Goal: Task Accomplishment & Management: Use online tool/utility

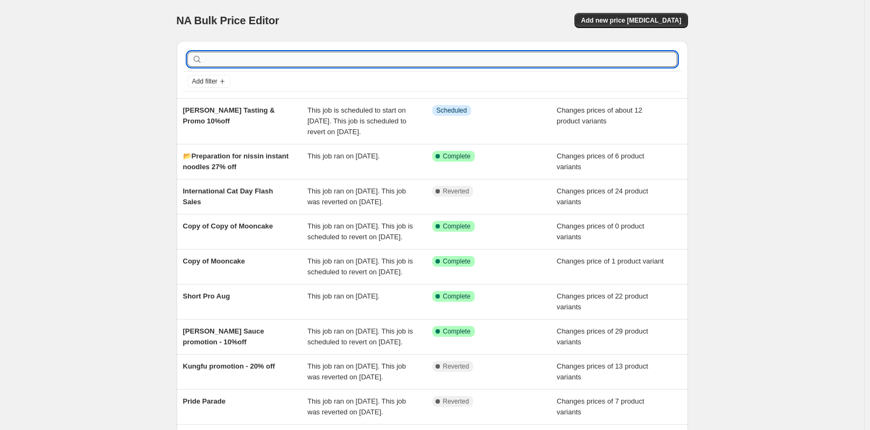
click at [280, 61] on input "text" at bounding box center [441, 59] width 473 height 15
type input "Qixi"
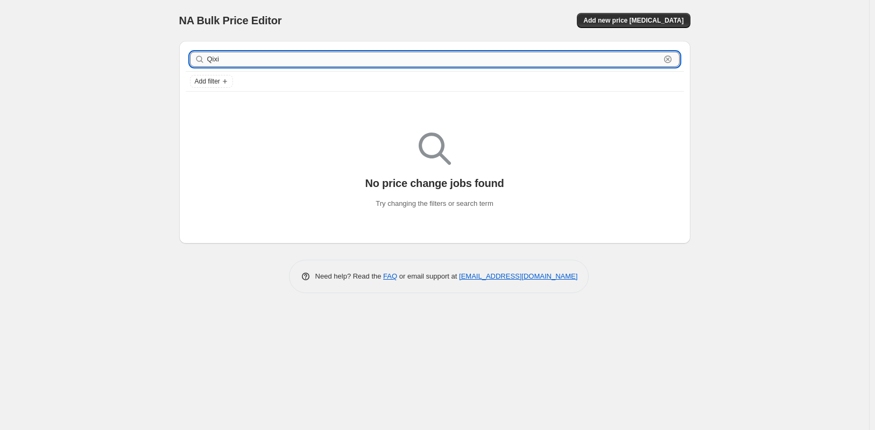
click at [273, 53] on input "Qixi" at bounding box center [433, 59] width 453 height 15
click at [264, 54] on input "Qixi" at bounding box center [433, 59] width 453 height 15
type input "Q"
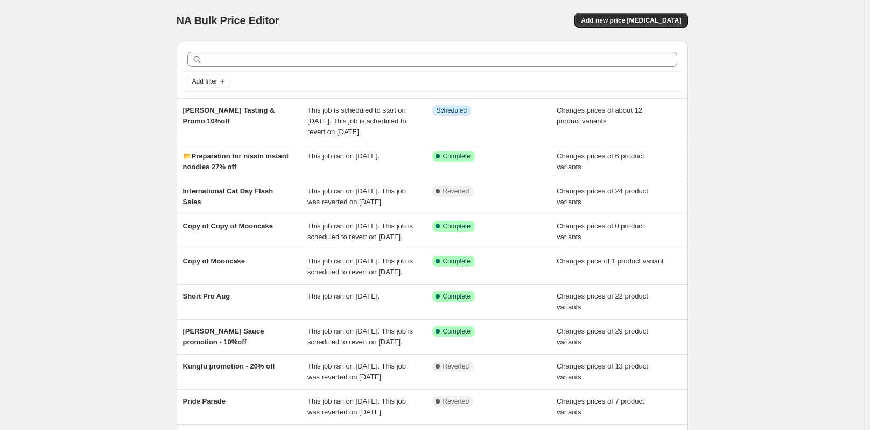
click at [124, 97] on div "NA Bulk Price Editor. This page is ready NA Bulk Price Editor Add new price cha…" at bounding box center [432, 282] width 864 height 565
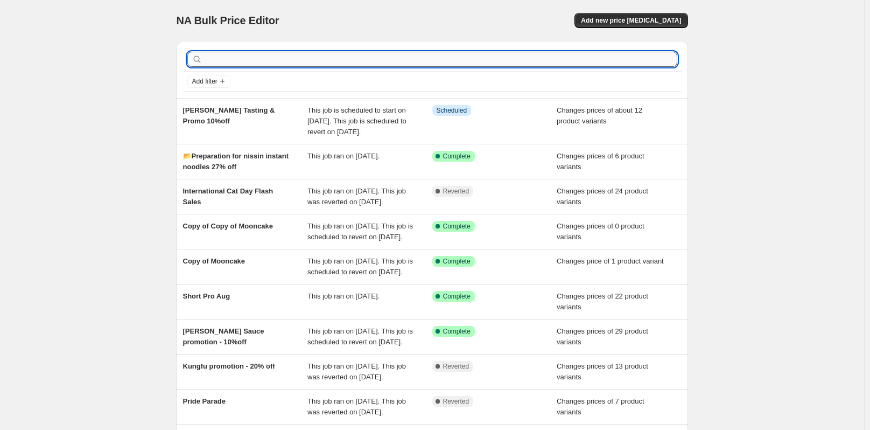
click at [242, 56] on input "text" at bounding box center [441, 59] width 473 height 15
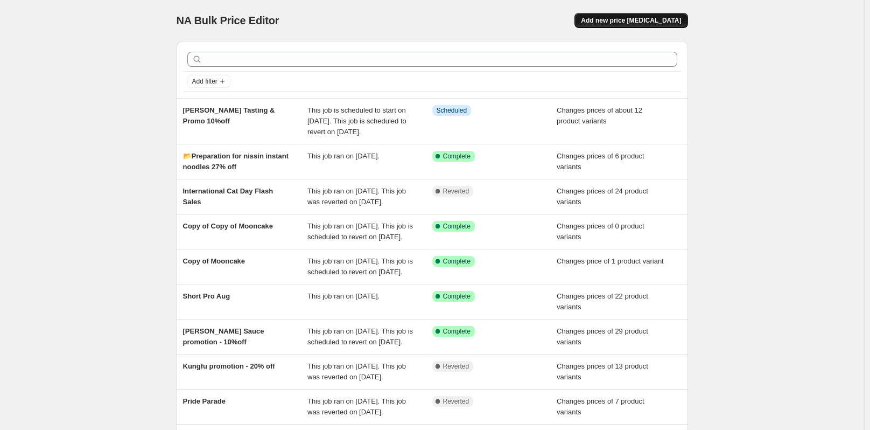
click at [664, 15] on button "Add new price [MEDICAL_DATA]" at bounding box center [630, 20] width 113 height 15
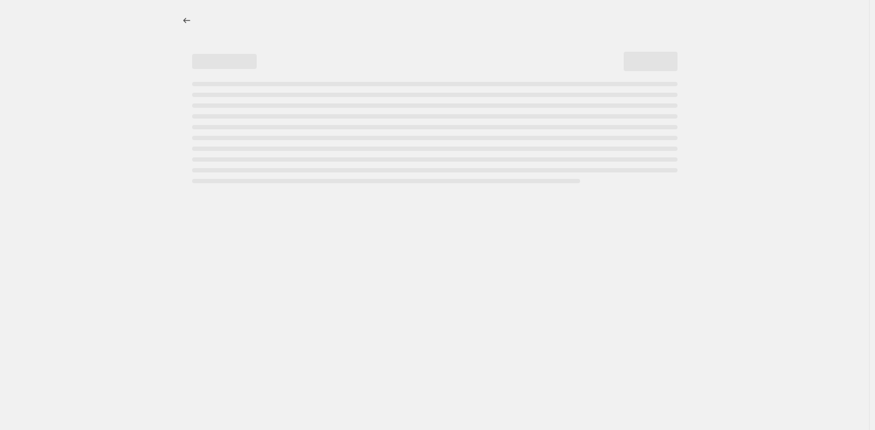
select select "percentage"
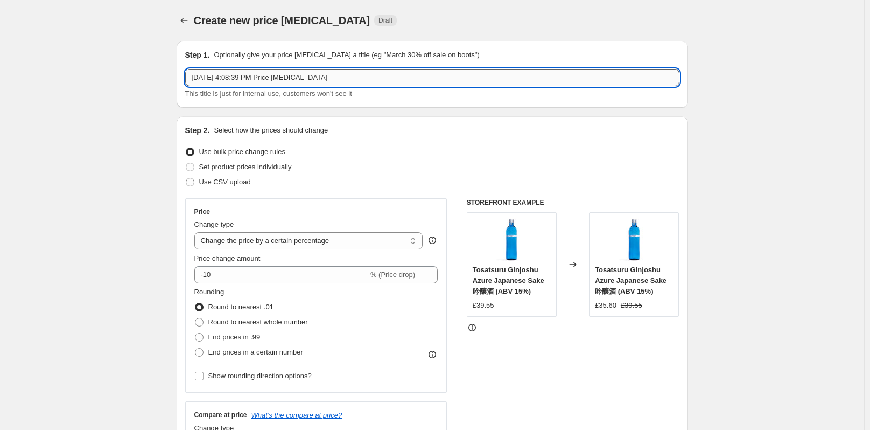
click at [319, 79] on input "[DATE] 4:08:39 PM Price [MEDICAL_DATA]" at bounding box center [432, 77] width 494 height 17
click at [320, 79] on input "[DATE] 4:08:39 PM Price [MEDICAL_DATA]" at bounding box center [432, 77] width 494 height 17
drag, startPoint x: 335, startPoint y: 77, endPoint x: 179, endPoint y: 71, distance: 156.2
click at [179, 71] on div "Step 1. Optionally give your price [MEDICAL_DATA] a title (eg "March 30% off sa…" at bounding box center [432, 74] width 511 height 67
paste input "📂Preparation for [DATE] 10% off"
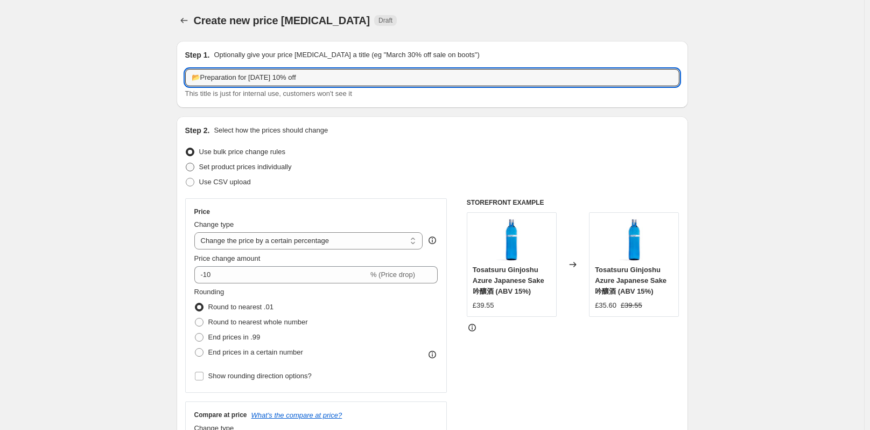
type input "📂Preparation for [DATE] 10% off"
click at [194, 166] on span at bounding box center [190, 167] width 9 height 9
click at [186, 163] on input "Set product prices individually" at bounding box center [186, 163] width 1 height 1
radio input "true"
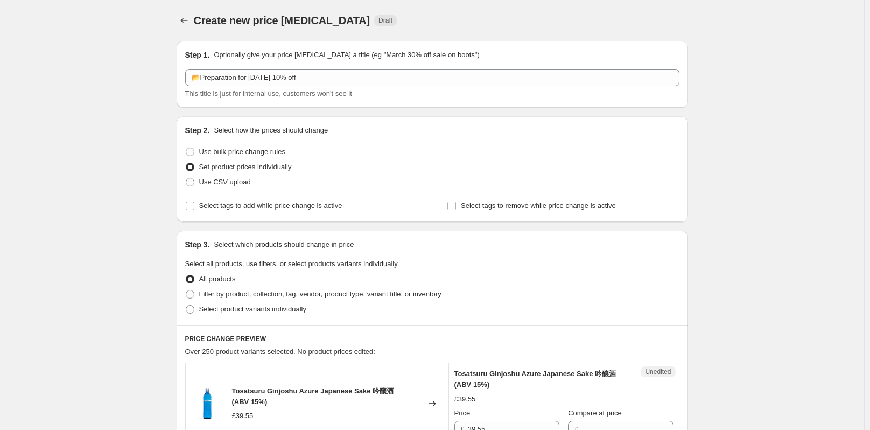
scroll to position [54, 0]
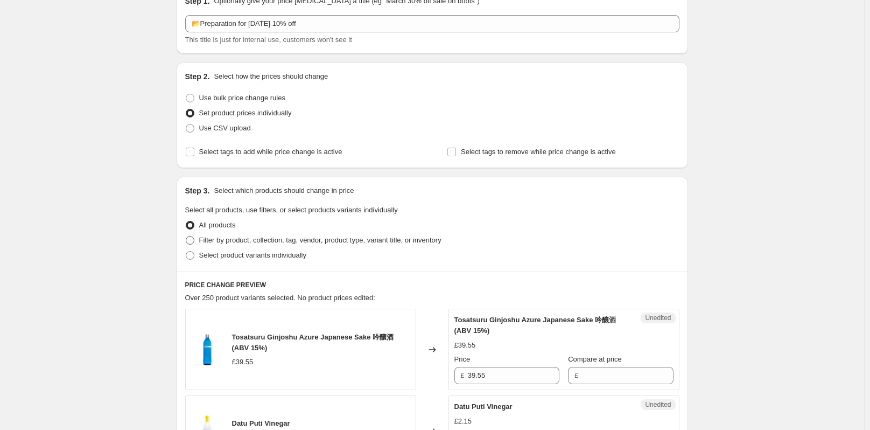
click at [192, 237] on span at bounding box center [190, 240] width 9 height 9
click at [186, 236] on input "Filter by product, collection, tag, vendor, product type, variant title, or inv…" at bounding box center [186, 236] width 1 height 1
radio input "true"
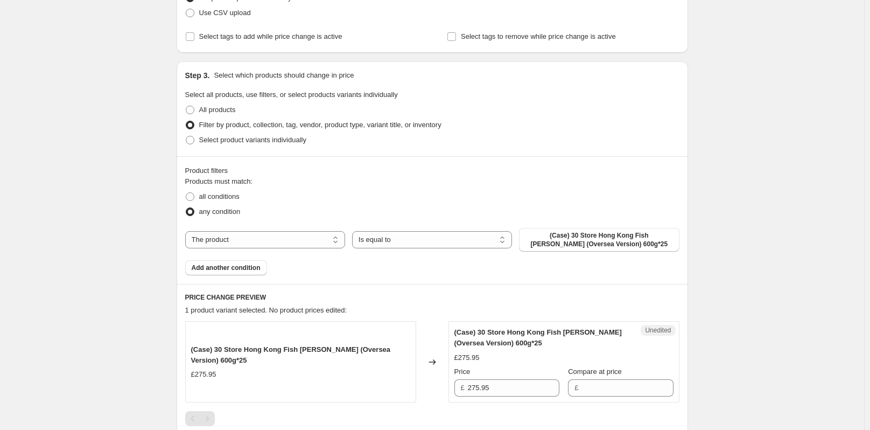
scroll to position [215, 0]
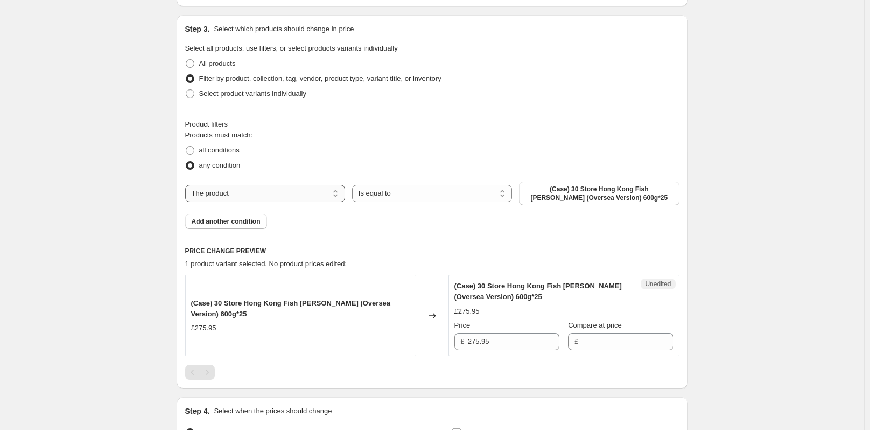
click at [281, 195] on select "The product The product's collection The product's tag The product's vendor The…" at bounding box center [265, 193] width 160 height 17
select select "collection"
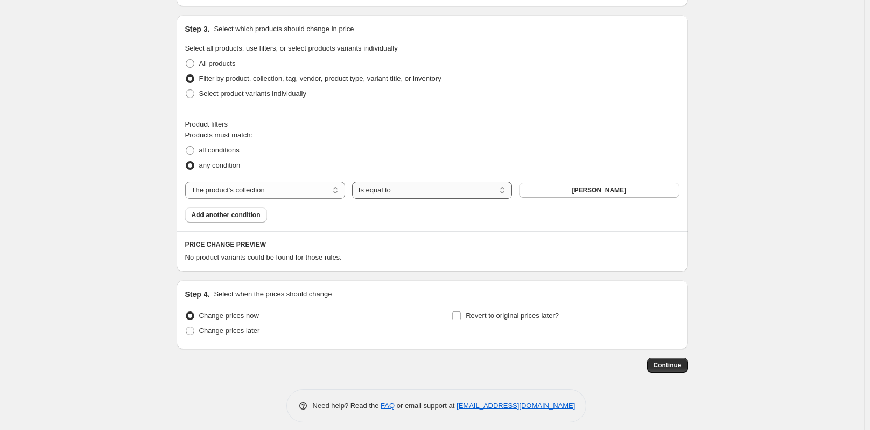
click at [453, 195] on select "Is equal to Is not equal to" at bounding box center [432, 189] width 160 height 17
click at [628, 180] on div "Products must match: all conditions any condition The product The product's col…" at bounding box center [432, 176] width 494 height 93
click at [624, 187] on span "[PERSON_NAME]" at bounding box center [599, 190] width 54 height 9
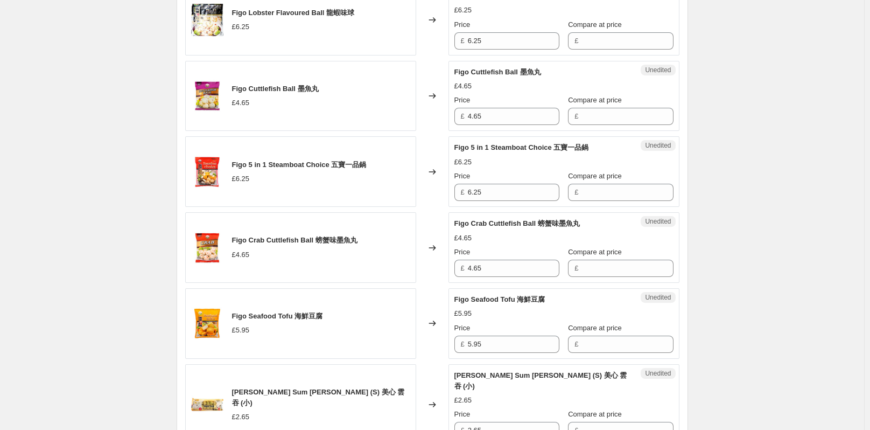
scroll to position [1678, 0]
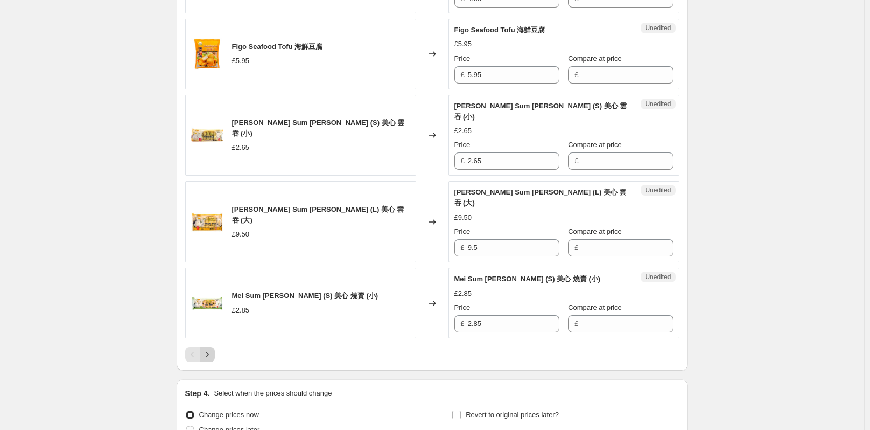
click at [205, 353] on icon "Next" at bounding box center [207, 354] width 11 height 11
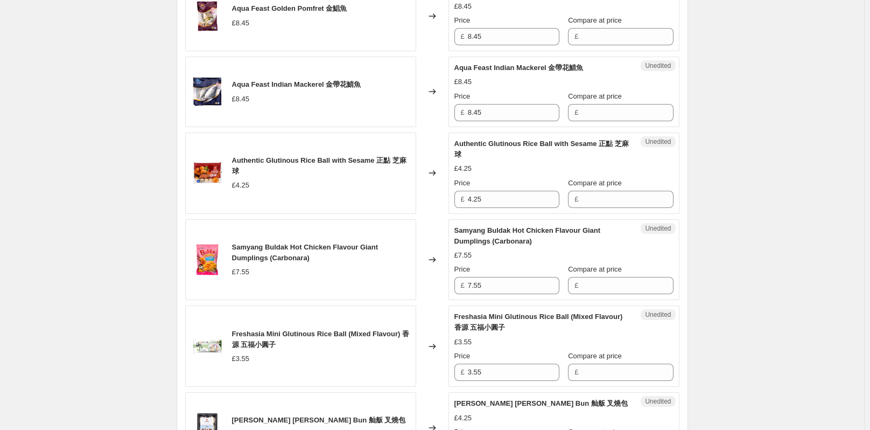
scroll to position [1139, 0]
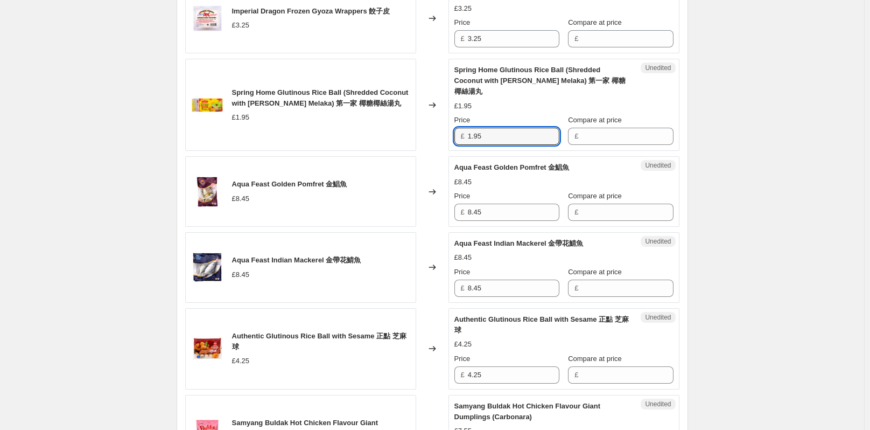
drag, startPoint x: 504, startPoint y: 137, endPoint x: 467, endPoint y: 137, distance: 37.1
click at [467, 137] on div "£ 1.95" at bounding box center [506, 136] width 105 height 17
type input "1.95"
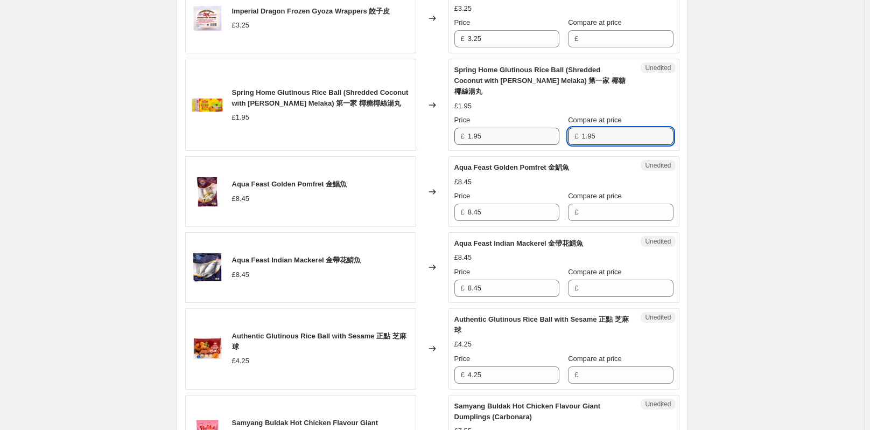
type input "1.95"
click at [533, 136] on input "1.95" at bounding box center [514, 136] width 92 height 17
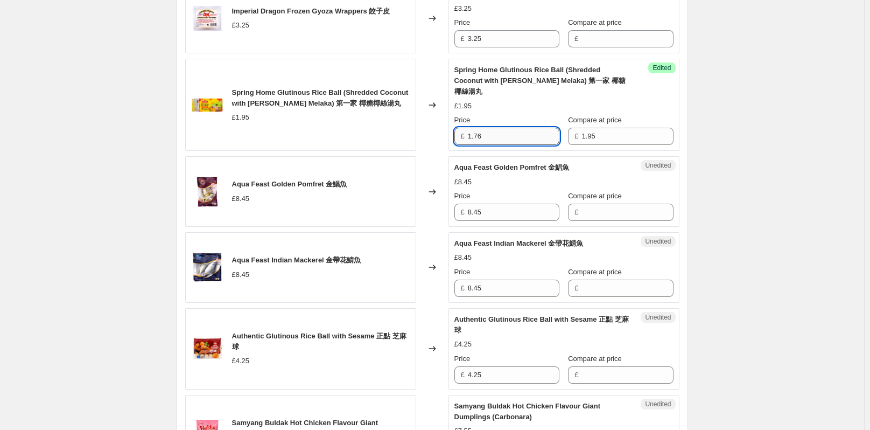
click at [532, 136] on input "1.76" at bounding box center [514, 136] width 92 height 17
drag, startPoint x: 514, startPoint y: 138, endPoint x: 472, endPoint y: 138, distance: 42.0
click at [472, 138] on input "1.76" at bounding box center [514, 136] width 92 height 17
type input "1.76"
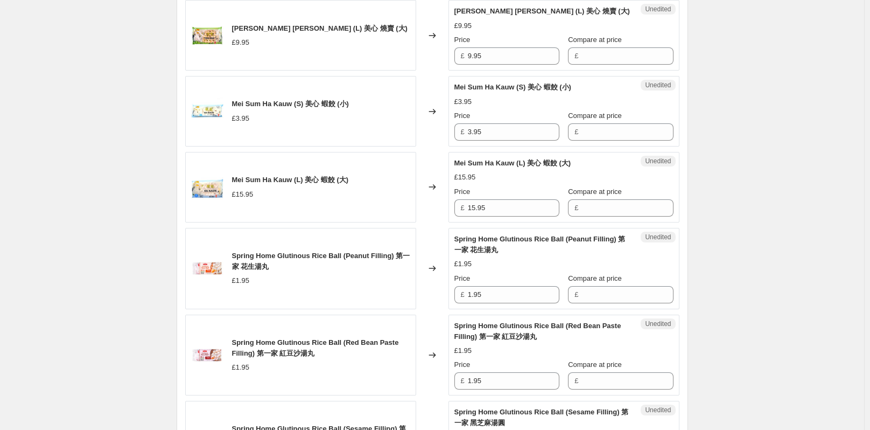
scroll to position [485, 0]
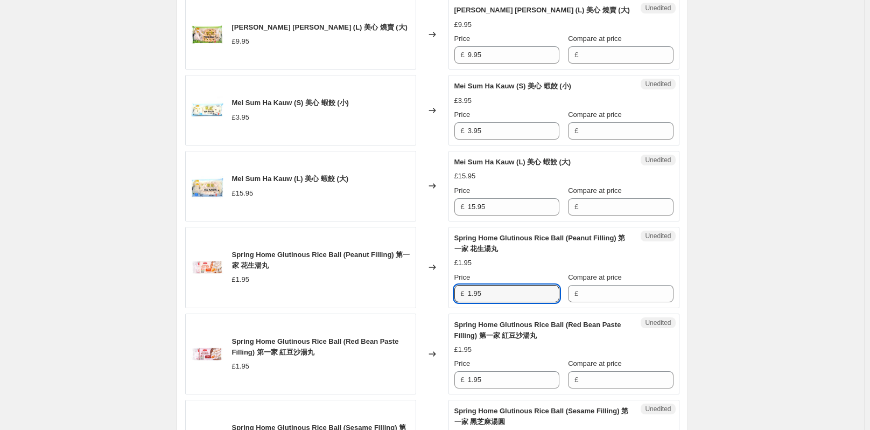
drag, startPoint x: 490, startPoint y: 293, endPoint x: 465, endPoint y: 293, distance: 25.8
click at [465, 293] on div "£ 1.95" at bounding box center [506, 293] width 105 height 17
type input "1.95"
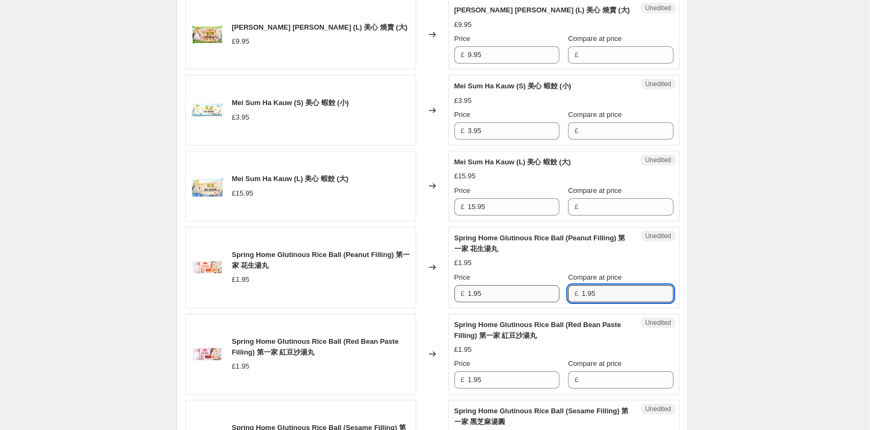
type input "1.95"
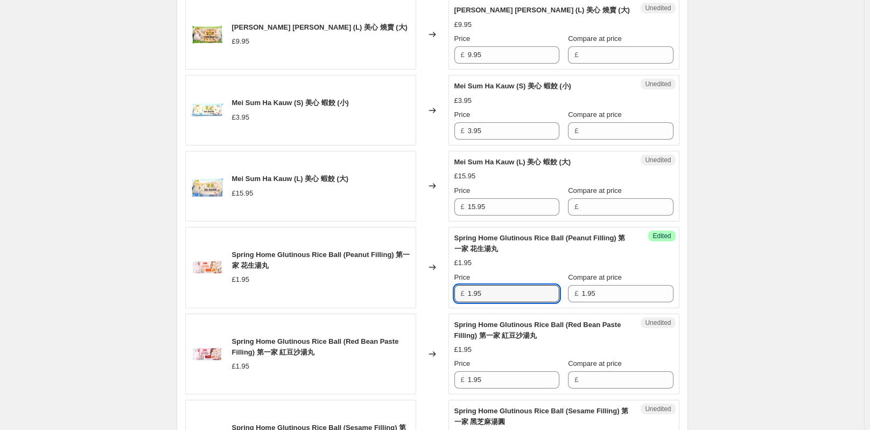
drag, startPoint x: 512, startPoint y: 294, endPoint x: 468, endPoint y: 294, distance: 44.1
click at [468, 294] on div "£ 1.95" at bounding box center [506, 293] width 105 height 17
paste input "76"
type input "1.76"
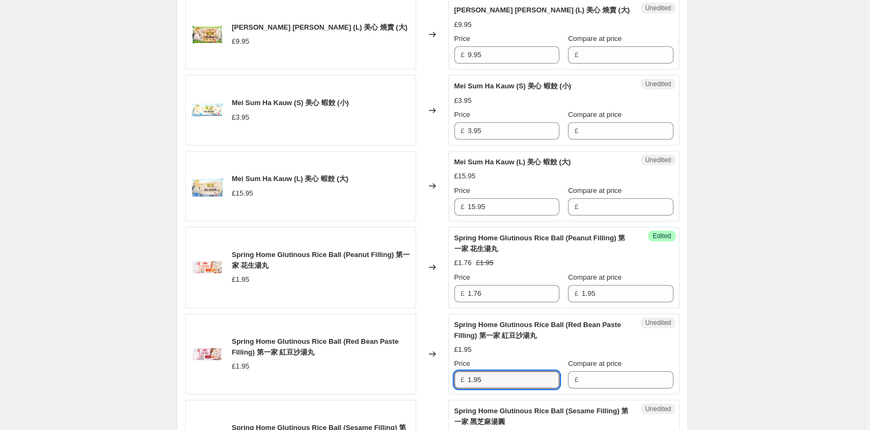
drag, startPoint x: 487, startPoint y: 382, endPoint x: 457, endPoint y: 382, distance: 30.1
click at [457, 382] on div "£ 1.95" at bounding box center [506, 379] width 105 height 17
type input "1.95"
drag, startPoint x: 509, startPoint y: 383, endPoint x: 466, endPoint y: 380, distance: 43.2
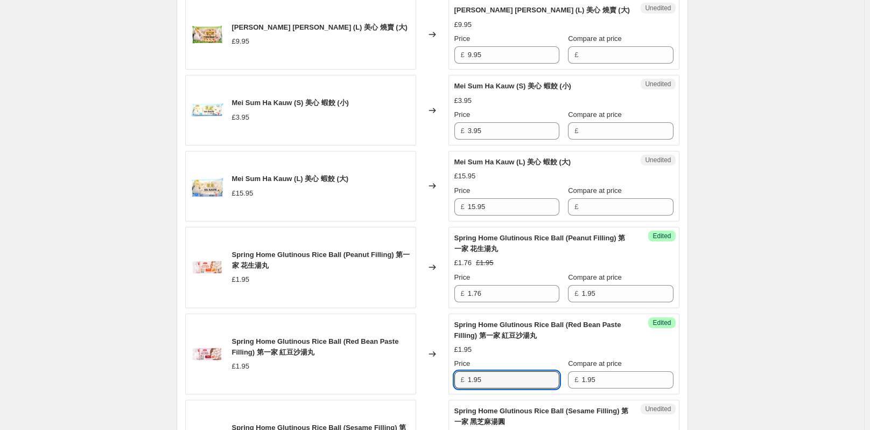
click at [466, 380] on div "£ 1.95" at bounding box center [506, 379] width 105 height 17
paste input "76"
type input "1.76"
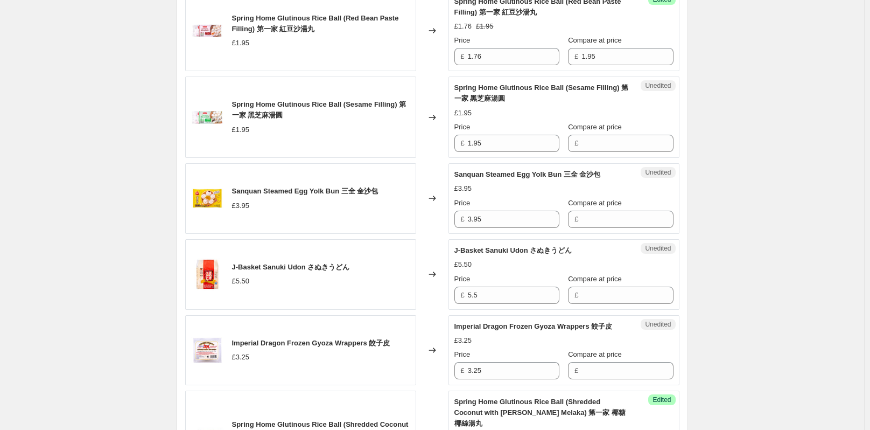
scroll to position [700, 0]
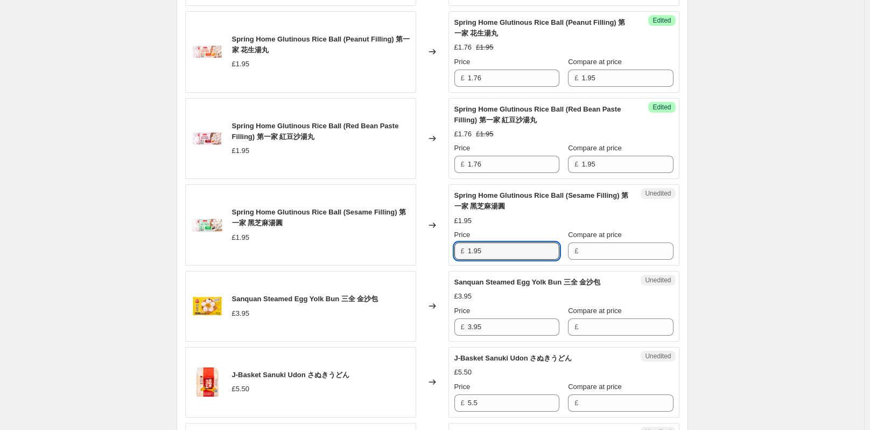
drag, startPoint x: 504, startPoint y: 245, endPoint x: 468, endPoint y: 245, distance: 35.5
click at [468, 245] on div "£ 1.95" at bounding box center [506, 250] width 105 height 17
type input "1.95"
drag, startPoint x: 498, startPoint y: 251, endPoint x: 455, endPoint y: 252, distance: 43.1
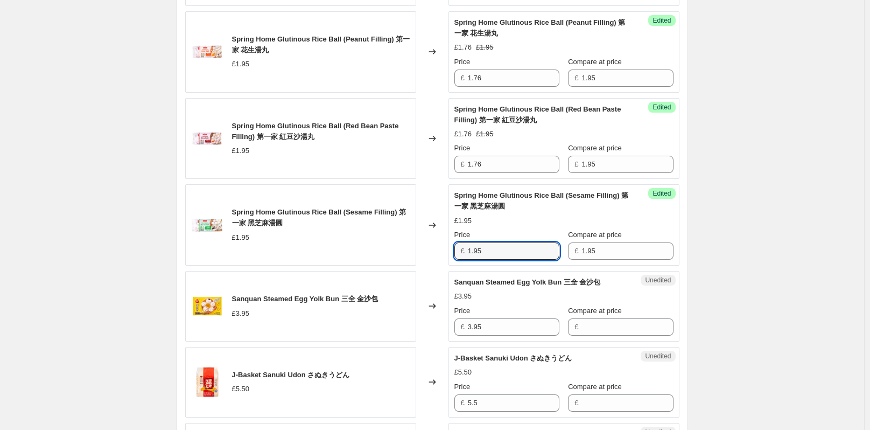
click at [455, 252] on div "Success Edited Spring Home Glutinous Rice Ball (Sesame Filling) 第一家 黑芝麻湯圓 £1.95…" at bounding box center [563, 224] width 231 height 81
paste input "76"
type input "1.76"
click at [760, 272] on div "Create new price [MEDICAL_DATA]. This page is ready Create new price [MEDICAL_D…" at bounding box center [432, 369] width 864 height 2138
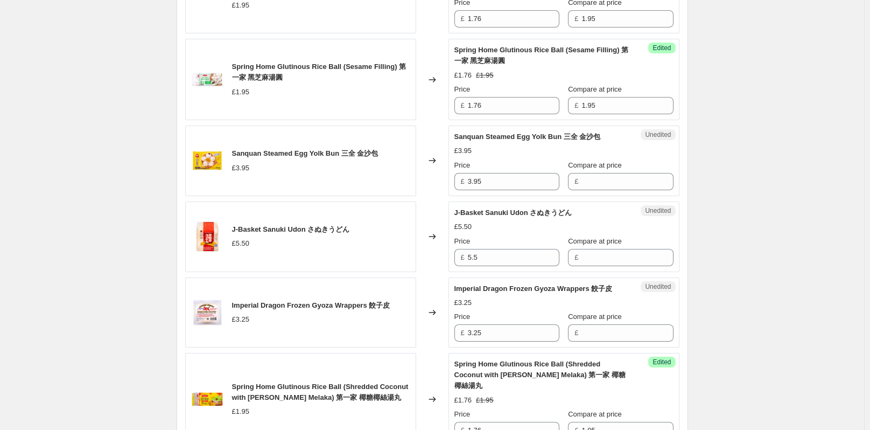
scroll to position [969, 0]
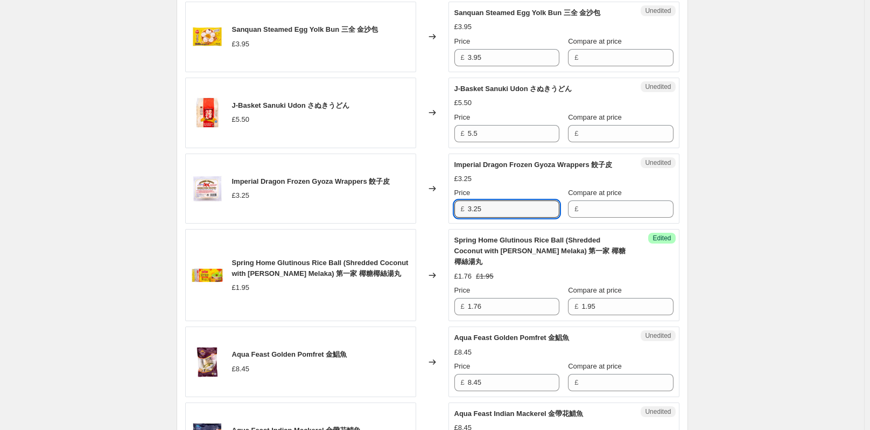
drag, startPoint x: 505, startPoint y: 217, endPoint x: 467, endPoint y: 220, distance: 37.8
click at [467, 217] on div "£ 3.25" at bounding box center [506, 208] width 105 height 17
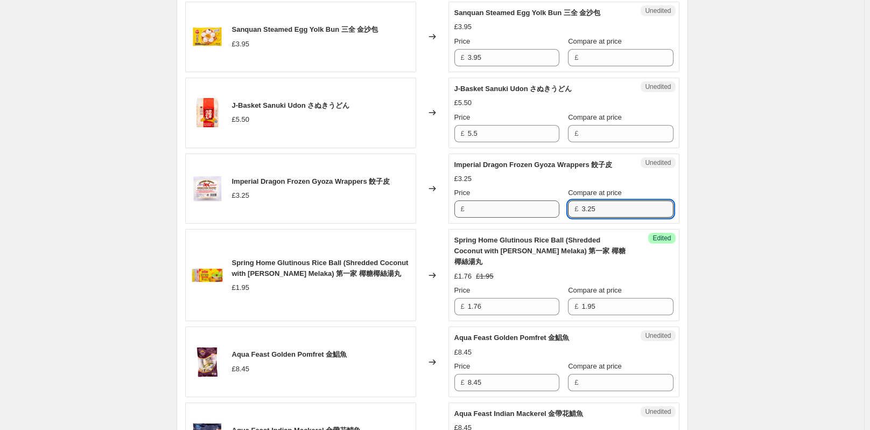
type input "3.25"
click at [499, 217] on input "3.25" at bounding box center [514, 208] width 92 height 17
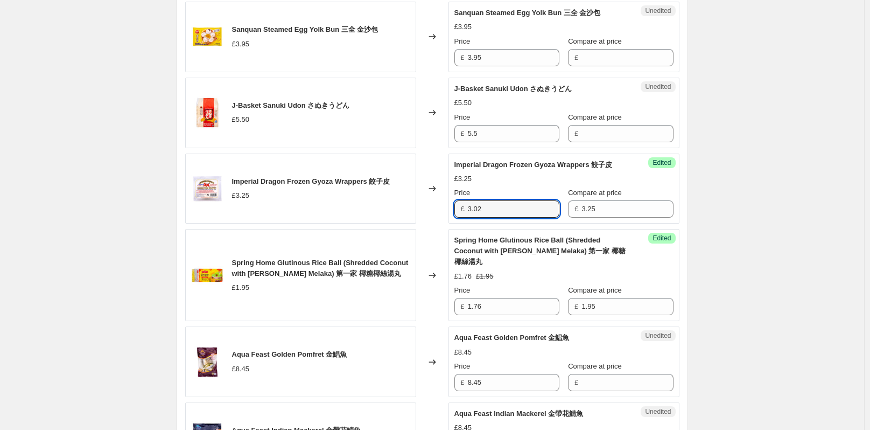
type input "3.02"
click at [747, 208] on div "Create new price [MEDICAL_DATA]. This page is ready Create new price [MEDICAL_D…" at bounding box center [432, 100] width 864 height 2138
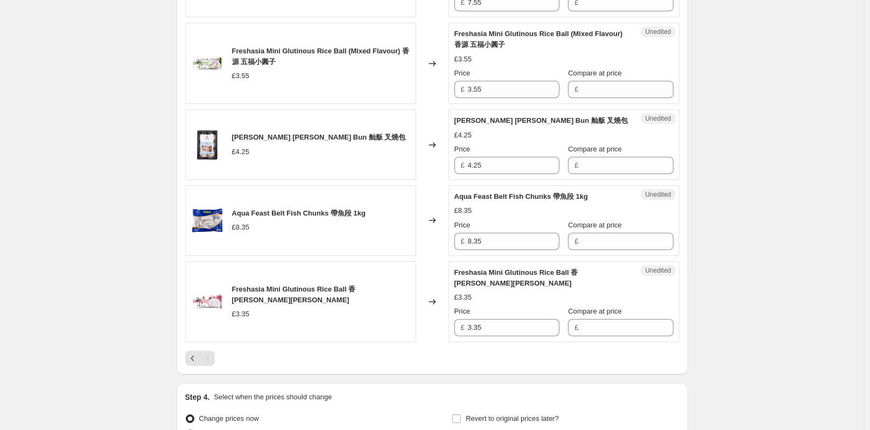
scroll to position [1669, 0]
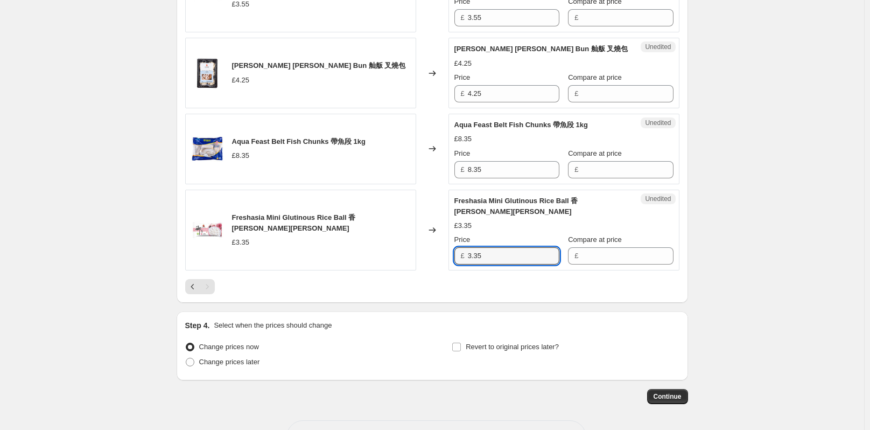
drag, startPoint x: 485, startPoint y: 257, endPoint x: 468, endPoint y: 260, distance: 16.4
click at [467, 260] on div "£ 3.35" at bounding box center [506, 255] width 105 height 17
type input "3.35"
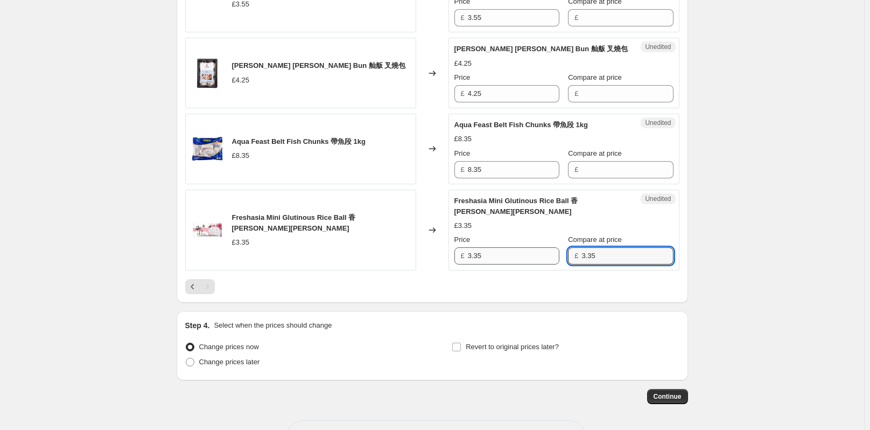
type input "3.35"
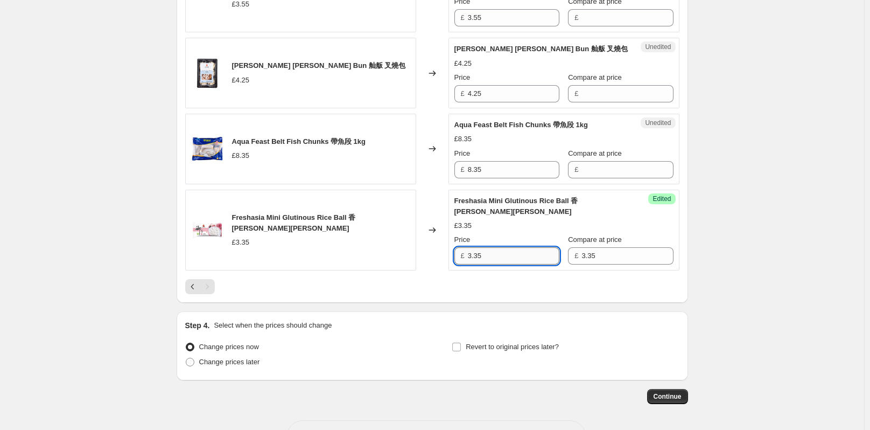
click at [517, 254] on input "3.35" at bounding box center [514, 255] width 92 height 17
type input "3.02"
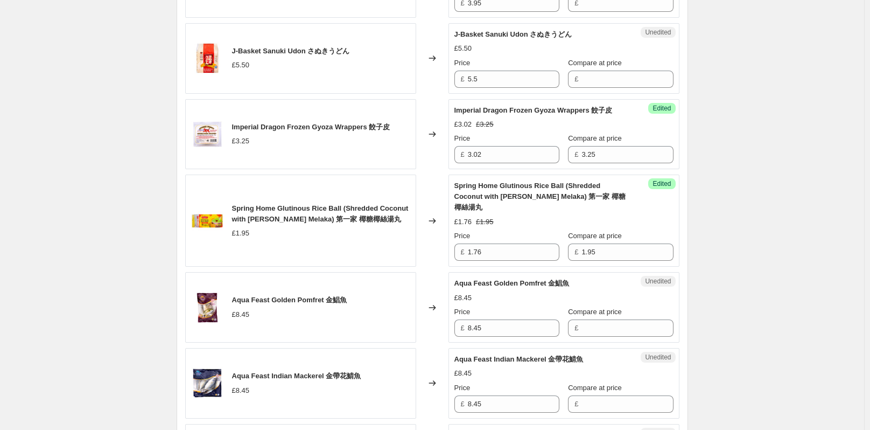
scroll to position [1023, 0]
click at [491, 161] on input "3.02" at bounding box center [514, 154] width 92 height 17
type input "3"
type input "2.93"
click at [716, 238] on div "Create new price [MEDICAL_DATA]. This page is ready Create new price [MEDICAL_D…" at bounding box center [432, 46] width 864 height 2138
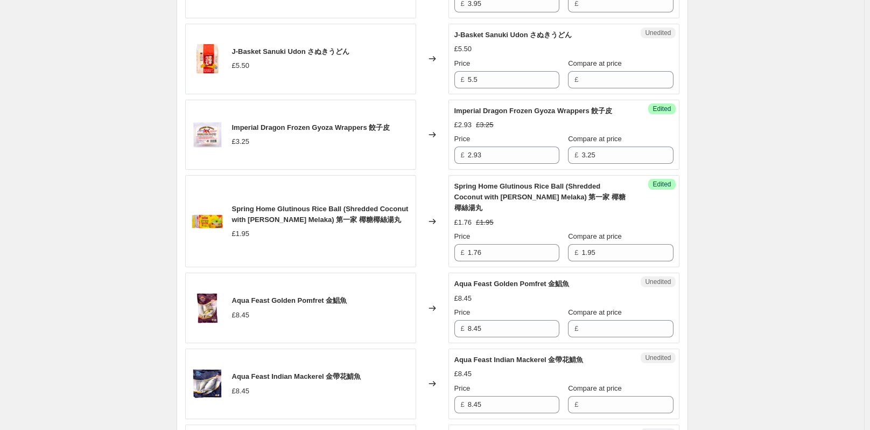
click at [808, 245] on div "Create new price [MEDICAL_DATA]. This page is ready Create new price [MEDICAL_D…" at bounding box center [432, 46] width 864 height 2138
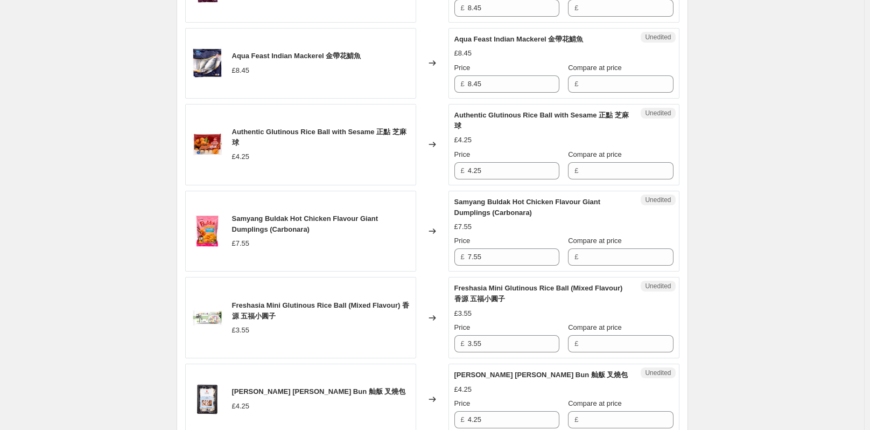
scroll to position [1561, 0]
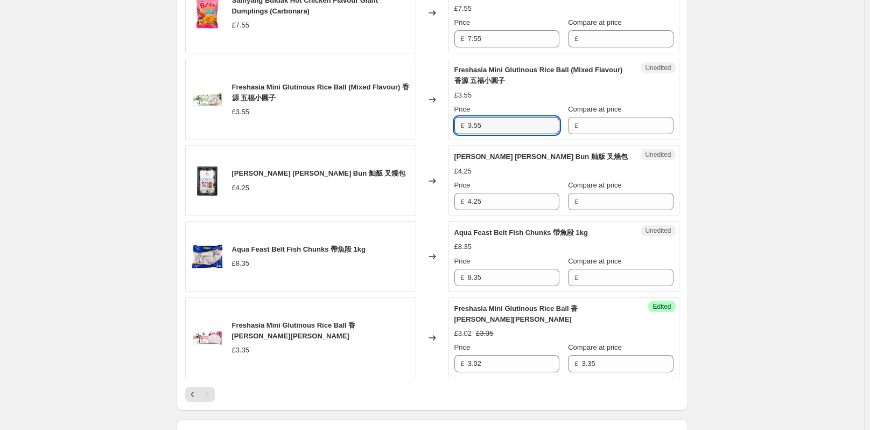
drag, startPoint x: 488, startPoint y: 127, endPoint x: 466, endPoint y: 126, distance: 22.1
click at [466, 126] on div "£ 3.55" at bounding box center [506, 125] width 105 height 17
type input "3.55"
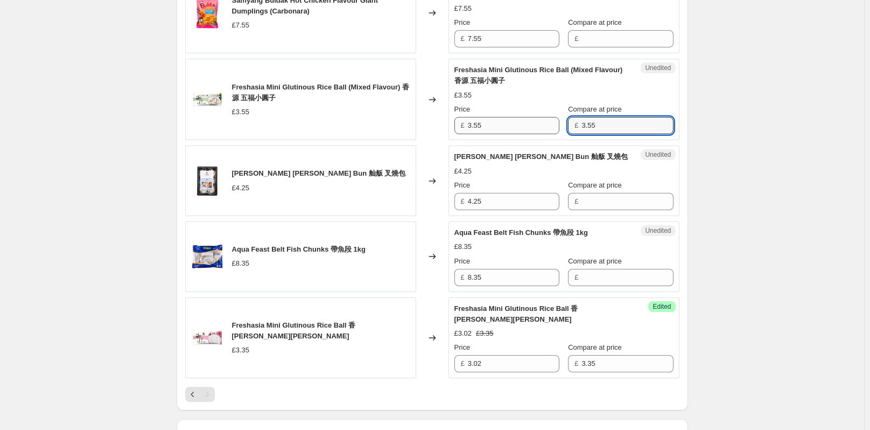
type input "3.55"
click at [534, 124] on input "3.55" at bounding box center [514, 125] width 92 height 17
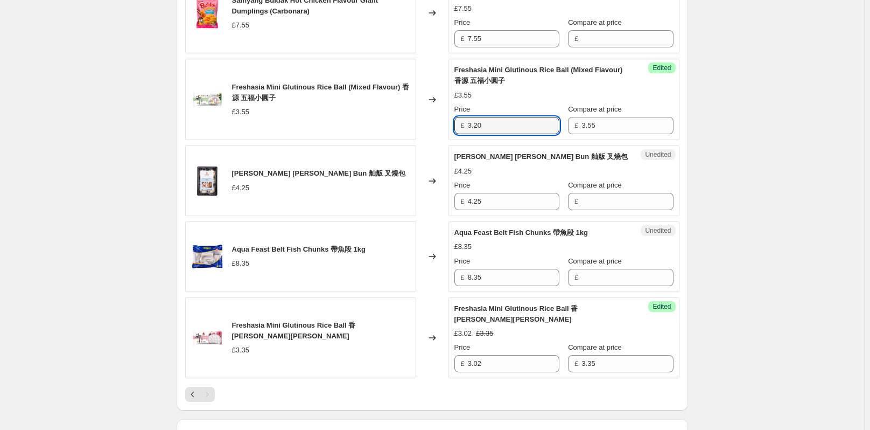
type input "3.20"
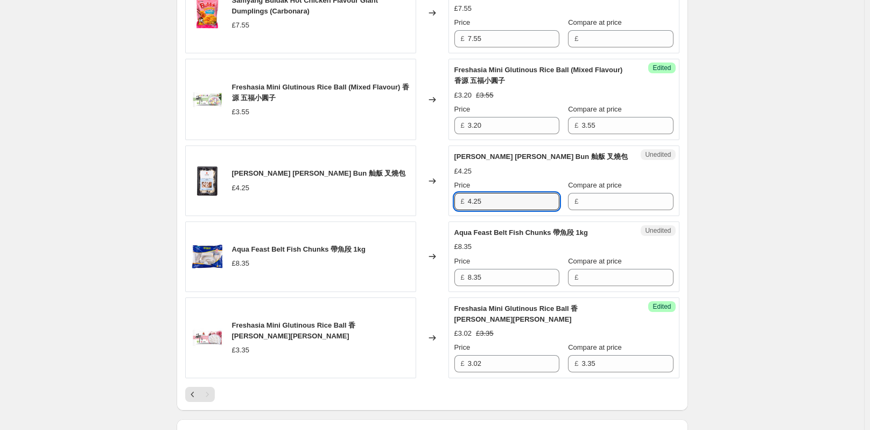
drag, startPoint x: 492, startPoint y: 200, endPoint x: 460, endPoint y: 200, distance: 31.8
click at [460, 200] on div "£ 4.25" at bounding box center [506, 201] width 105 height 17
type input "4.25"
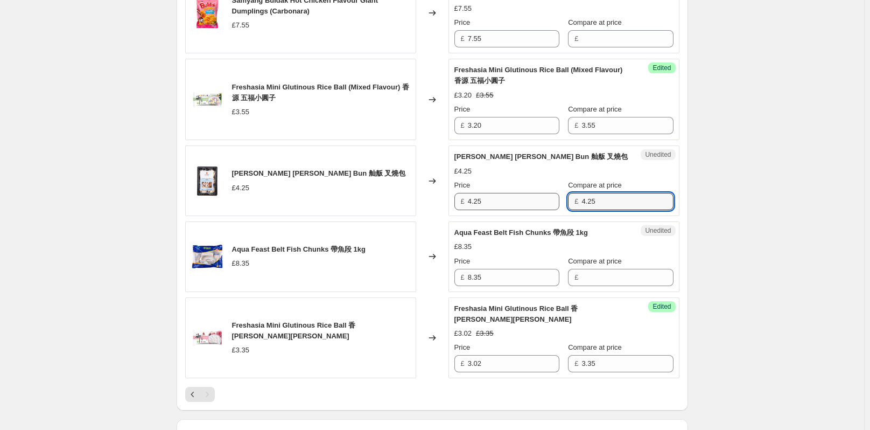
type input "4.25"
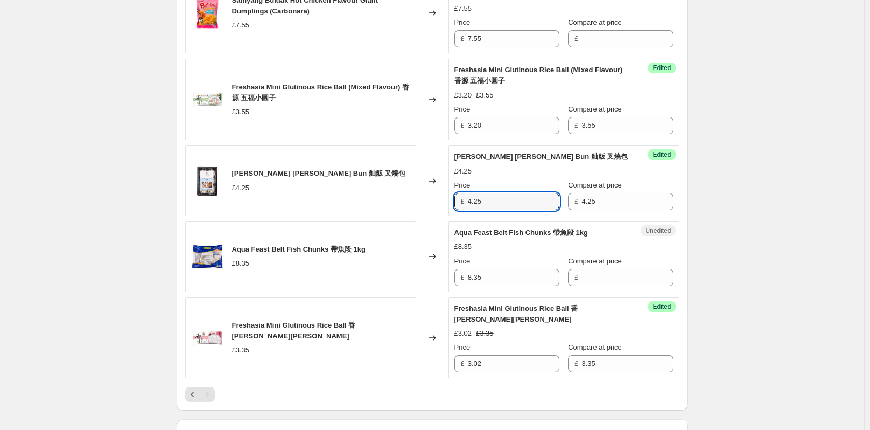
drag, startPoint x: 501, startPoint y: 202, endPoint x: 447, endPoint y: 202, distance: 53.8
click at [447, 202] on div "[PERSON_NAME] [PERSON_NAME] Bun 舢舨 叉燒包 £4.25 Changed to Success Edited [PERSON_…" at bounding box center [432, 180] width 494 height 71
drag, startPoint x: 487, startPoint y: 198, endPoint x: 463, endPoint y: 198, distance: 24.2
click at [463, 198] on div "£ 3.83" at bounding box center [506, 201] width 105 height 17
type input "3.83"
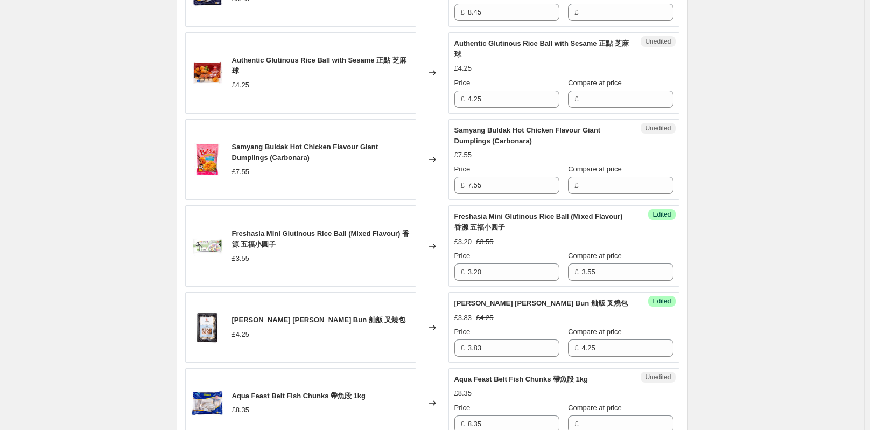
scroll to position [1400, 0]
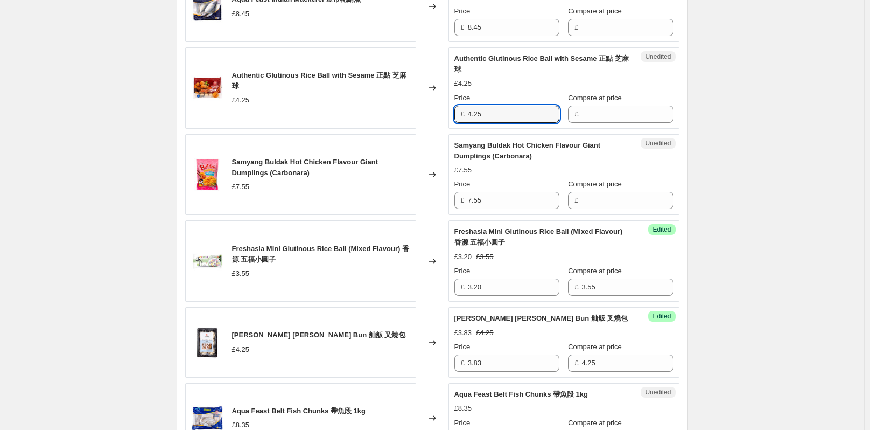
drag, startPoint x: 491, startPoint y: 109, endPoint x: 468, endPoint y: 113, distance: 22.8
click at [468, 113] on div "£ 4.25" at bounding box center [506, 114] width 105 height 17
type input "4.25"
drag, startPoint x: 501, startPoint y: 113, endPoint x: 465, endPoint y: 117, distance: 35.9
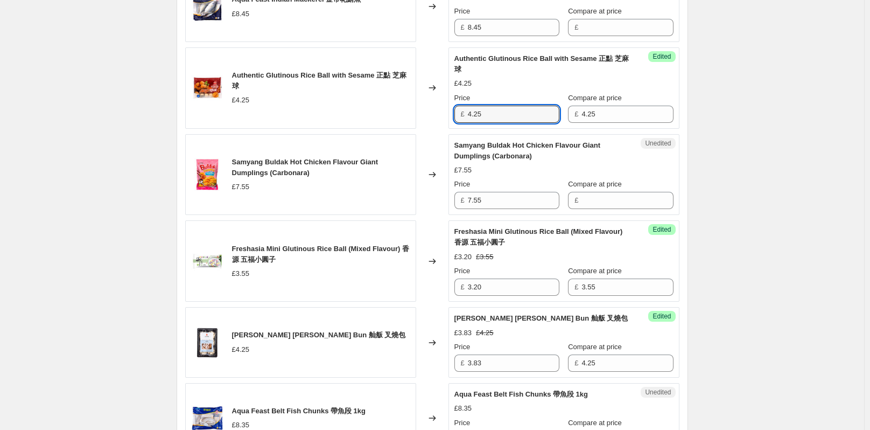
click at [465, 117] on div "£ 4.25" at bounding box center [506, 114] width 105 height 17
paste input "3.83"
type input "3.83"
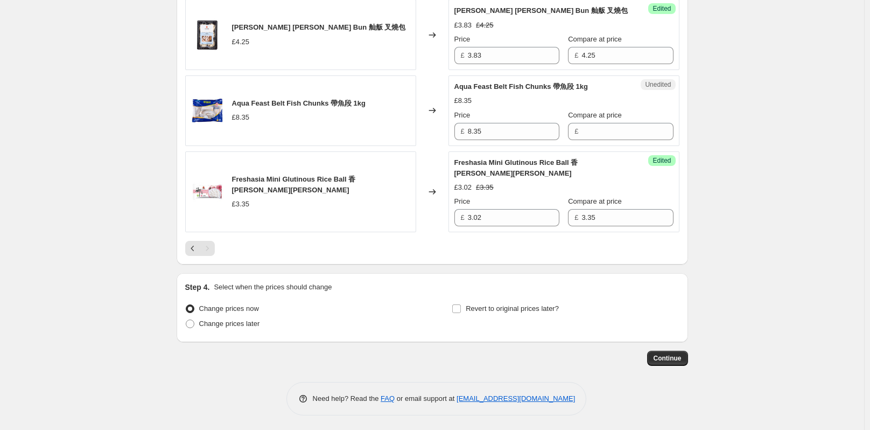
scroll to position [1709, 0]
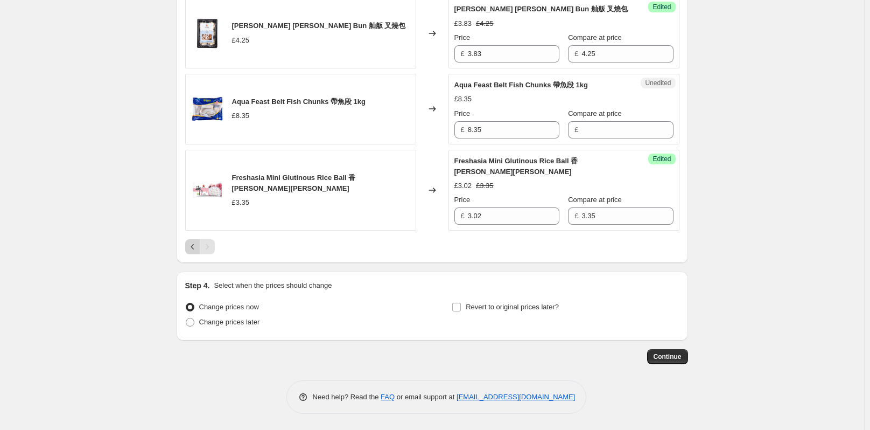
click at [194, 246] on icon "Previous" at bounding box center [192, 246] width 11 height 11
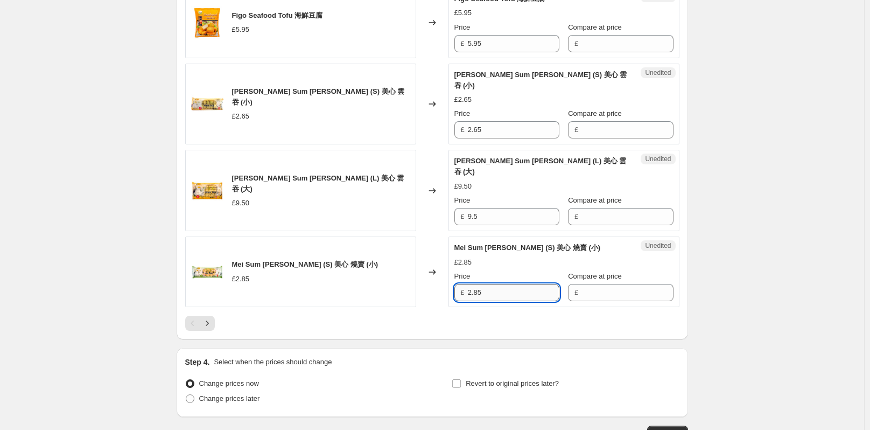
drag, startPoint x: 478, startPoint y: 291, endPoint x: 472, endPoint y: 292, distance: 6.5
click at [472, 292] on input "2.85" at bounding box center [514, 292] width 92 height 17
type input "2.85"
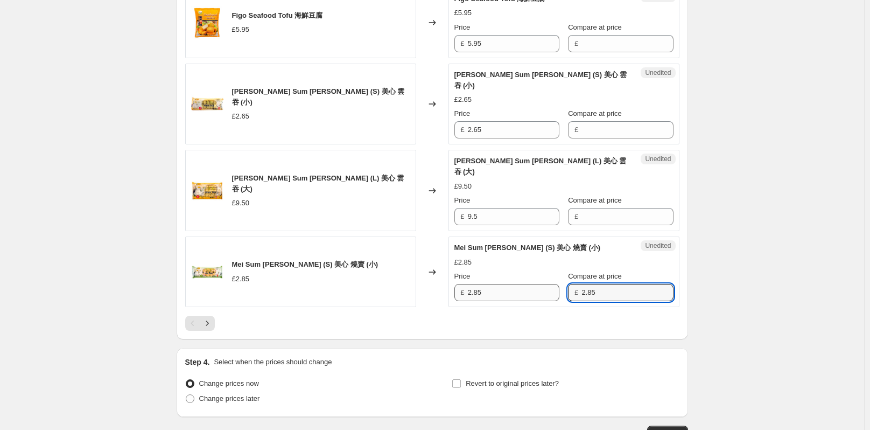
type input "2.85"
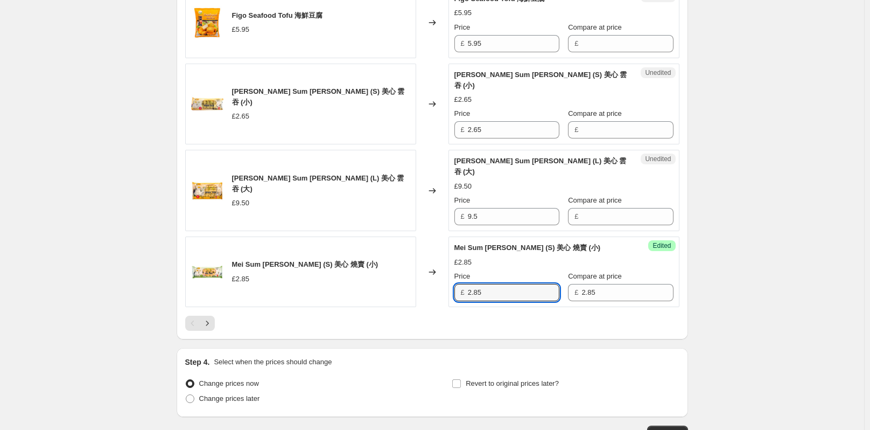
drag, startPoint x: 483, startPoint y: 297, endPoint x: 460, endPoint y: 297, distance: 23.1
click at [460, 297] on div "£ 2.85" at bounding box center [506, 292] width 105 height 17
type input "2.57"
click at [207, 320] on icon "Next" at bounding box center [207, 323] width 11 height 11
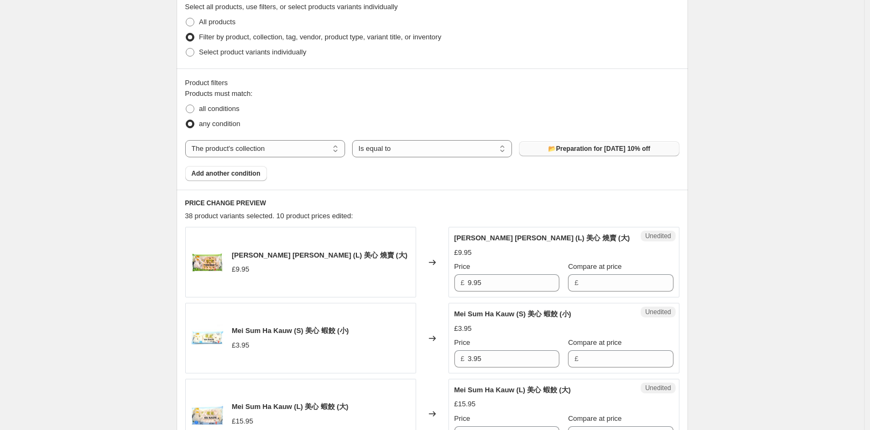
scroll to position [363, 0]
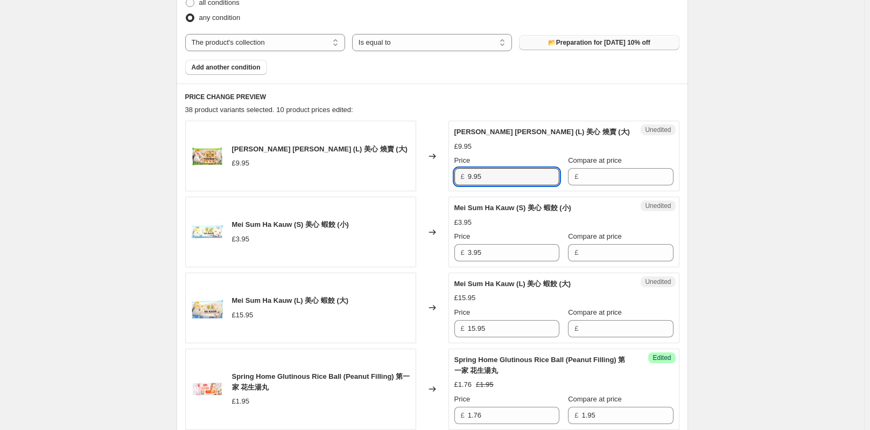
drag, startPoint x: 493, startPoint y: 177, endPoint x: 466, endPoint y: 177, distance: 26.9
click at [466, 177] on div "£ 9.95" at bounding box center [506, 176] width 105 height 17
type input "9.95"
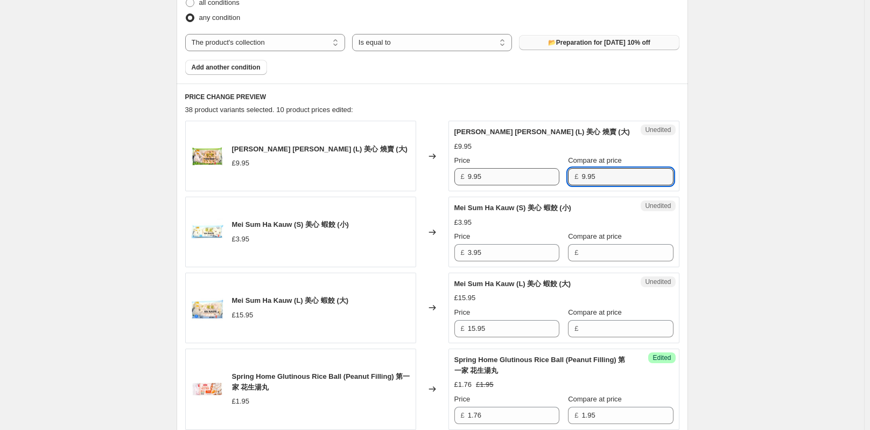
type input "9.95"
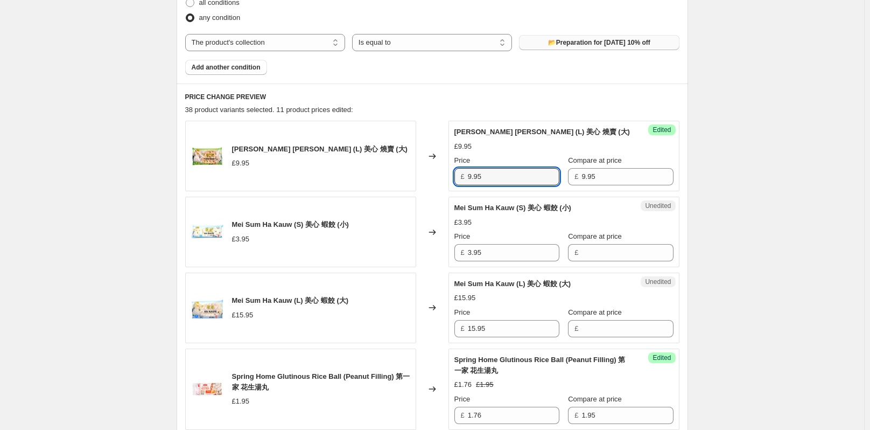
drag, startPoint x: 495, startPoint y: 178, endPoint x: 455, endPoint y: 177, distance: 39.9
click at [455, 177] on div "Success Edited [PERSON_NAME] Sum [PERSON_NAME] (L) 美心 燒賣 (大) £9.95 Price £ 9.95…" at bounding box center [563, 156] width 231 height 71
type input "8.96"
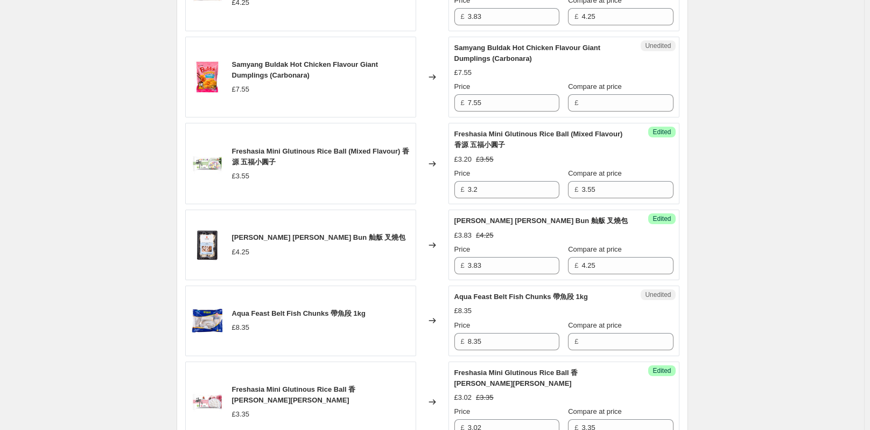
scroll to position [1601, 0]
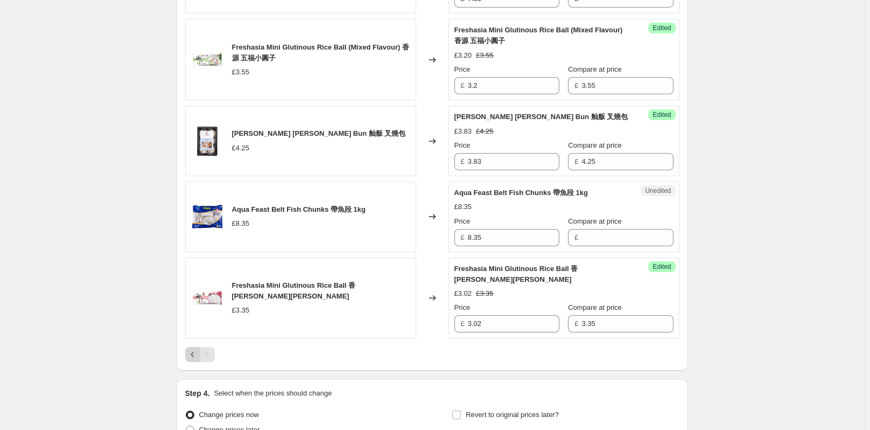
click at [198, 355] on icon "Previous" at bounding box center [192, 354] width 11 height 11
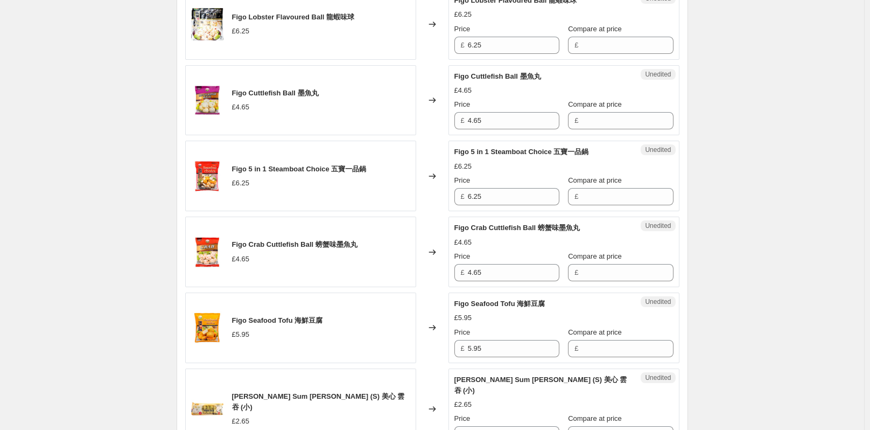
scroll to position [1408, 0]
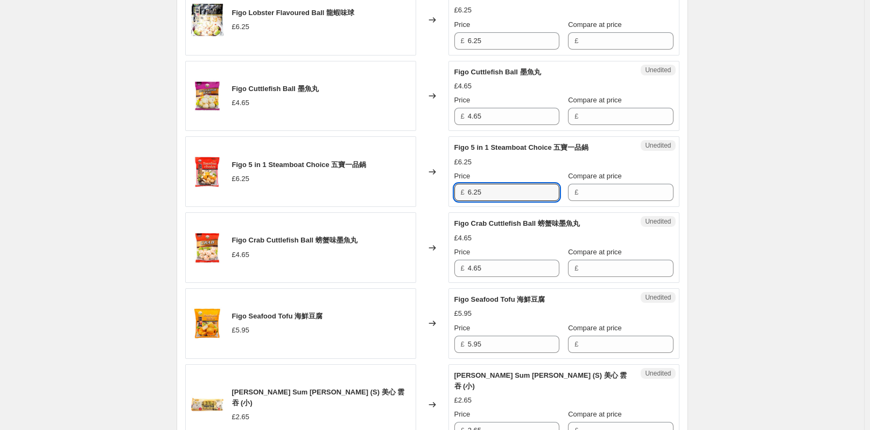
drag, startPoint x: 487, startPoint y: 212, endPoint x: 463, endPoint y: 212, distance: 24.2
click at [463, 201] on div "£ 6.25" at bounding box center [506, 192] width 105 height 17
type input "6.25"
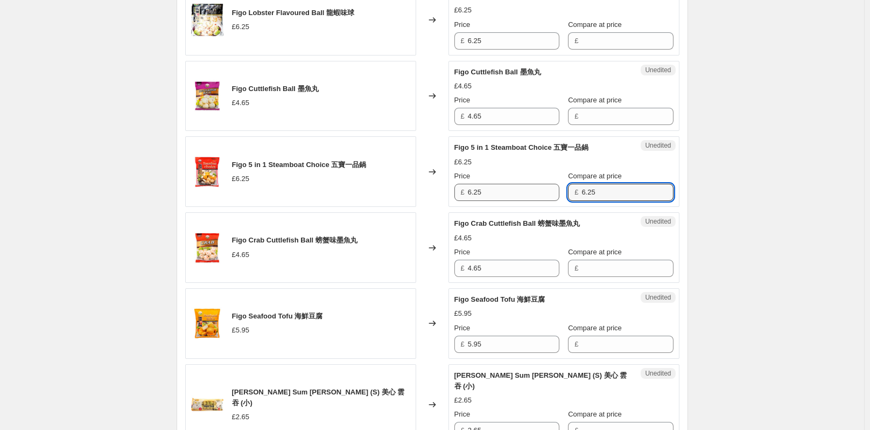
type input "6.25"
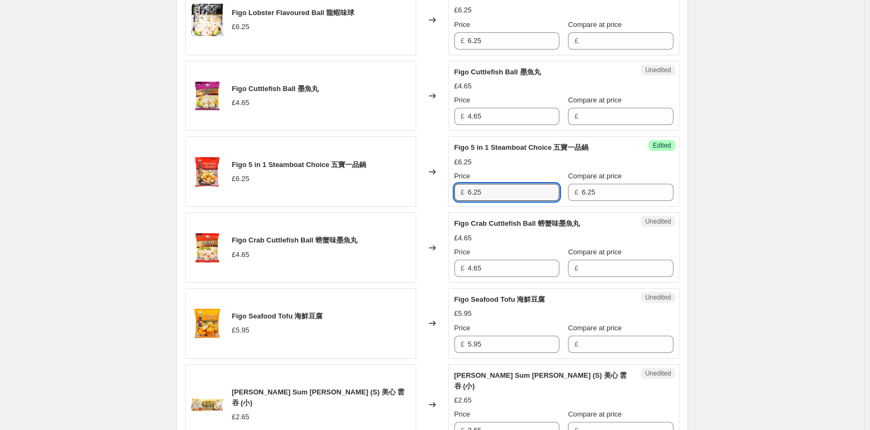
drag, startPoint x: 489, startPoint y: 211, endPoint x: 452, endPoint y: 211, distance: 36.6
click at [452, 207] on div "Success Edited Figo 5 in 1 Steamboat Choice 五寶一品鍋 £6.25 Price £ 6.25 Compare at…" at bounding box center [563, 171] width 231 height 71
type input "5.63"
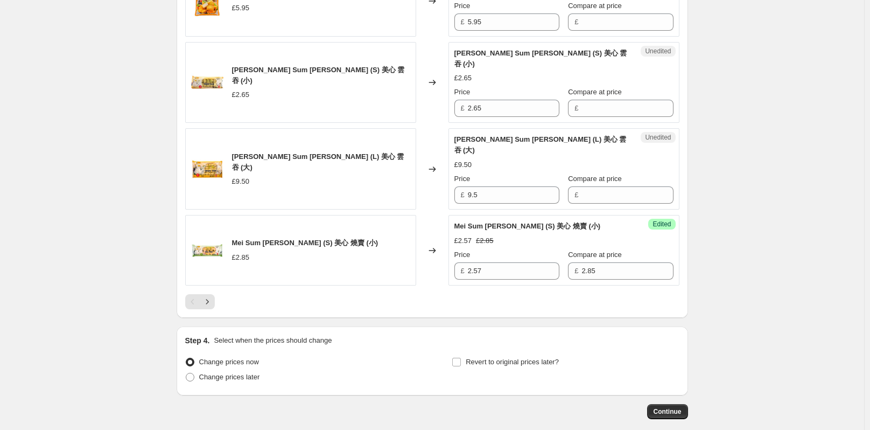
scroll to position [1731, 0]
click at [208, 303] on icon "Next" at bounding box center [207, 300] width 11 height 11
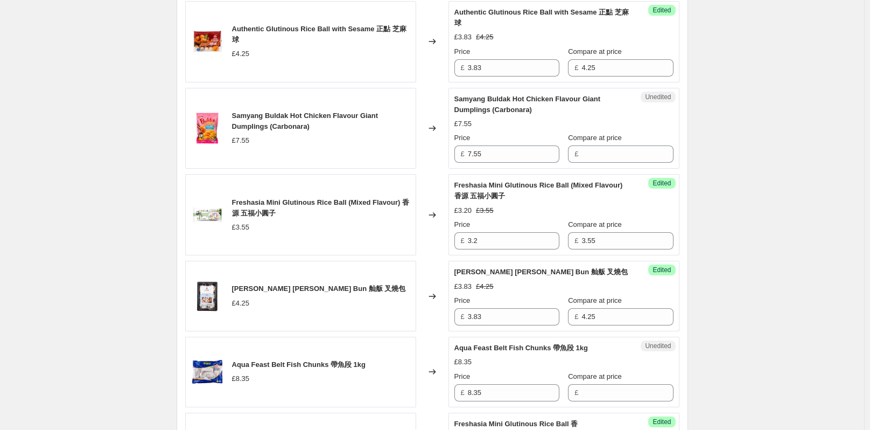
scroll to position [1440, 0]
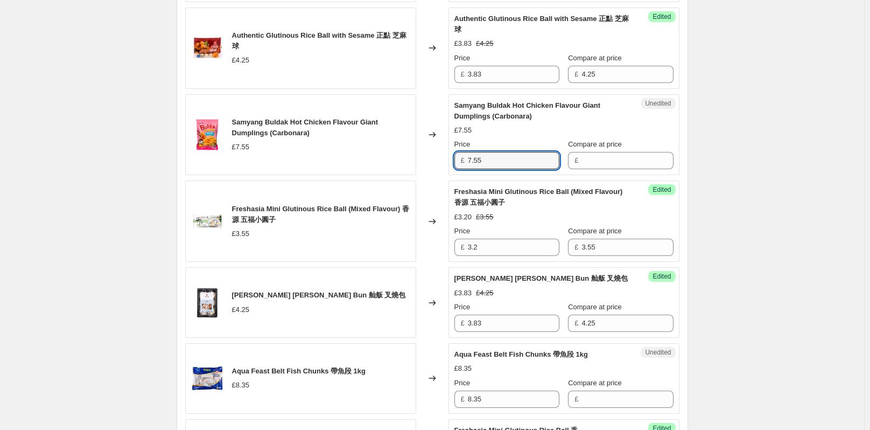
drag, startPoint x: 505, startPoint y: 160, endPoint x: 469, endPoint y: 162, distance: 36.1
click at [469, 162] on div "£ 7.55" at bounding box center [506, 160] width 105 height 17
type input "7.55"
drag, startPoint x: 494, startPoint y: 156, endPoint x: 443, endPoint y: 164, distance: 51.7
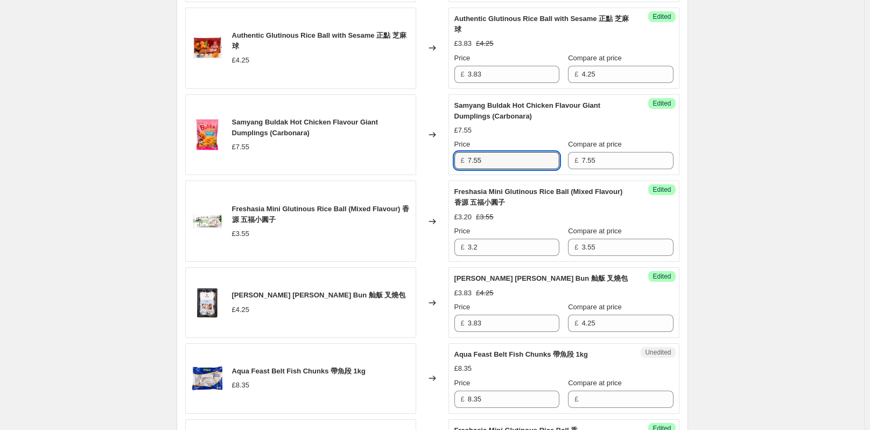
click at [443, 164] on div "Samyang Buldak Hot Chicken Flavour Giant Dumplings (Carbonara) £7.55 Changed to…" at bounding box center [432, 134] width 494 height 81
type input "6.80"
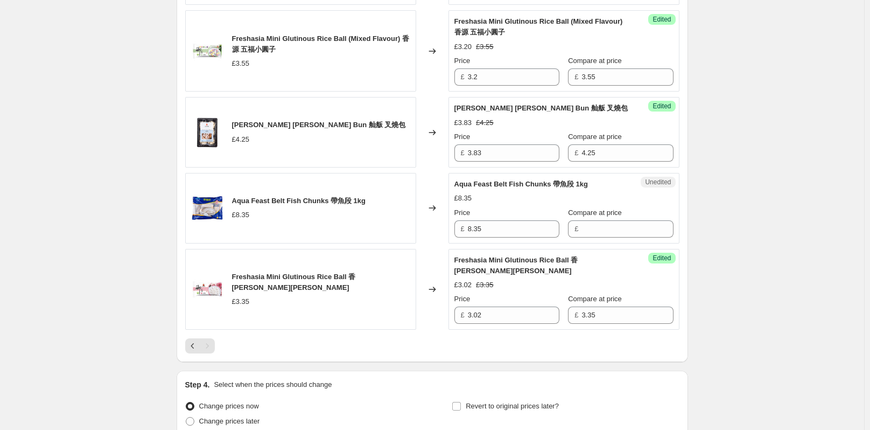
scroll to position [1655, 0]
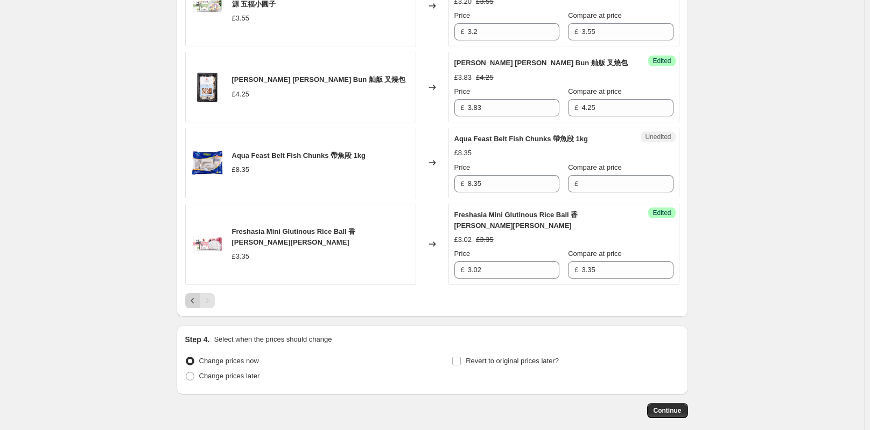
click at [197, 297] on icon "Previous" at bounding box center [192, 300] width 11 height 11
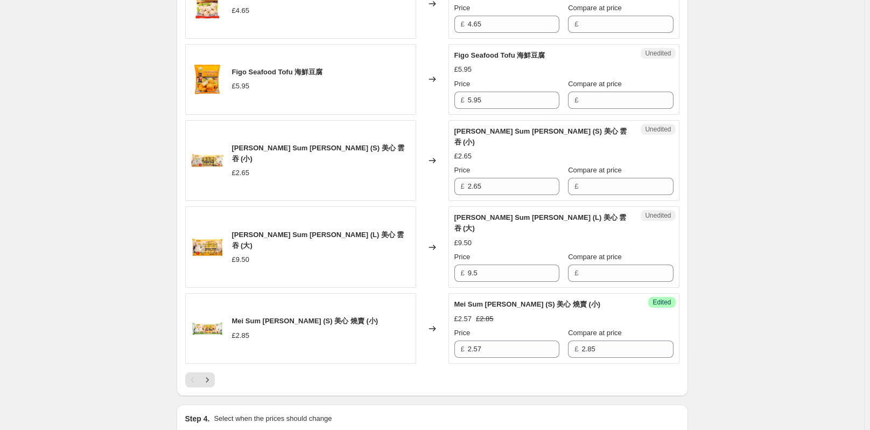
scroll to position [1709, 0]
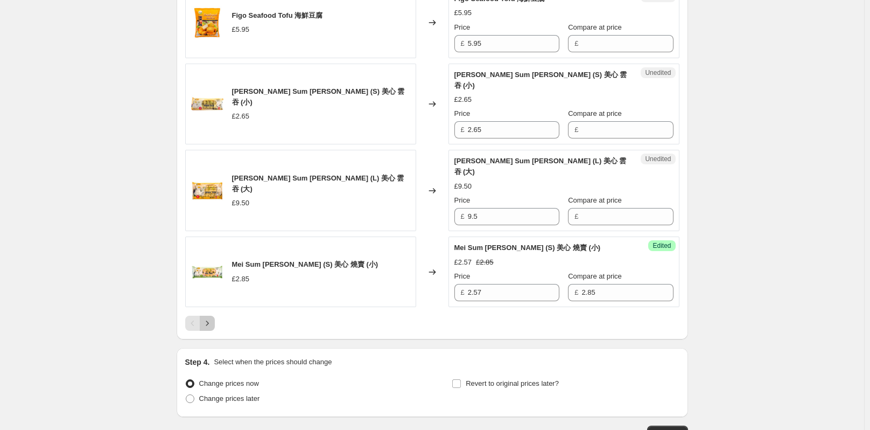
click at [207, 325] on icon "Next" at bounding box center [207, 323] width 11 height 11
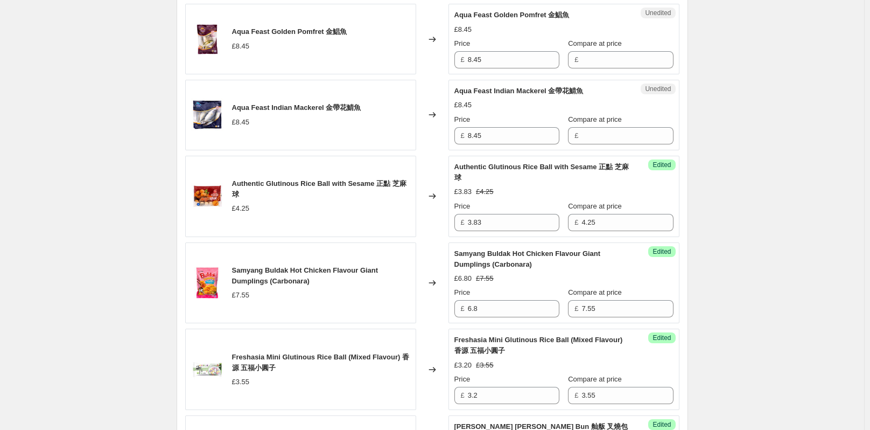
scroll to position [1278, 0]
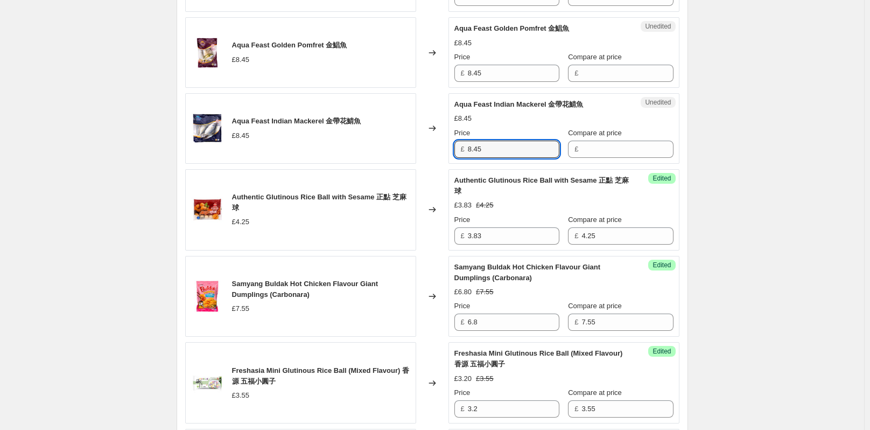
drag, startPoint x: 496, startPoint y: 152, endPoint x: 461, endPoint y: 152, distance: 35.0
click at [461, 152] on div "£ 8.45" at bounding box center [506, 149] width 105 height 17
type input "8.45"
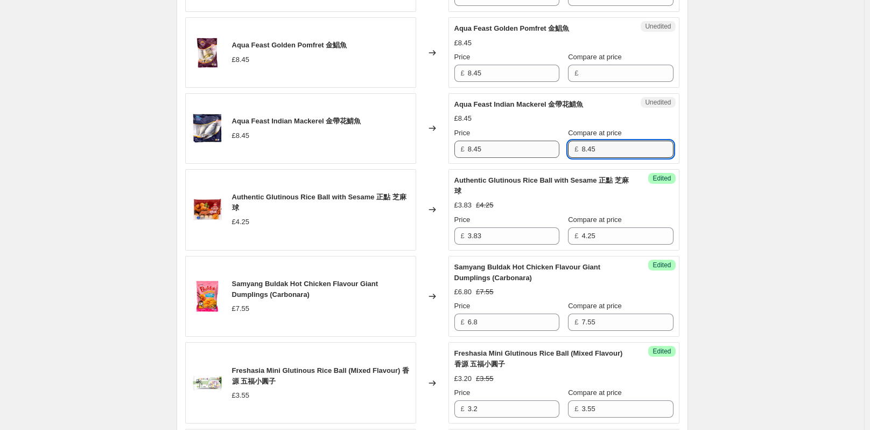
type input "8.45"
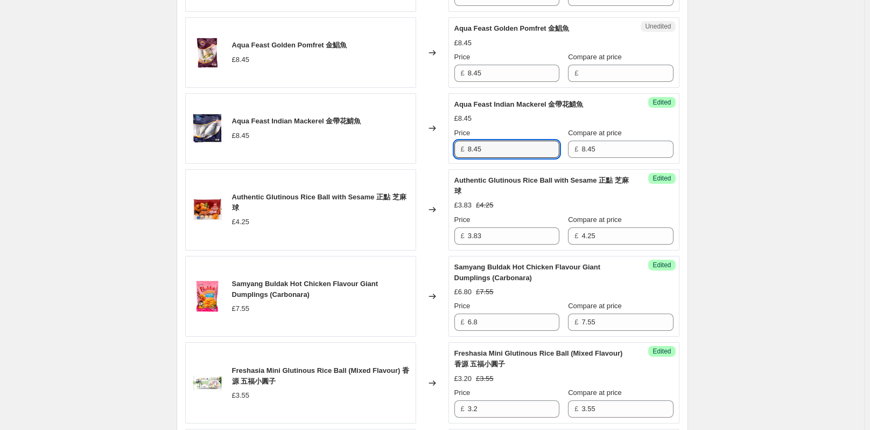
drag, startPoint x: 497, startPoint y: 147, endPoint x: 453, endPoint y: 152, distance: 43.9
click at [453, 152] on div "Success Edited Aqua Feast Indian Mackerel 金帶花鯖魚 £8.45 Price £ 8.45 Compare at p…" at bounding box center [563, 128] width 231 height 71
drag, startPoint x: 495, startPoint y: 155, endPoint x: 459, endPoint y: 152, distance: 36.2
click at [459, 152] on div "£ 7.61" at bounding box center [506, 149] width 105 height 17
type input "7.61"
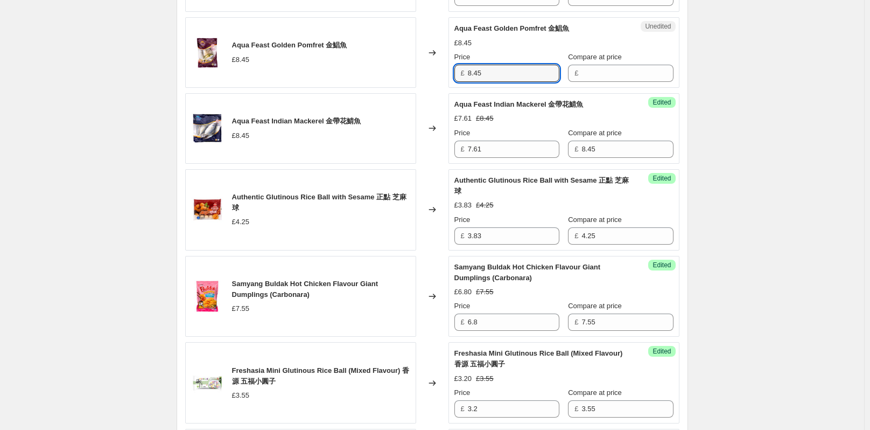
drag, startPoint x: 492, startPoint y: 72, endPoint x: 459, endPoint y: 72, distance: 32.3
click at [459, 72] on div "£ 8.45" at bounding box center [506, 73] width 105 height 17
type input "8.45"
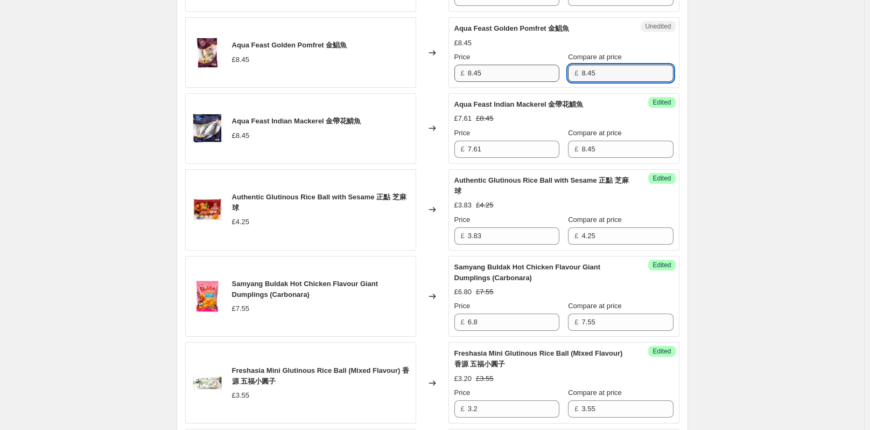
type input "8.45"
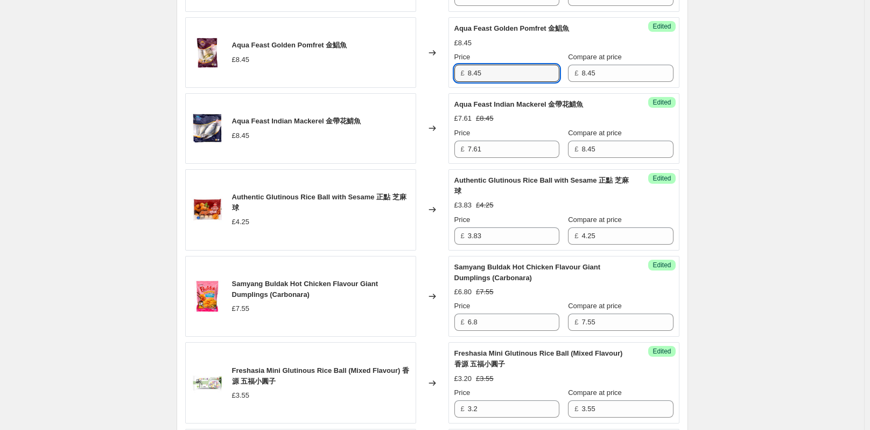
drag, startPoint x: 506, startPoint y: 69, endPoint x: 455, endPoint y: 73, distance: 50.8
click at [455, 73] on div "Success Edited Aqua Feast Golden Pomfret 金鯧魚 £8.45 Price £ 8.45 Compare at pric…" at bounding box center [563, 52] width 231 height 71
paste input "7.61"
type input "7.61"
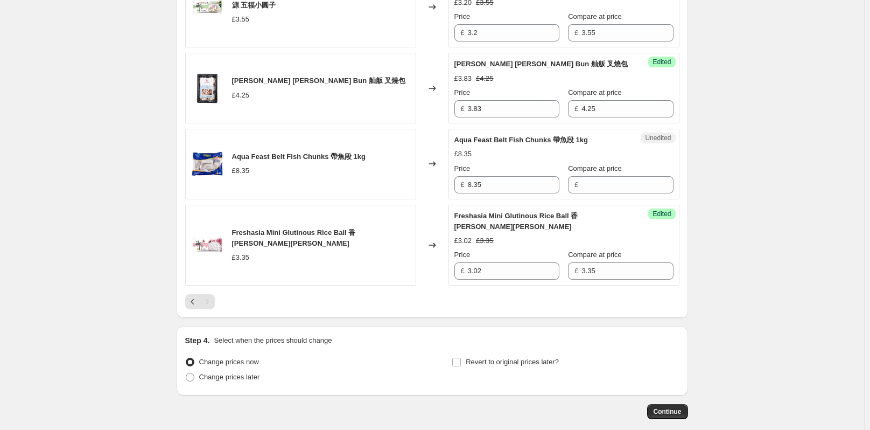
scroll to position [1709, 0]
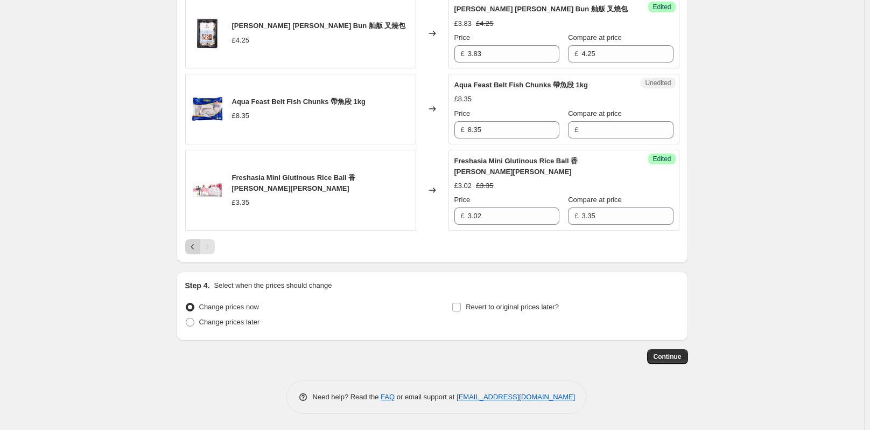
click at [198, 247] on icon "Previous" at bounding box center [192, 246] width 11 height 11
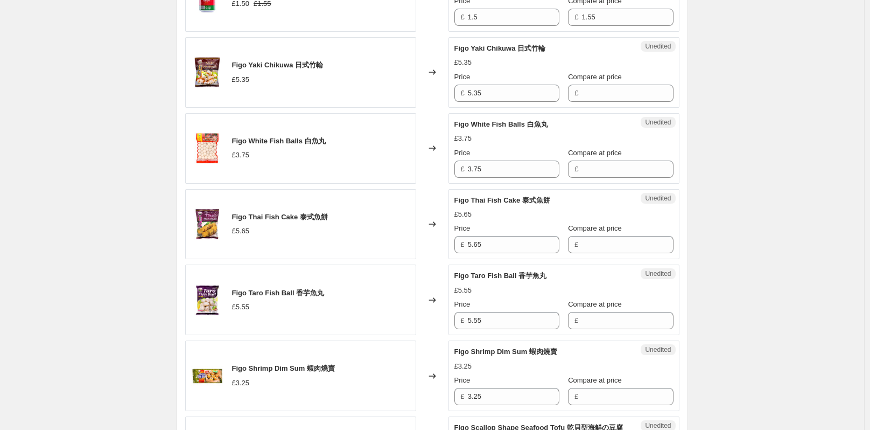
scroll to position [578, 0]
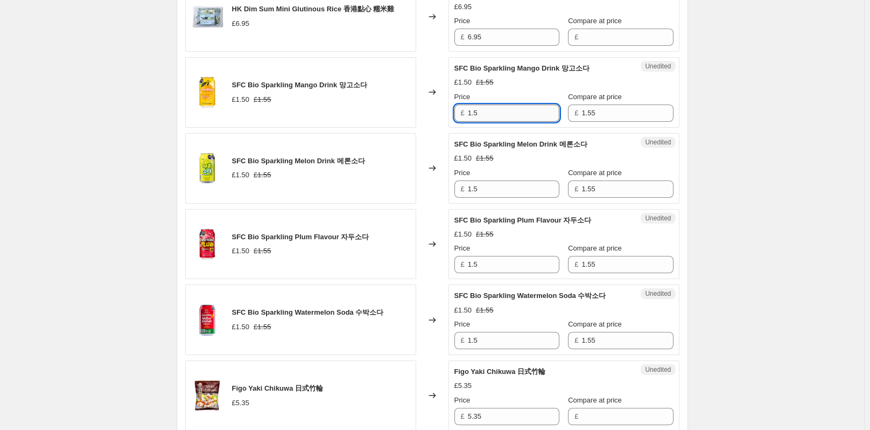
drag, startPoint x: 486, startPoint y: 120, endPoint x: 472, endPoint y: 121, distance: 14.0
click at [472, 121] on input "1.5" at bounding box center [514, 112] width 92 height 17
click at [493, 122] on input "1.5" at bounding box center [514, 112] width 92 height 17
drag, startPoint x: 493, startPoint y: 124, endPoint x: 464, endPoint y: 126, distance: 29.7
click at [464, 122] on div "£ 1.40" at bounding box center [506, 112] width 105 height 17
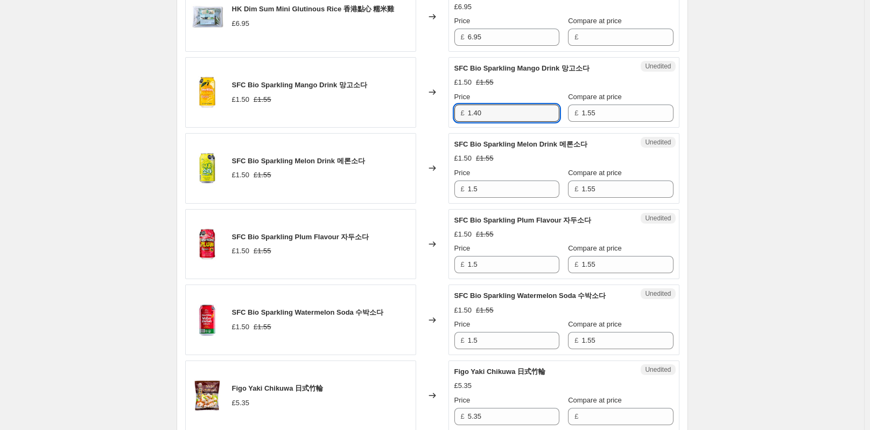
type input "1.40"
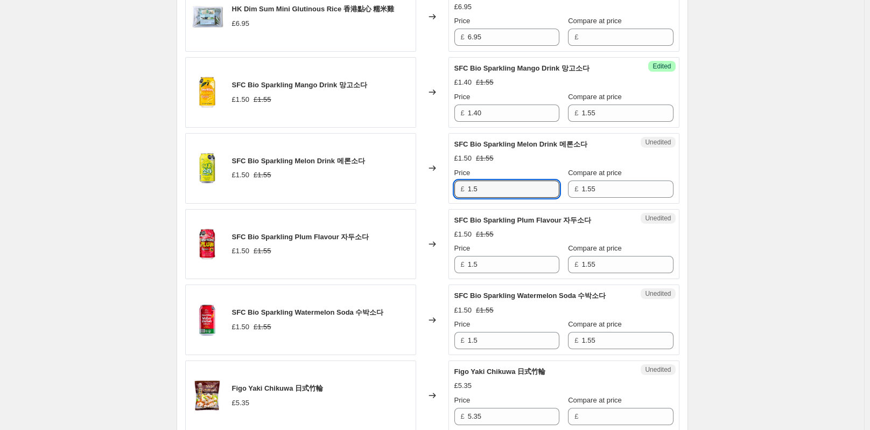
drag, startPoint x: 498, startPoint y: 203, endPoint x: 451, endPoint y: 201, distance: 46.9
click at [451, 201] on div "Unedited SFC Bio Sparkling Melon Drink 메론소다 £1.50 £1.55 Price £ 1.5 Compare at …" at bounding box center [563, 168] width 231 height 71
paste input "40"
type input "1.40"
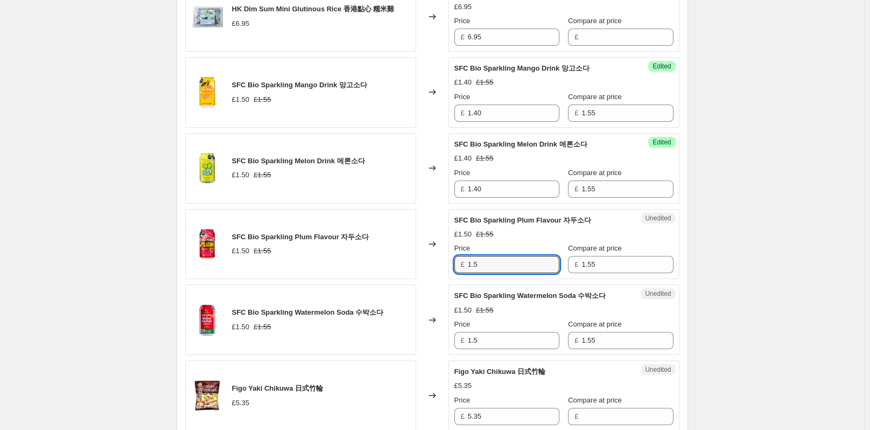
drag, startPoint x: 516, startPoint y: 276, endPoint x: 457, endPoint y: 276, distance: 59.2
click at [457, 273] on div "£ 1.5" at bounding box center [506, 264] width 105 height 17
paste input "40"
type input "1.40"
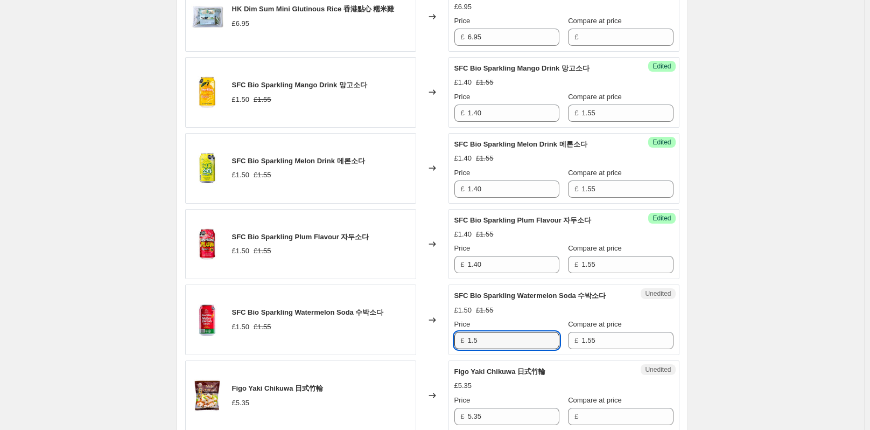
drag, startPoint x: 493, startPoint y: 346, endPoint x: 463, endPoint y: 346, distance: 30.1
click at [463, 346] on div "£ 1.5" at bounding box center [506, 340] width 105 height 17
paste input "40"
type input "1.40"
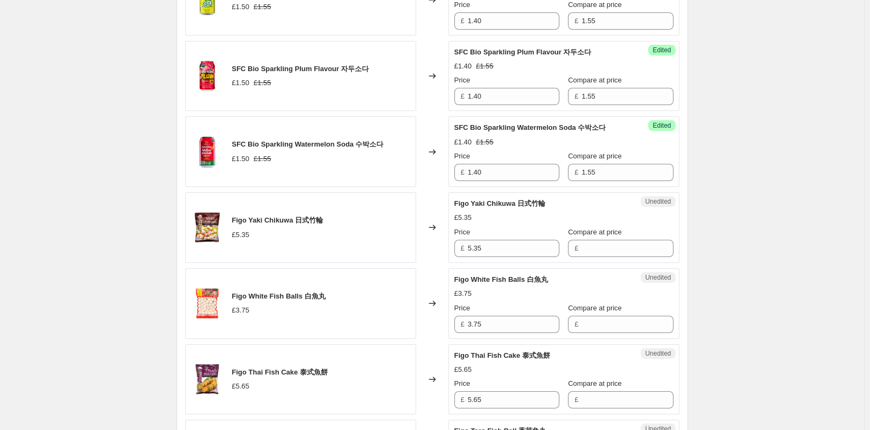
scroll to position [794, 0]
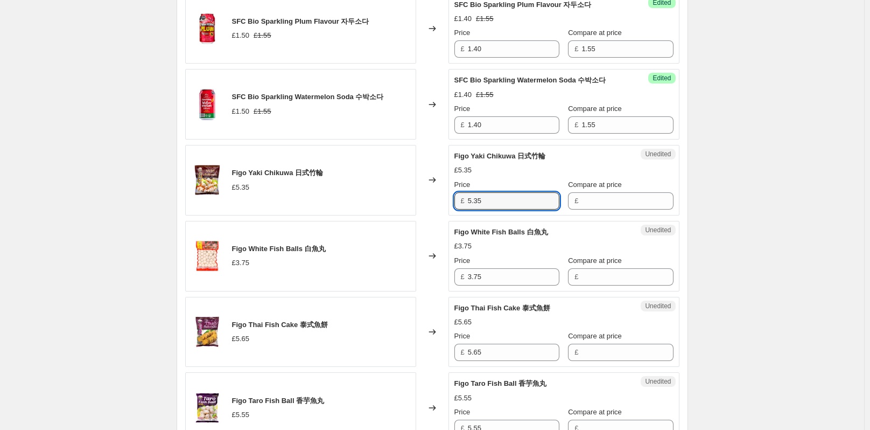
drag, startPoint x: 493, startPoint y: 215, endPoint x: 467, endPoint y: 212, distance: 26.1
click at [467, 209] on div "£ 5.35" at bounding box center [506, 200] width 105 height 17
type input "5.35"
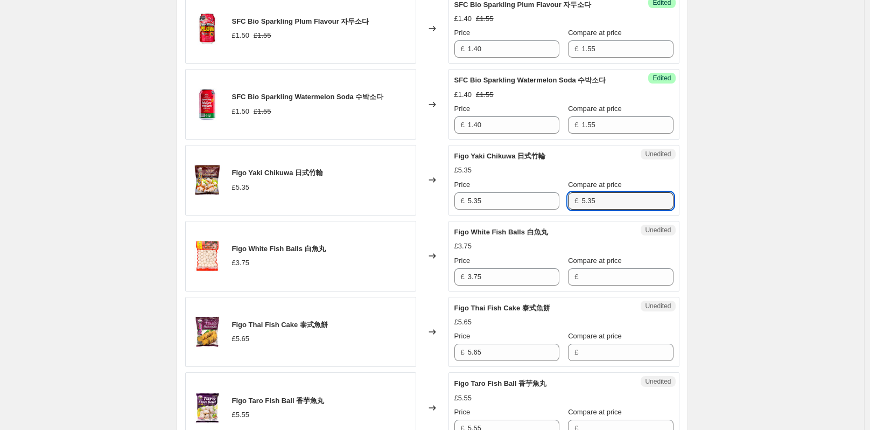
type input "5.35"
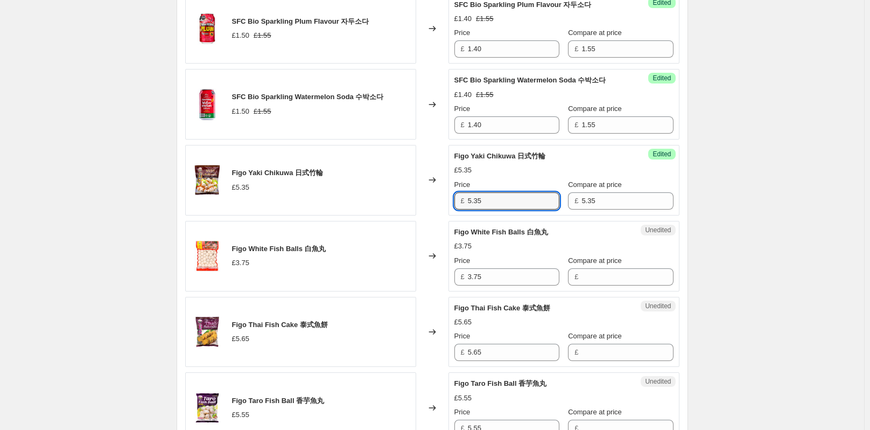
drag, startPoint x: 425, startPoint y: 218, endPoint x: 419, endPoint y: 219, distance: 6.5
click at [419, 215] on div "Figo Yaki Chikuwa 日式竹輪 £5.35 Changed to Success Edited Figo Yaki Chikuwa 日式竹輪 £…" at bounding box center [432, 180] width 494 height 71
type input "4.82"
click at [738, 190] on div "Create new price [MEDICAL_DATA]. This page is ready Create new price [MEDICAL_D…" at bounding box center [432, 313] width 864 height 2215
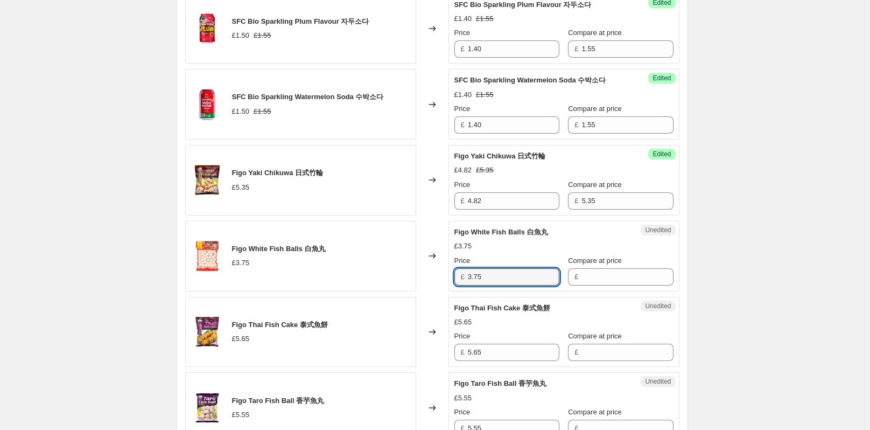
drag, startPoint x: 488, startPoint y: 287, endPoint x: 461, endPoint y: 287, distance: 26.9
click at [461, 285] on div "£ 3.75" at bounding box center [506, 276] width 105 height 17
type input "3.75"
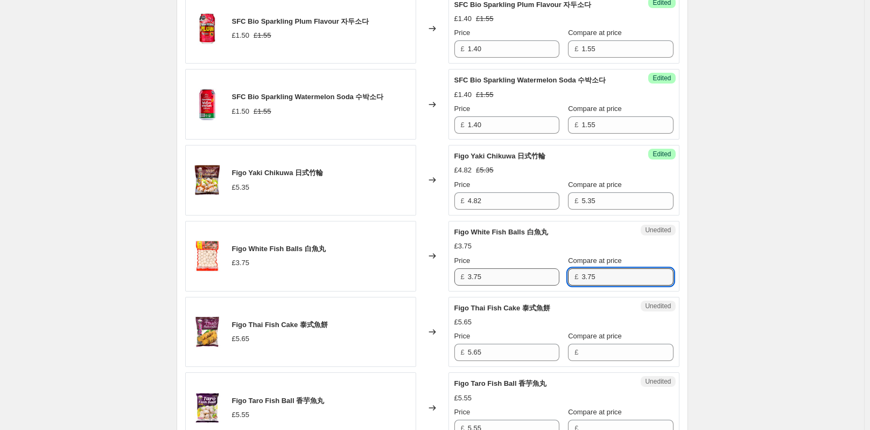
type input "3.75"
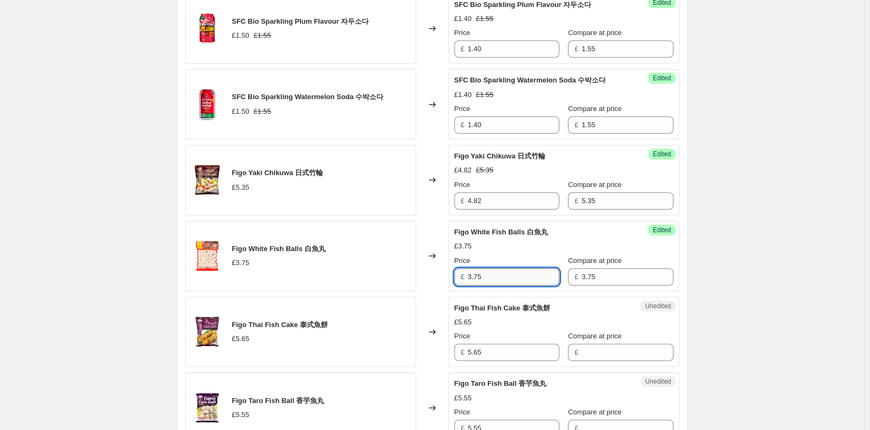
click at [505, 285] on input "3.75" at bounding box center [514, 276] width 92 height 17
type input "3.38"
click at [784, 308] on div "Create new price [MEDICAL_DATA]. This page is ready Create new price [MEDICAL_D…" at bounding box center [432, 313] width 864 height 2215
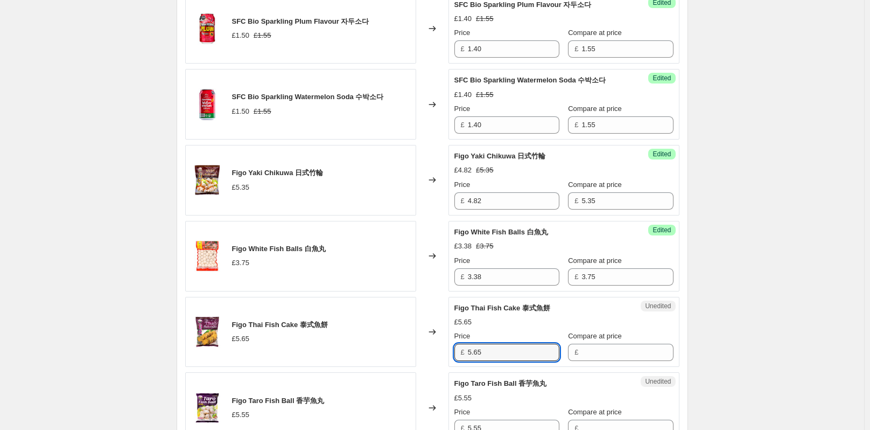
drag, startPoint x: 490, startPoint y: 359, endPoint x: 468, endPoint y: 359, distance: 22.6
click at [468, 359] on div "£ 5.65" at bounding box center [506, 351] width 105 height 17
type input "5.65"
click at [486, 361] on input "5.65" at bounding box center [514, 351] width 92 height 17
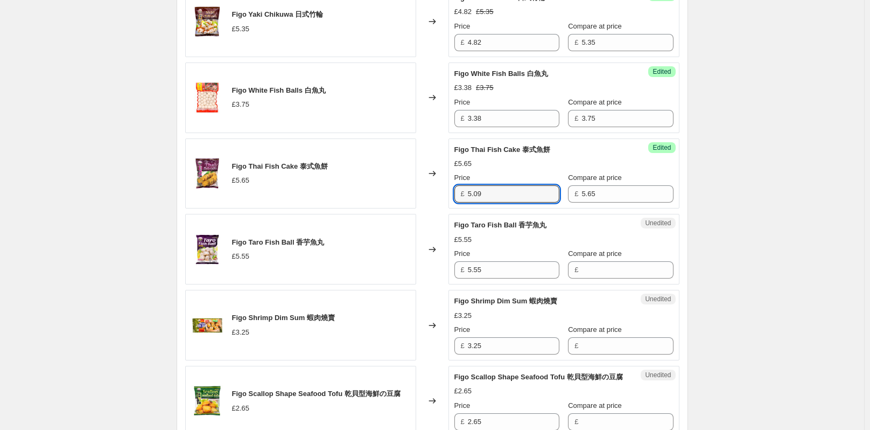
scroll to position [955, 0]
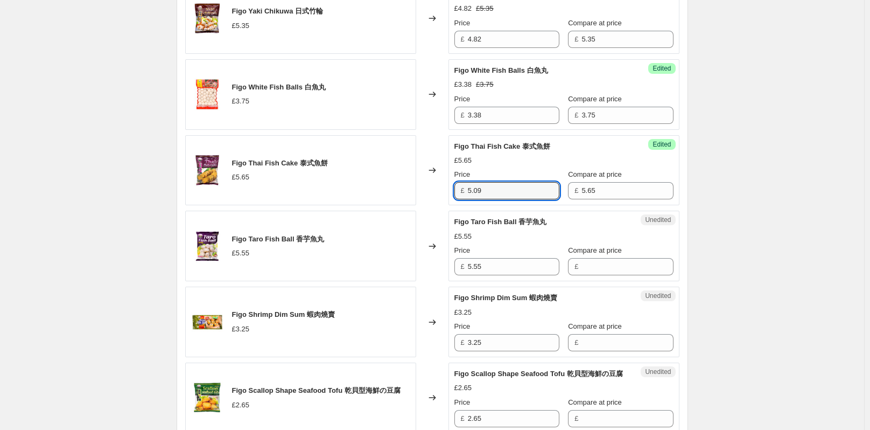
type input "5.09"
click at [739, 335] on div "Create new price [MEDICAL_DATA]. This page is ready Create new price [MEDICAL_D…" at bounding box center [432, 152] width 864 height 2215
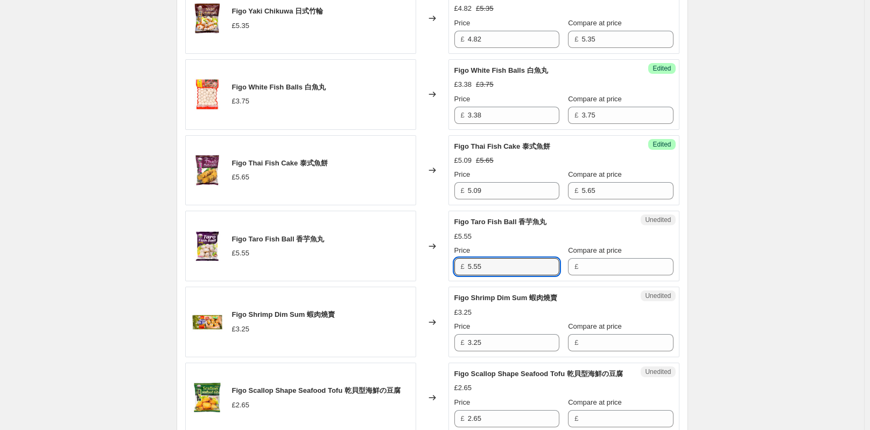
drag, startPoint x: 488, startPoint y: 282, endPoint x: 468, endPoint y: 282, distance: 19.9
click at [468, 275] on div "£ 5.55" at bounding box center [506, 266] width 105 height 17
type input "5.55"
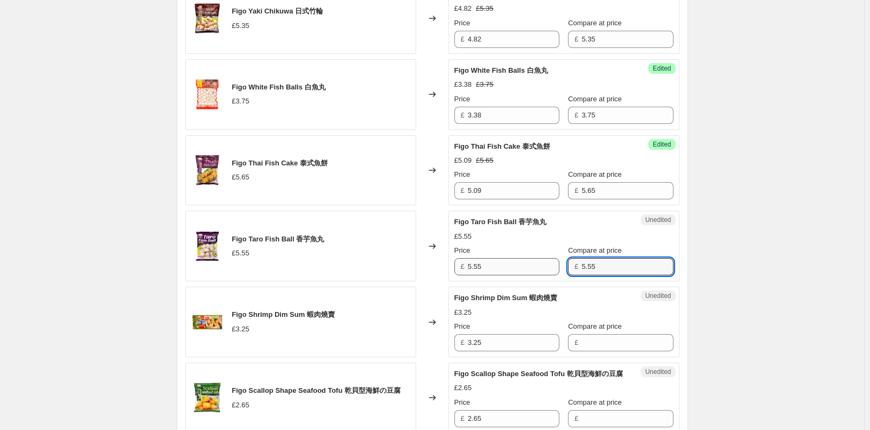
type input "5.55"
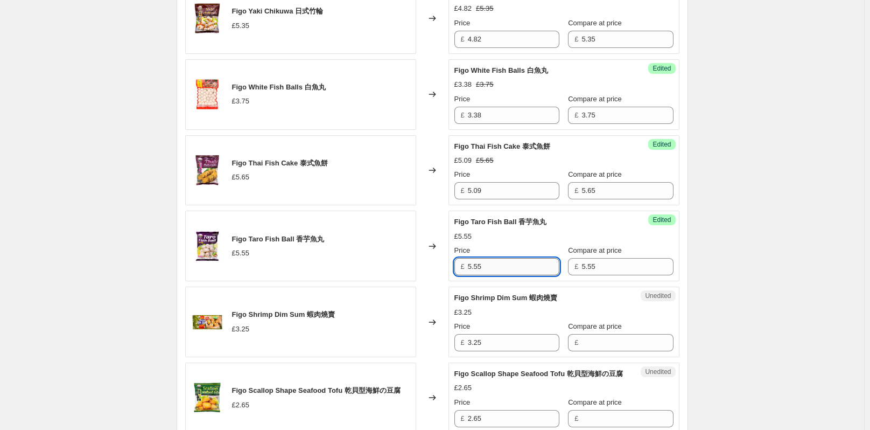
click at [518, 275] on input "5.55" at bounding box center [514, 266] width 92 height 17
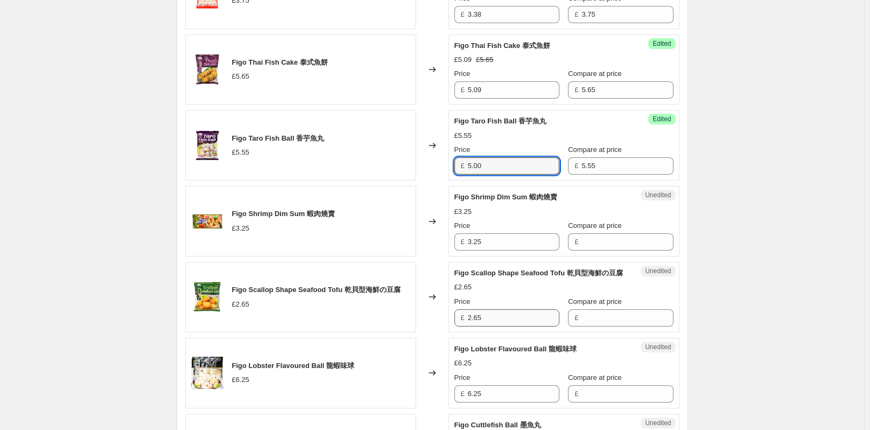
scroll to position [1063, 0]
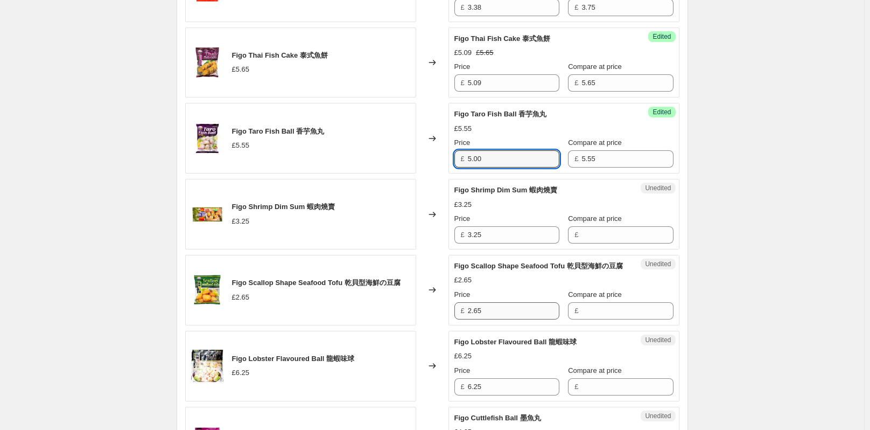
type input "5.00"
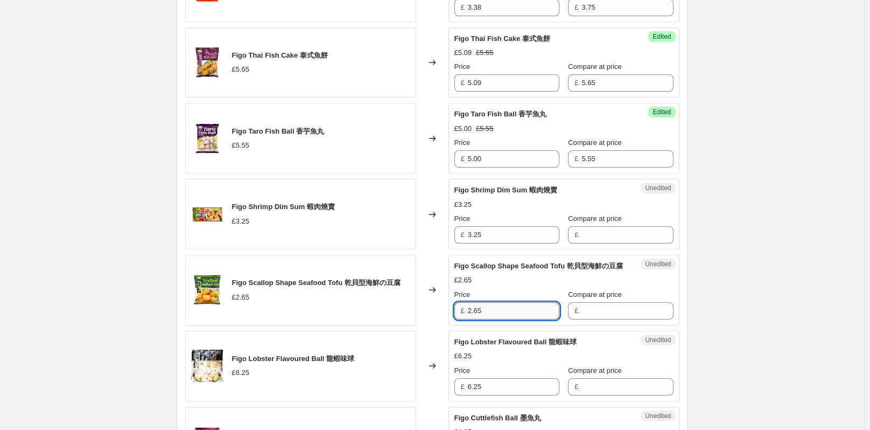
drag, startPoint x: 507, startPoint y: 329, endPoint x: 484, endPoint y: 329, distance: 23.1
click at [484, 319] on input "2.65" at bounding box center [514, 310] width 92 height 17
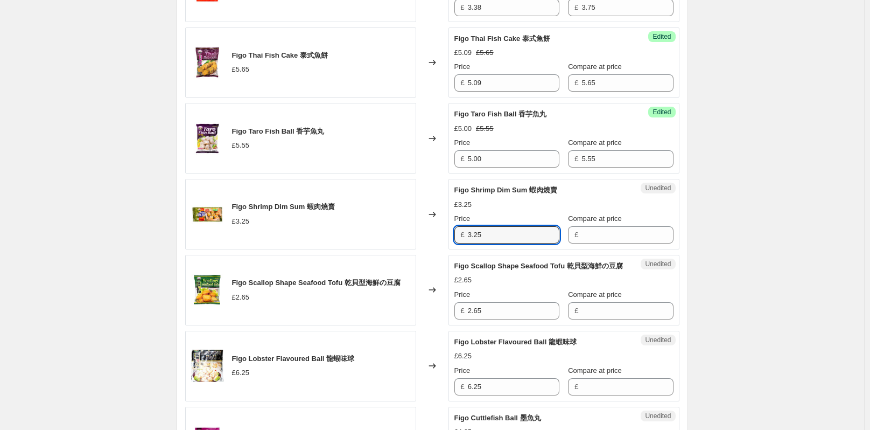
drag, startPoint x: 480, startPoint y: 248, endPoint x: 458, endPoint y: 248, distance: 22.1
click at [458, 243] on div "£ 3.25" at bounding box center [506, 234] width 105 height 17
type input "3.25"
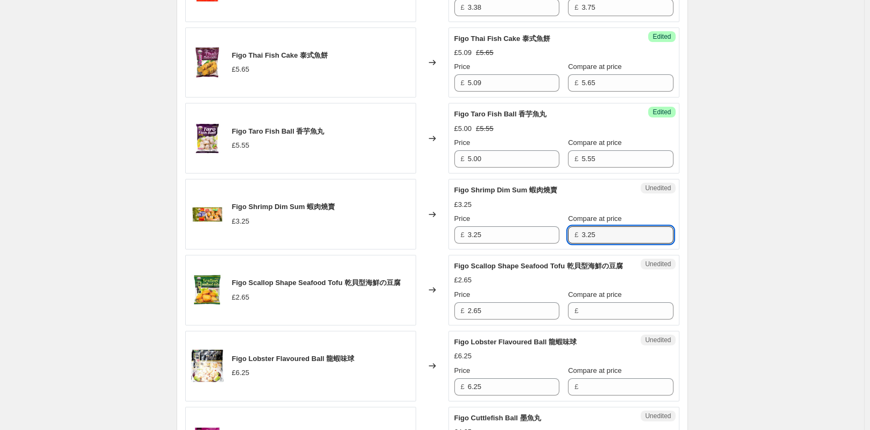
type input "3.25"
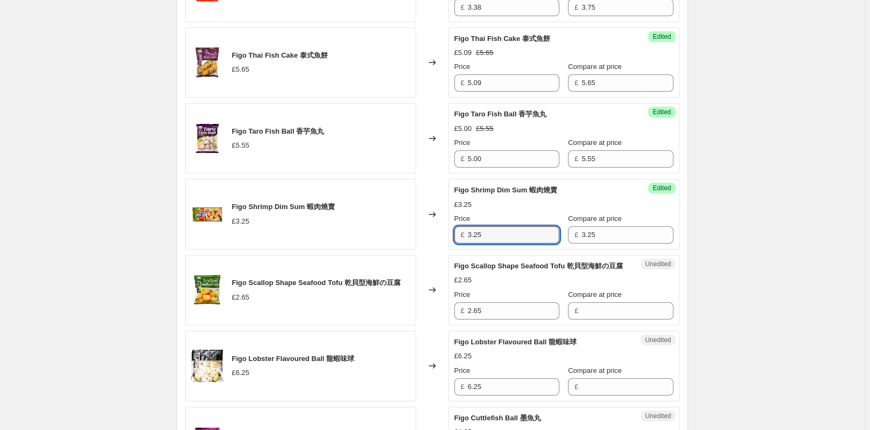
drag, startPoint x: 457, startPoint y: 246, endPoint x: 442, endPoint y: 246, distance: 14.5
click at [442, 246] on div "Figo Shrimp Dim Sum 蝦肉燒賣 £3.25 Changed to Success Edited Figo Shrimp Dim Sum 蝦肉…" at bounding box center [432, 214] width 494 height 71
type input "2.93"
click at [795, 306] on div "Create new price [MEDICAL_DATA]. This page is ready Create new price [MEDICAL_D…" at bounding box center [432, 44] width 864 height 2215
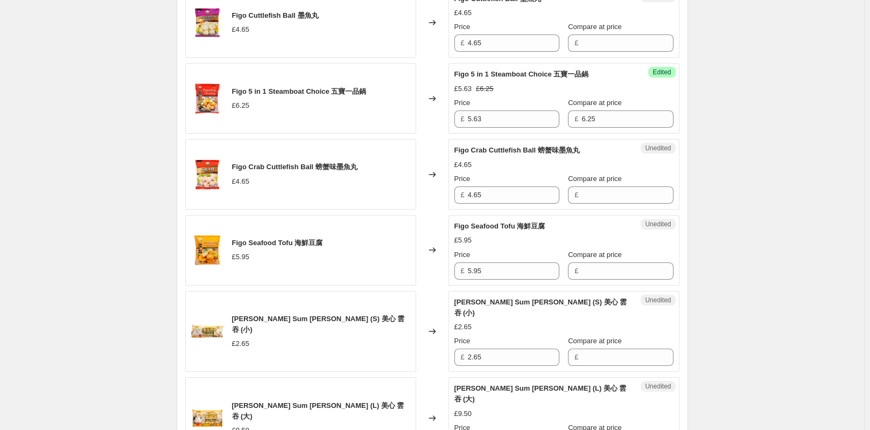
scroll to position [1547, 0]
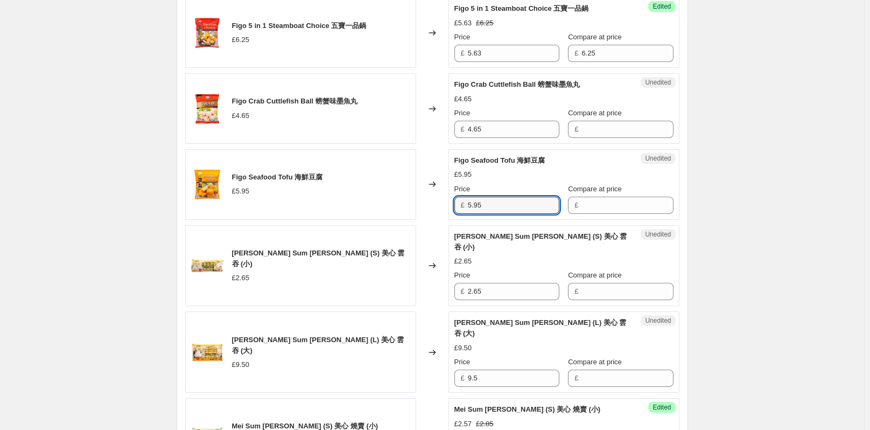
drag, startPoint x: 488, startPoint y: 231, endPoint x: 457, endPoint y: 229, distance: 31.3
click at [457, 214] on div "£ 5.95" at bounding box center [506, 205] width 105 height 17
type input "5.95"
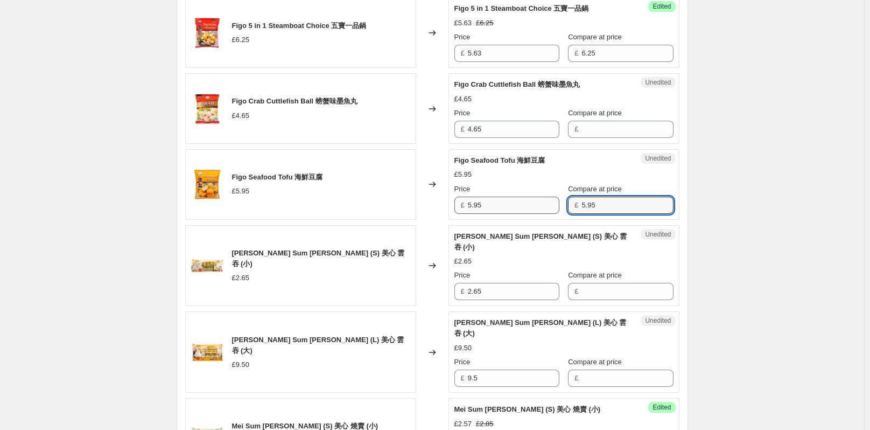
type input "5.95"
click at [520, 214] on input "5.95" at bounding box center [514, 205] width 92 height 17
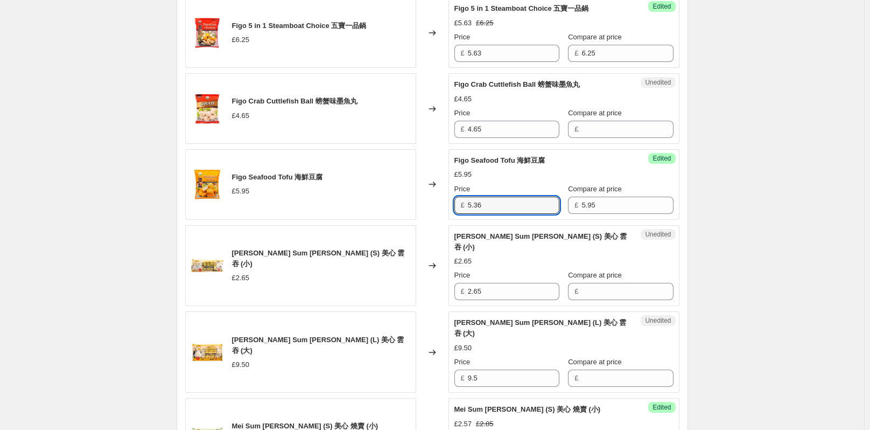
type input "5.36"
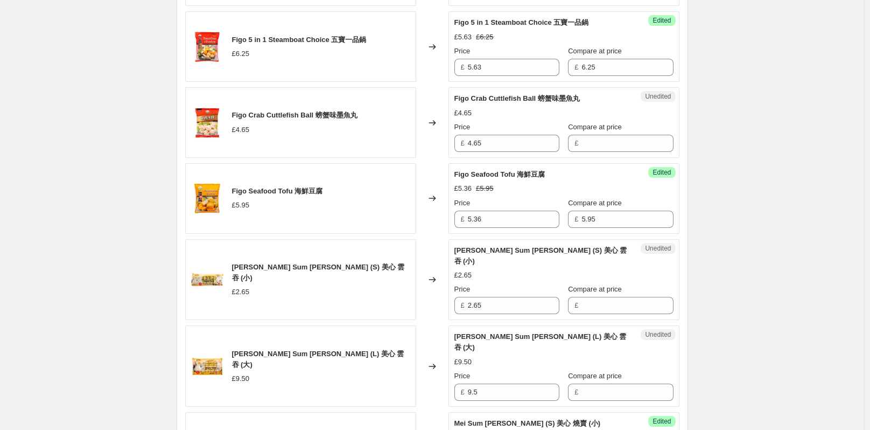
scroll to position [1601, 0]
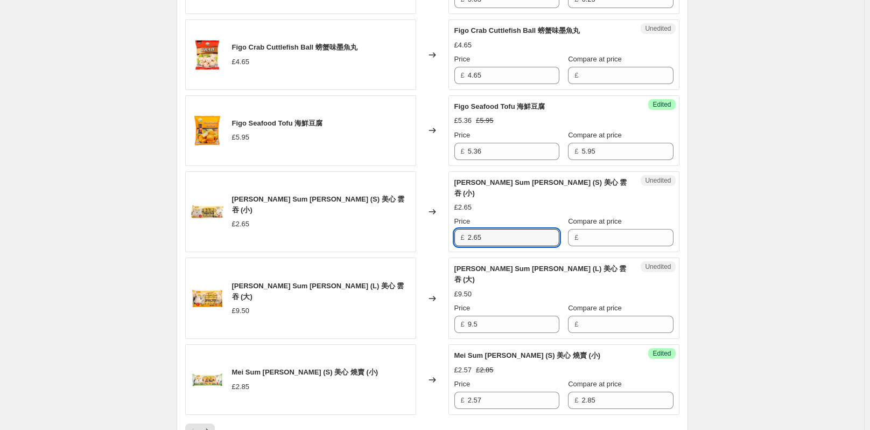
drag, startPoint x: 504, startPoint y: 251, endPoint x: 468, endPoint y: 250, distance: 36.1
click at [468, 246] on div "£ 2.65" at bounding box center [506, 237] width 105 height 17
type input "2.65"
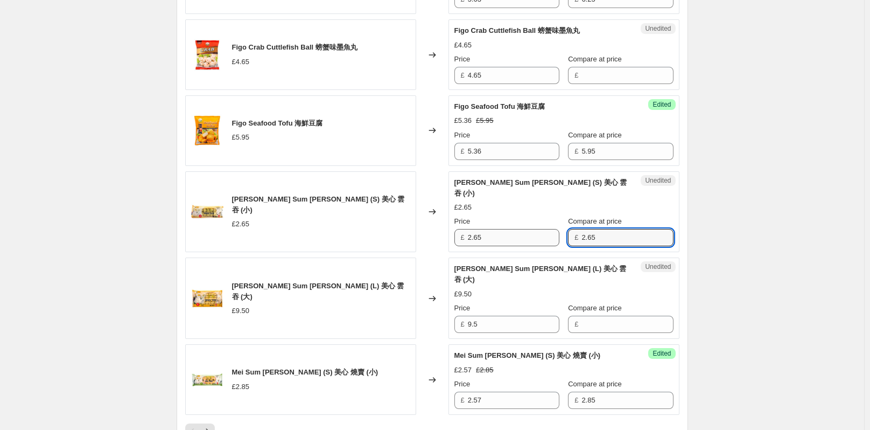
type input "2.65"
click at [509, 246] on input "2.65" at bounding box center [514, 237] width 92 height 17
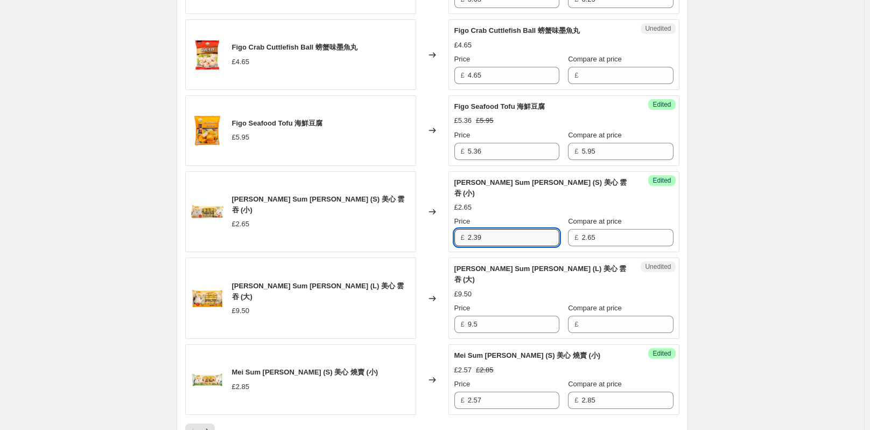
type input "2.39"
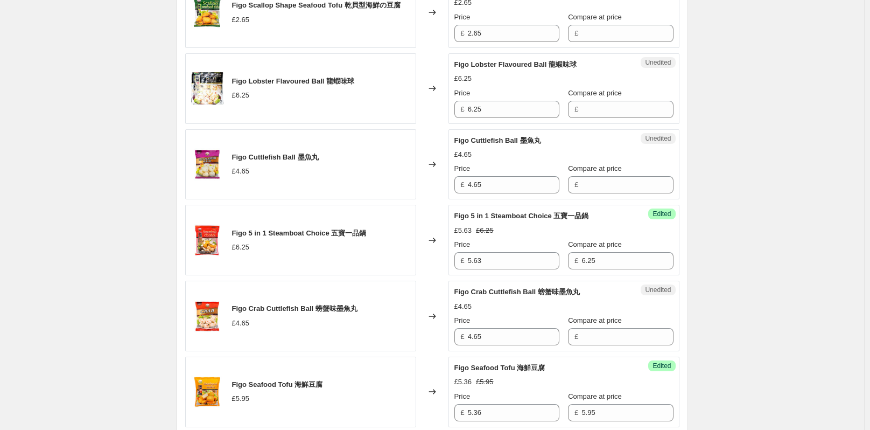
scroll to position [1224, 0]
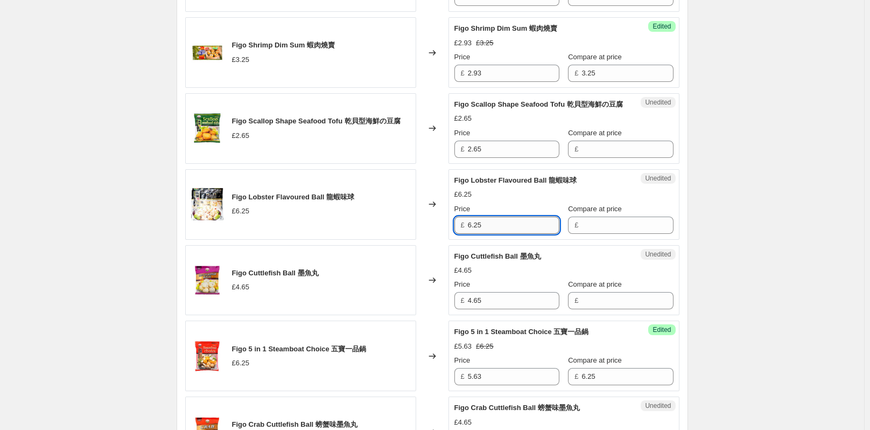
drag, startPoint x: 489, startPoint y: 247, endPoint x: 470, endPoint y: 247, distance: 18.8
click at [470, 234] on input "6.25" at bounding box center [514, 224] width 92 height 17
type input "6.25"
drag, startPoint x: 498, startPoint y: 247, endPoint x: 440, endPoint y: 253, distance: 58.4
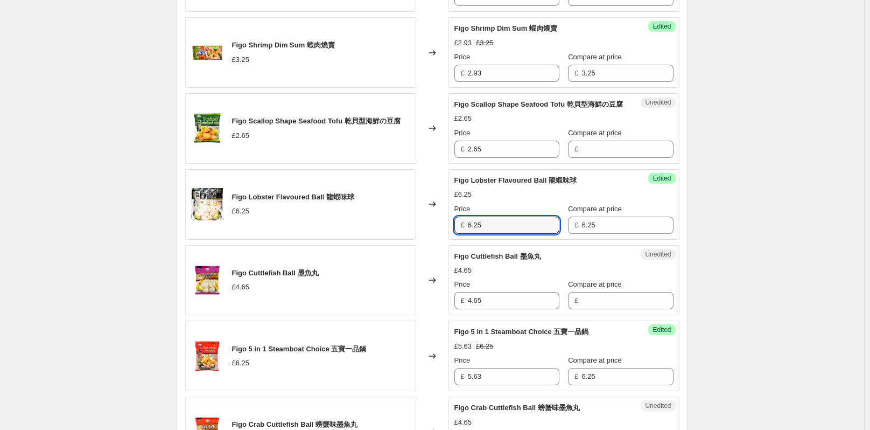
click at [440, 240] on div "Figo Lobster Flavoured Ball 龍蝦味球 £6.25 Changed to Success Edited Figo Lobster F…" at bounding box center [432, 204] width 494 height 71
type input "5.63"
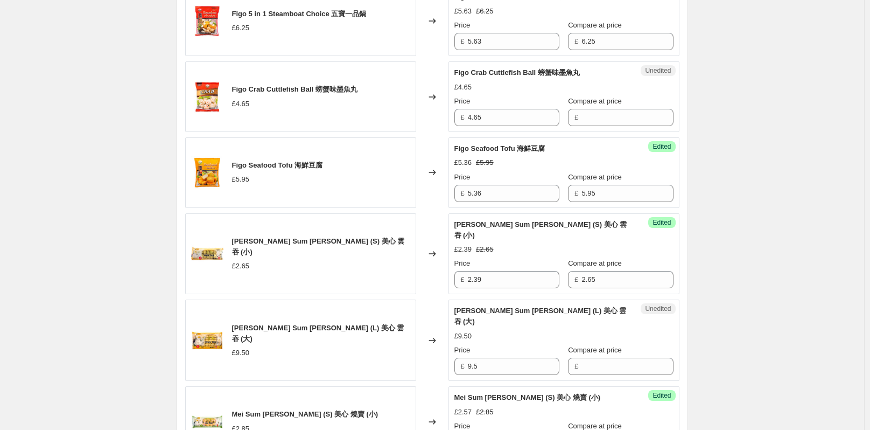
scroll to position [1547, 0]
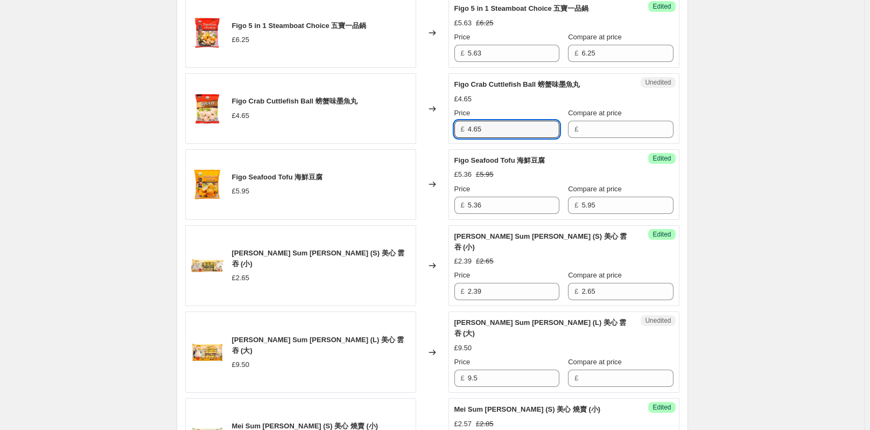
drag, startPoint x: 492, startPoint y: 155, endPoint x: 462, endPoint y: 153, distance: 29.7
click at [462, 138] on div "£ 4.65" at bounding box center [506, 129] width 105 height 17
type input "4.65"
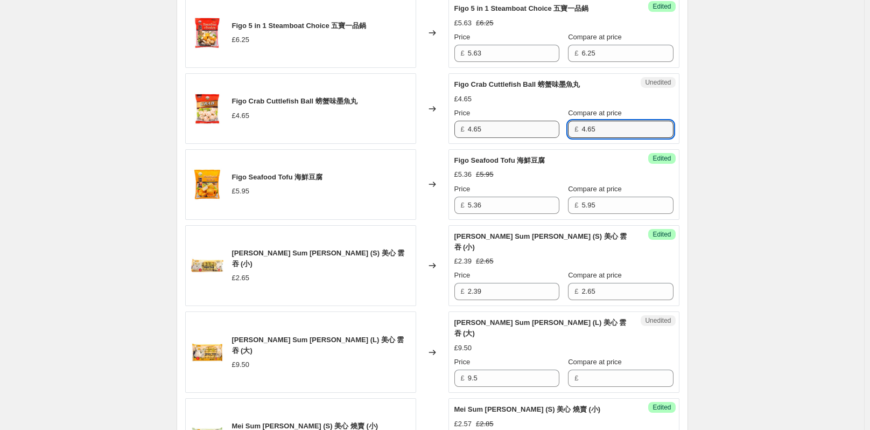
type input "4.65"
click at [528, 138] on input "4.65" at bounding box center [514, 129] width 92 height 17
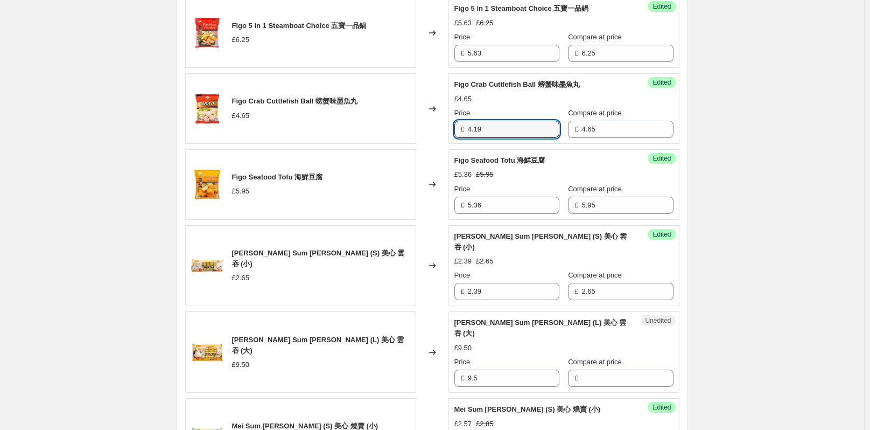
type input "4.19"
drag, startPoint x: 493, startPoint y: 151, endPoint x: 471, endPoint y: 150, distance: 21.5
click at [471, 138] on input "4.19" at bounding box center [514, 129] width 92 height 17
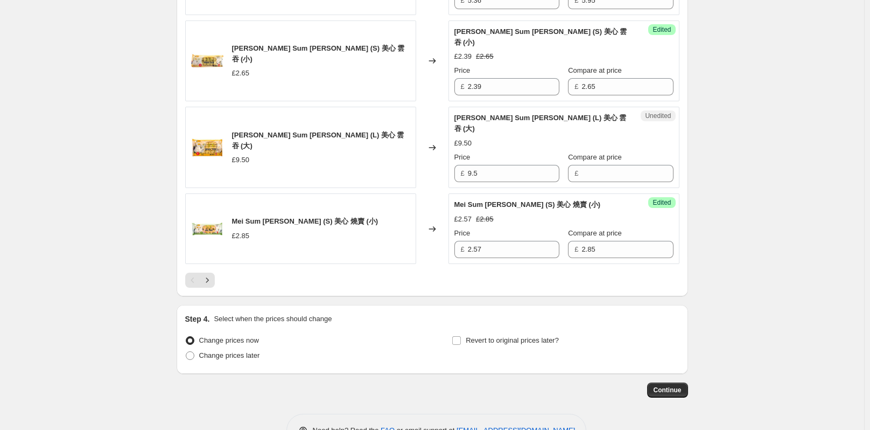
scroll to position [1785, 0]
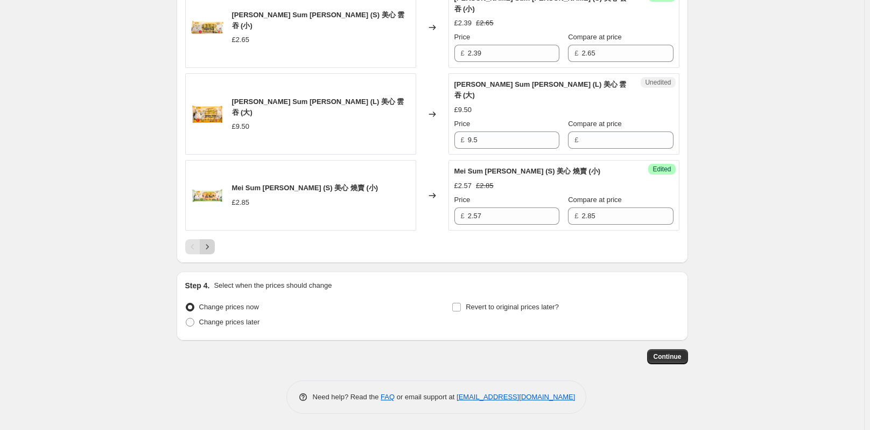
click at [208, 249] on icon "Next" at bounding box center [207, 246] width 11 height 11
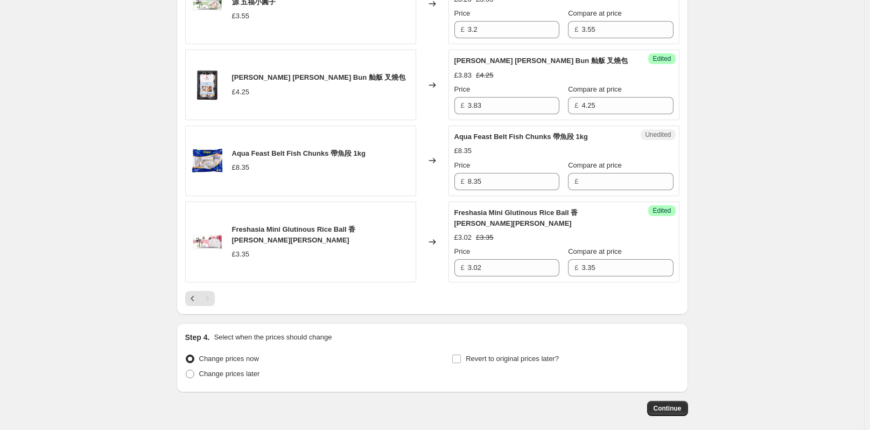
scroll to position [1709, 0]
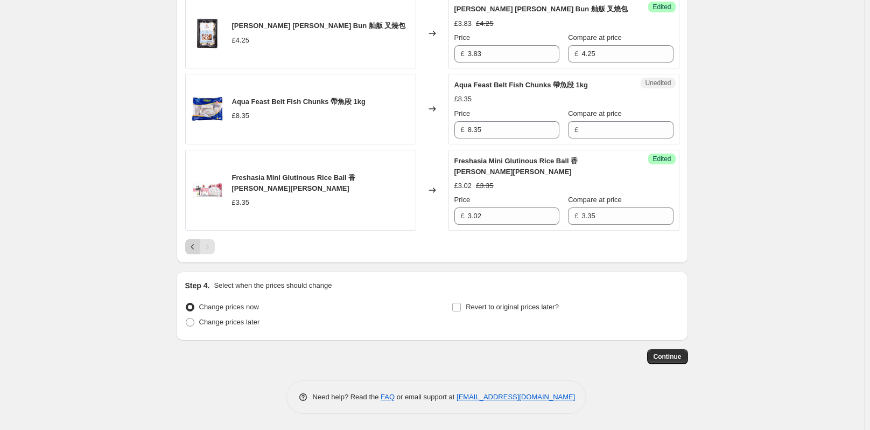
click at [198, 247] on icon "Previous" at bounding box center [192, 246] width 11 height 11
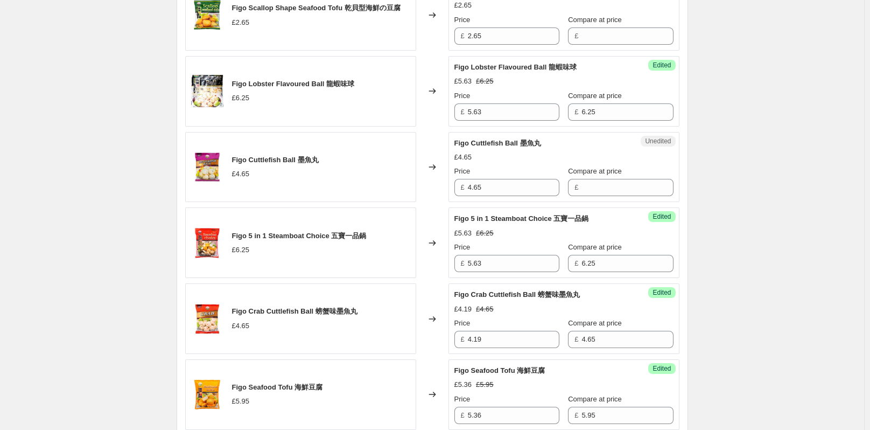
scroll to position [1332, 0]
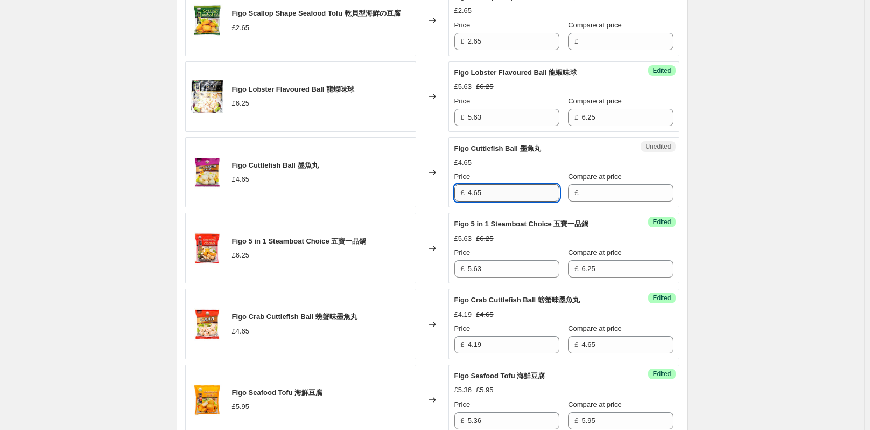
drag, startPoint x: 496, startPoint y: 213, endPoint x: 472, endPoint y: 214, distance: 24.2
click at [472, 201] on input "4.65" at bounding box center [514, 192] width 92 height 17
type input "4.65"
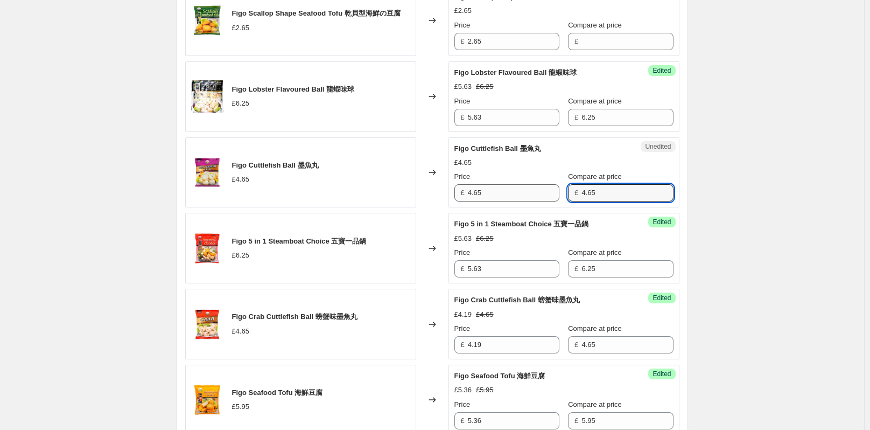
type input "4.65"
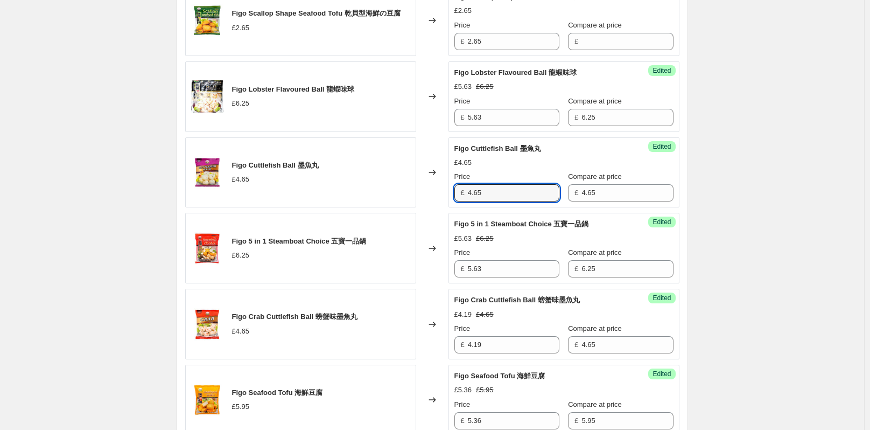
drag, startPoint x: 497, startPoint y: 215, endPoint x: 462, endPoint y: 215, distance: 35.0
click at [462, 201] on div "£ 4.65" at bounding box center [506, 192] width 105 height 17
paste input "19"
type input "4.19"
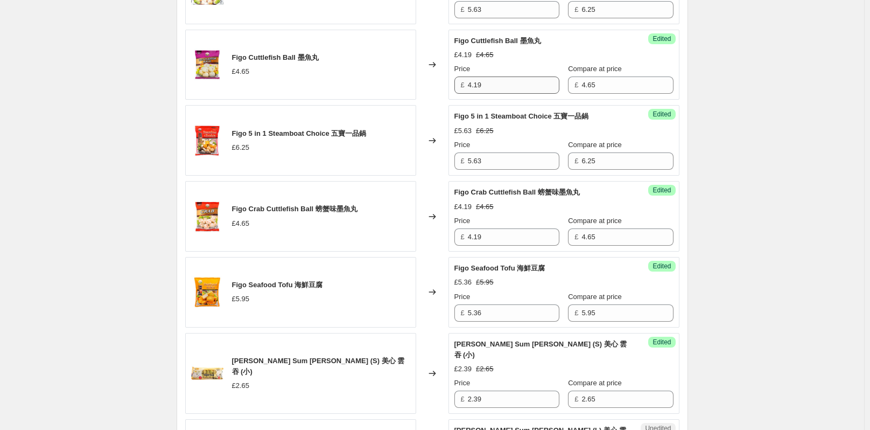
scroll to position [1655, 0]
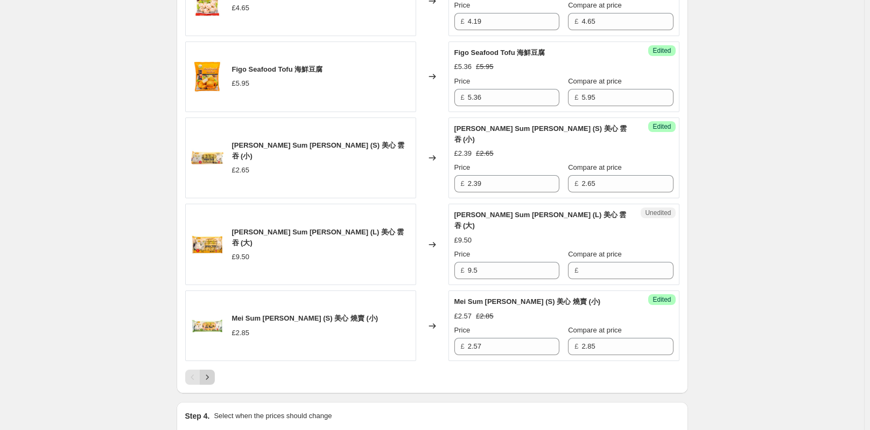
click at [208, 379] on icon "Next" at bounding box center [207, 376] width 11 height 11
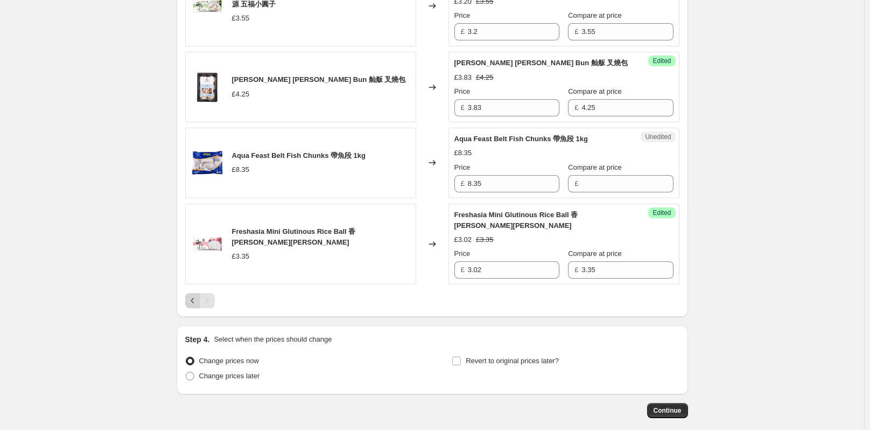
click at [198, 301] on icon "Previous" at bounding box center [192, 300] width 11 height 11
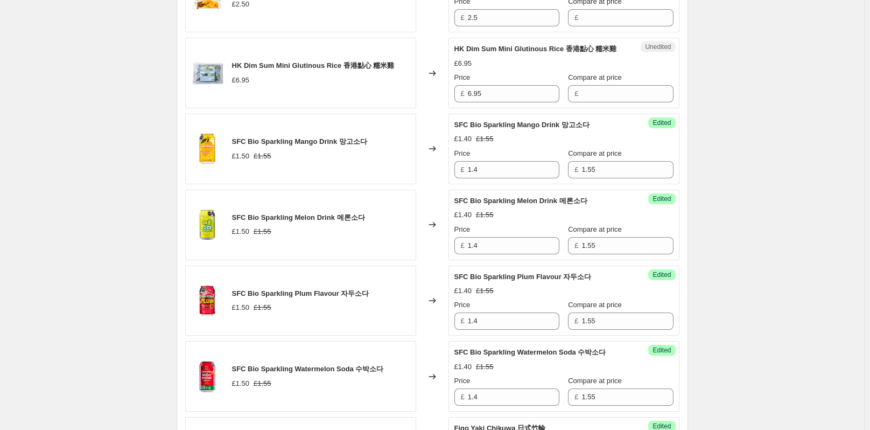
scroll to position [417, 0]
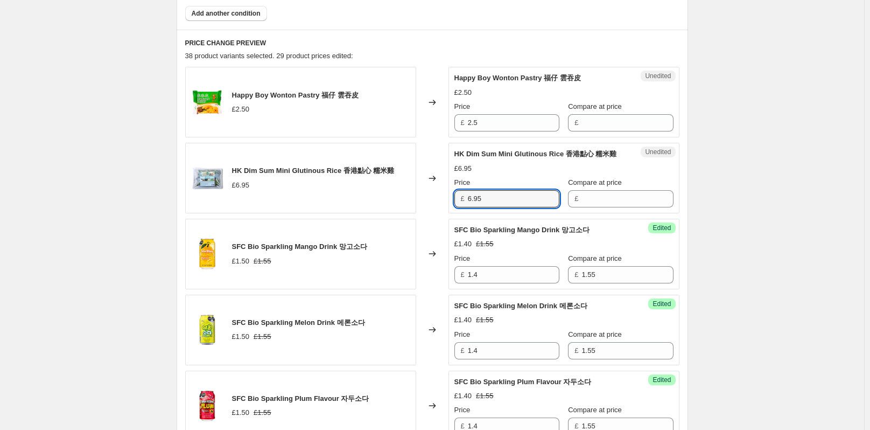
drag, startPoint x: 499, startPoint y: 216, endPoint x: 467, endPoint y: 217, distance: 31.8
click at [467, 207] on div "£ 6.95" at bounding box center [506, 198] width 105 height 17
type input "6.95"
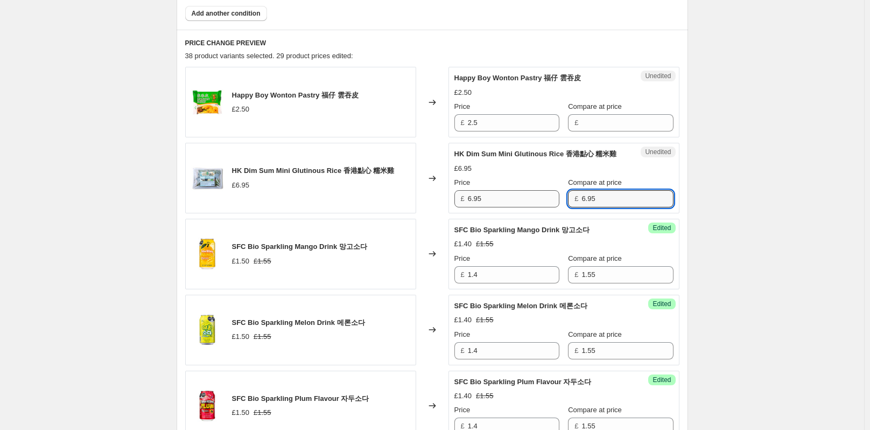
type input "6.95"
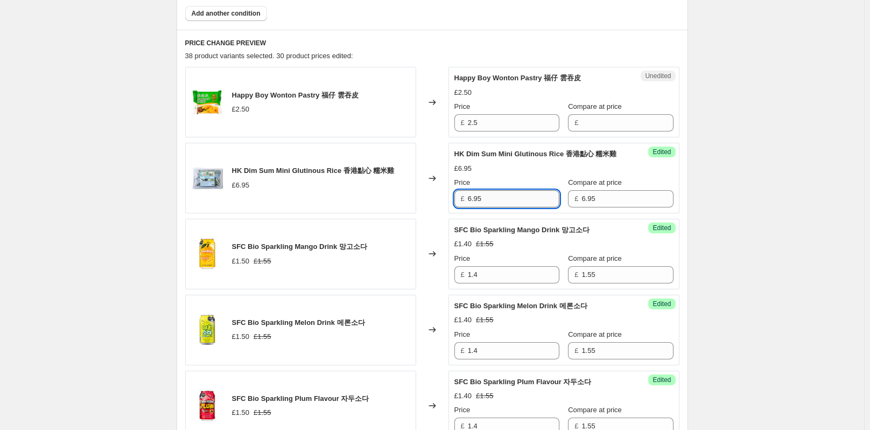
click at [497, 207] on input "6.95" at bounding box center [514, 198] width 92 height 17
type input "6.26"
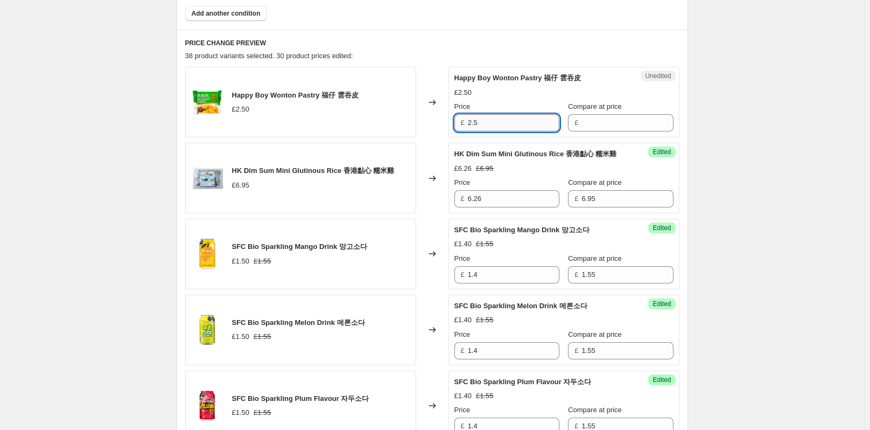
click at [494, 126] on input "2.5" at bounding box center [514, 122] width 92 height 17
type input "2.25"
click at [590, 122] on input "Compare at price" at bounding box center [627, 122] width 92 height 17
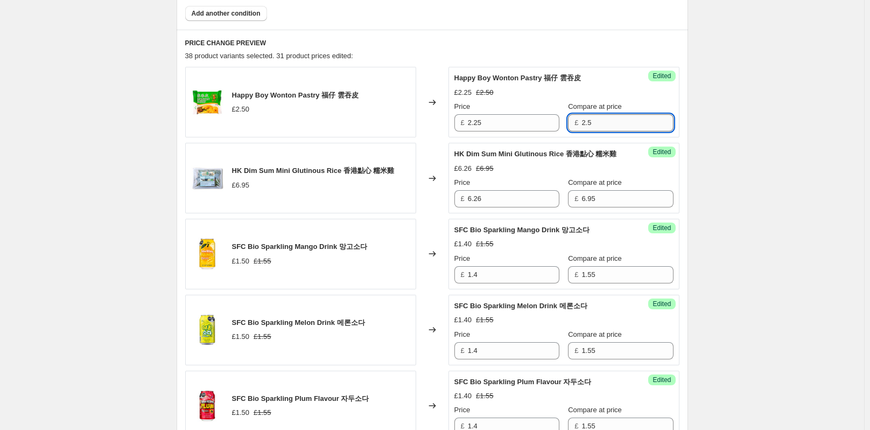
click at [633, 121] on input "2.5" at bounding box center [627, 122] width 92 height 17
type input "2.50"
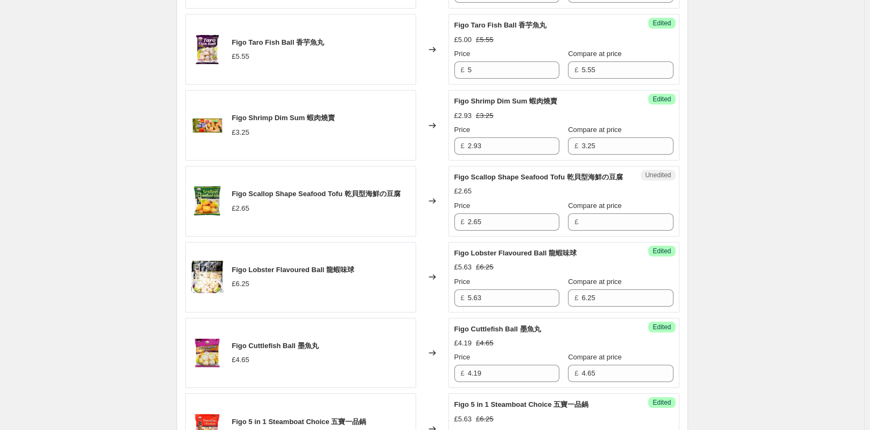
scroll to position [1170, 0]
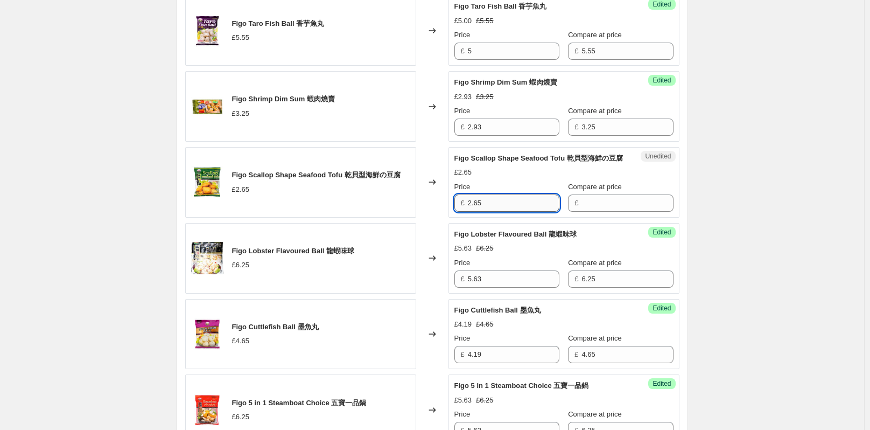
drag, startPoint x: 493, startPoint y: 226, endPoint x: 470, endPoint y: 226, distance: 23.1
click at [470, 212] on input "2.65" at bounding box center [514, 202] width 92 height 17
type input "2.65"
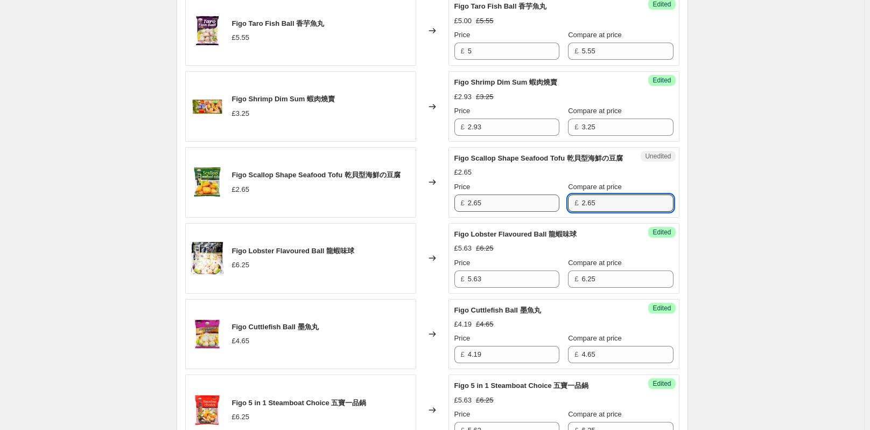
type input "2.65"
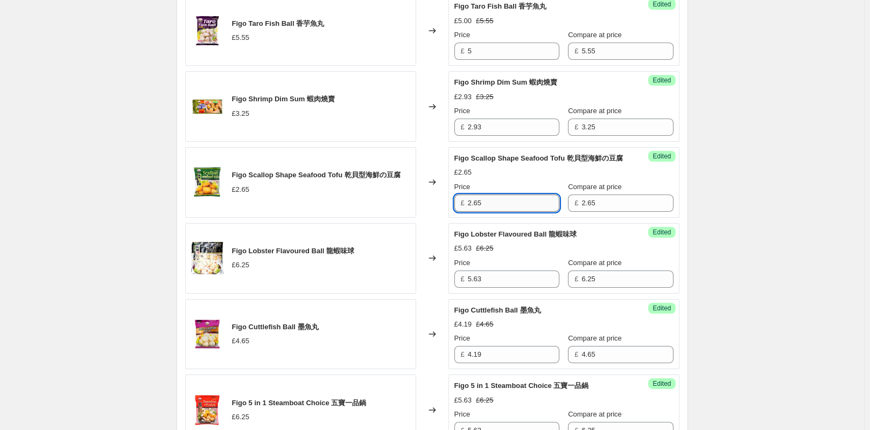
click at [514, 212] on input "2.65" at bounding box center [514, 202] width 92 height 17
type input "2.39"
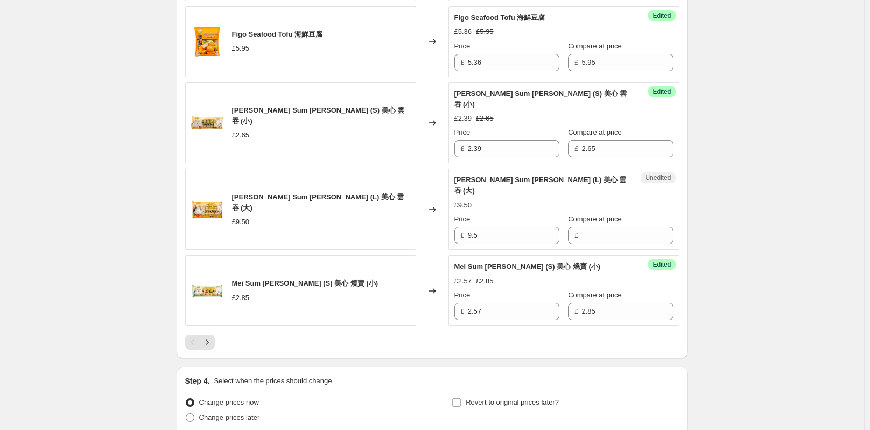
scroll to position [1709, 0]
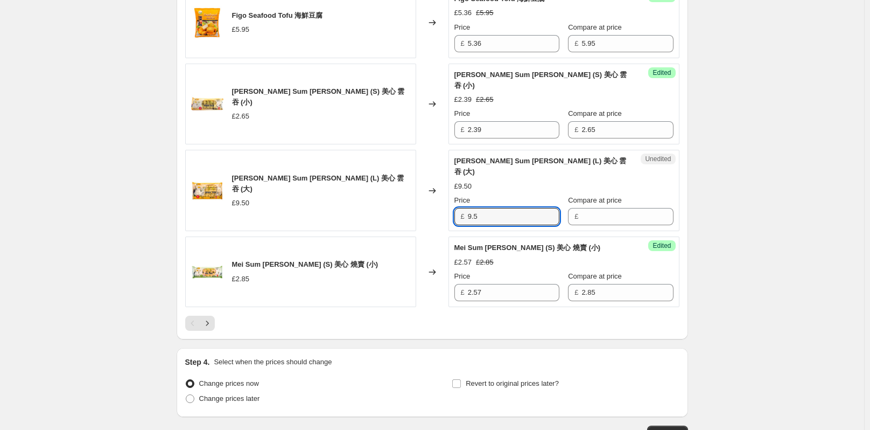
drag, startPoint x: 496, startPoint y: 214, endPoint x: 469, endPoint y: 218, distance: 27.3
click at [469, 218] on div "£ 9.5" at bounding box center [506, 216] width 105 height 17
type input "9.5"
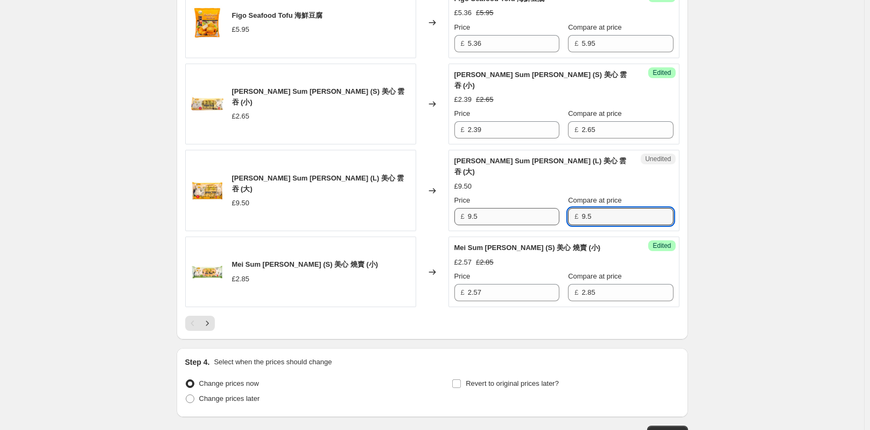
type input "9.5"
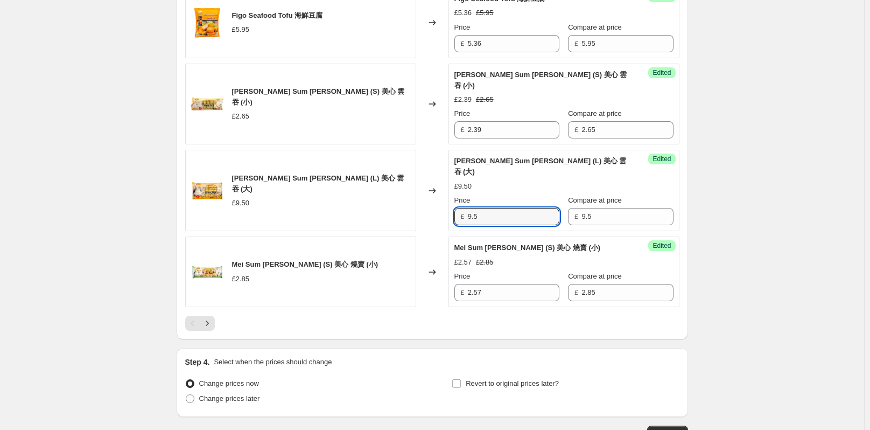
drag, startPoint x: 497, startPoint y: 217, endPoint x: 467, endPoint y: 217, distance: 30.1
click at [467, 217] on div "£ 9.5" at bounding box center [506, 216] width 105 height 17
type input "8.55"
click at [209, 319] on icon "Next" at bounding box center [207, 323] width 11 height 11
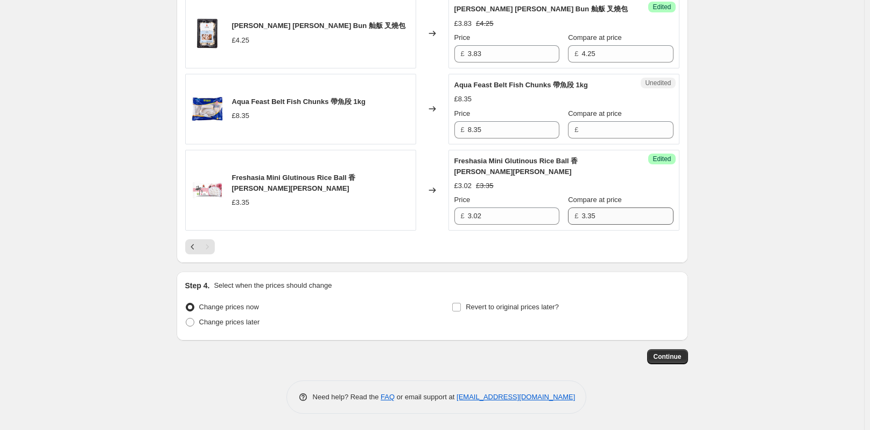
scroll to position [1655, 0]
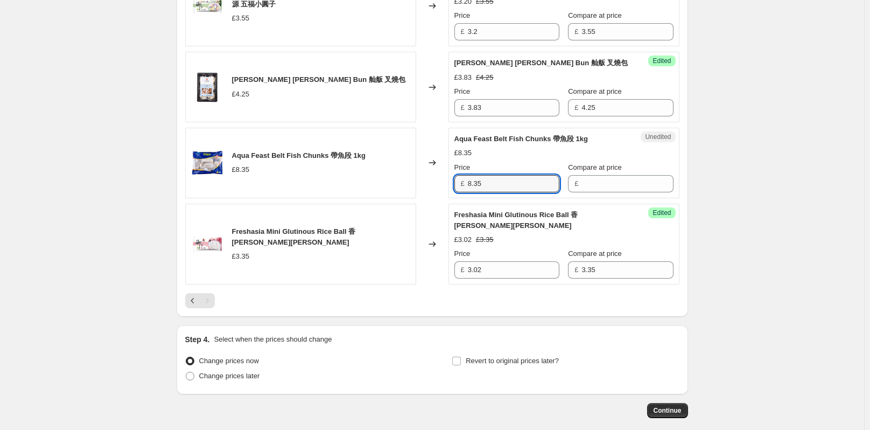
drag, startPoint x: 492, startPoint y: 188, endPoint x: 464, endPoint y: 187, distance: 28.5
click at [464, 187] on div "£ 8.35" at bounding box center [506, 183] width 105 height 17
type input "8.35"
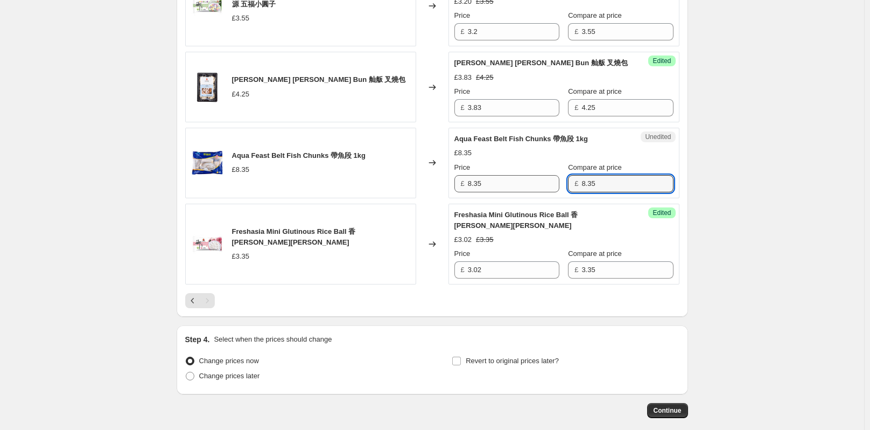
type input "8.35"
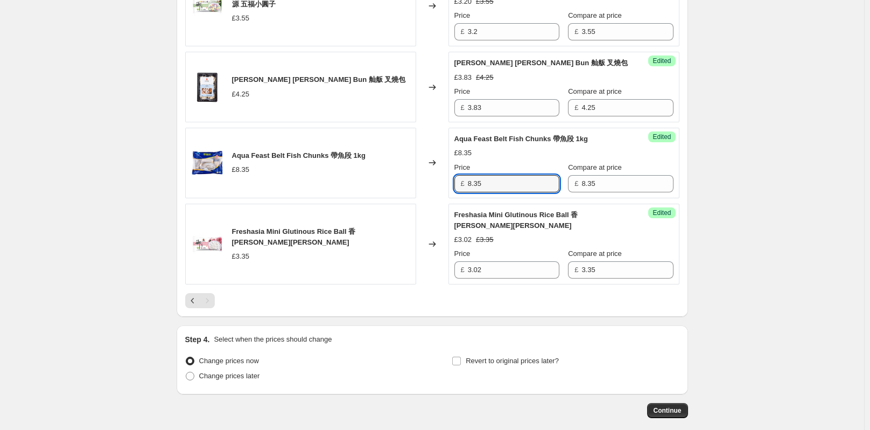
drag, startPoint x: 469, startPoint y: 186, endPoint x: 459, endPoint y: 186, distance: 10.2
click at [459, 186] on div "£ 8.35" at bounding box center [506, 183] width 105 height 17
type input "7.52"
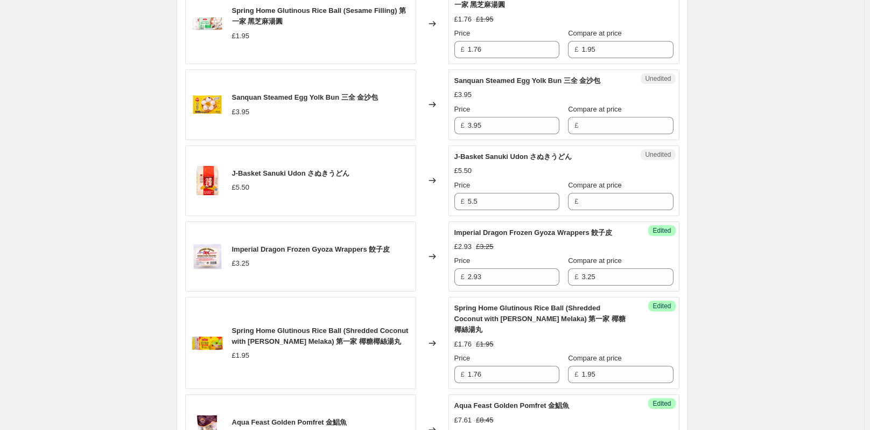
scroll to position [794, 0]
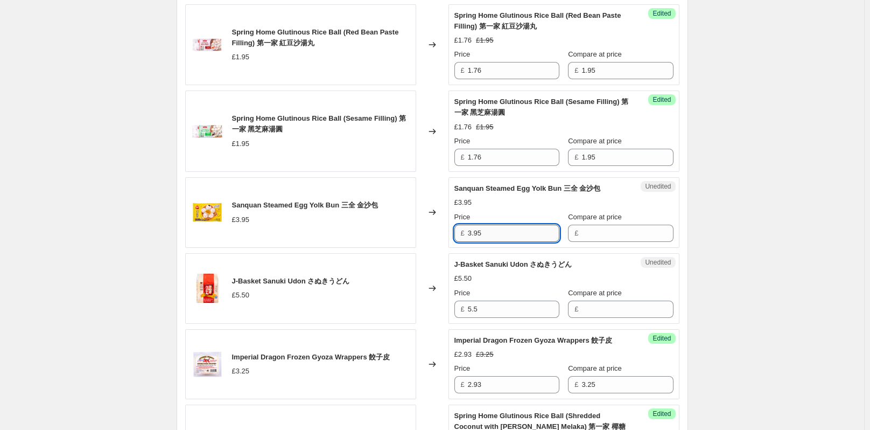
drag, startPoint x: 481, startPoint y: 233, endPoint x: 471, endPoint y: 234, distance: 10.8
click at [471, 234] on input "3.95" at bounding box center [514, 232] width 92 height 17
type input "3.95"
click at [517, 233] on input "3.95" at bounding box center [514, 232] width 92 height 17
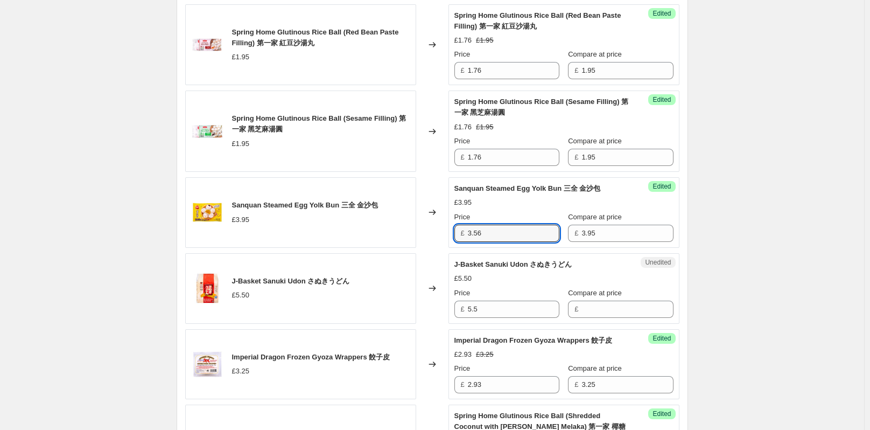
type input "3.56"
click at [743, 240] on div "Create new price [MEDICAL_DATA]. This page is ready Create new price [MEDICAL_D…" at bounding box center [432, 275] width 864 height 2138
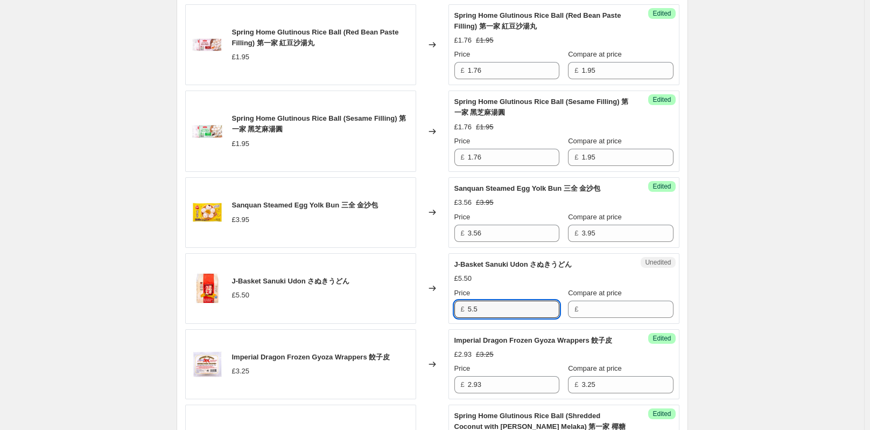
drag, startPoint x: 488, startPoint y: 306, endPoint x: 469, endPoint y: 308, distance: 18.4
click at [469, 308] on div "£ 5.5" at bounding box center [506, 308] width 105 height 17
type input "5.5"
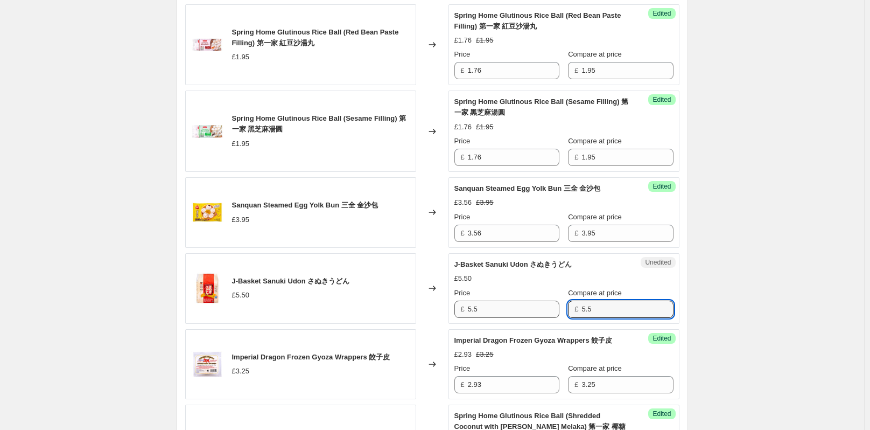
type input "5.5"
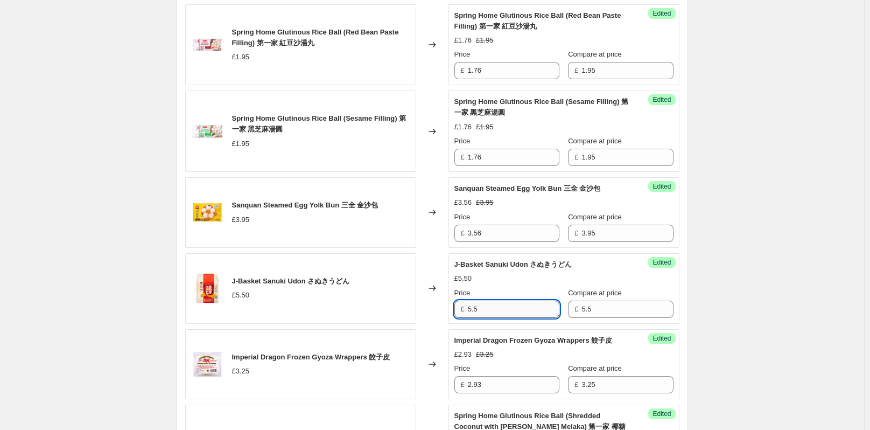
click at [504, 316] on input "5.5" at bounding box center [514, 308] width 92 height 17
type input "5"
type input "4.95"
click at [749, 286] on div "Create new price [MEDICAL_DATA]. This page is ready Create new price [MEDICAL_D…" at bounding box center [432, 275] width 864 height 2138
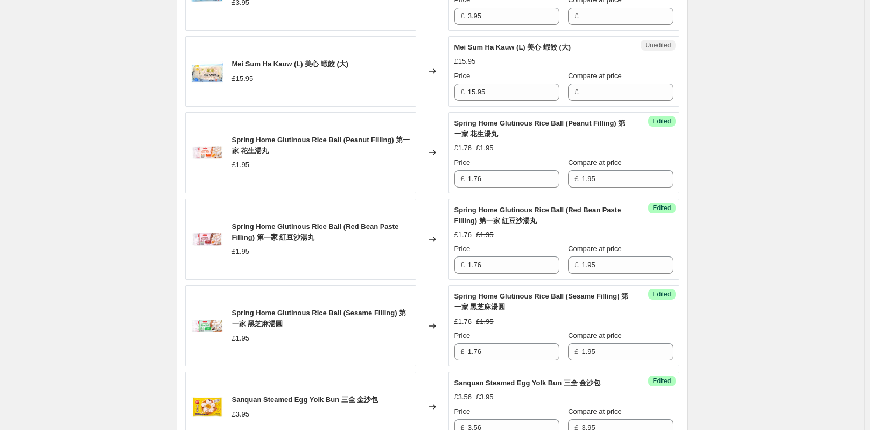
scroll to position [417, 0]
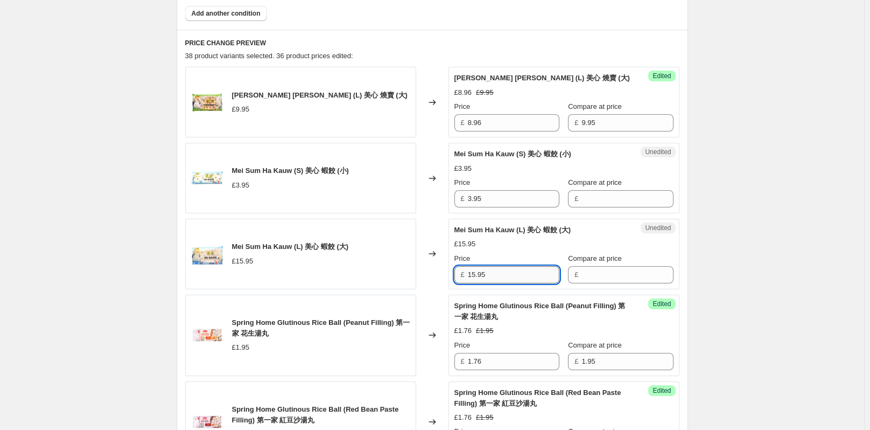
drag, startPoint x: 499, startPoint y: 273, endPoint x: 472, endPoint y: 277, distance: 26.6
click at [472, 277] on input "15.95" at bounding box center [514, 274] width 92 height 17
type input "15.95"
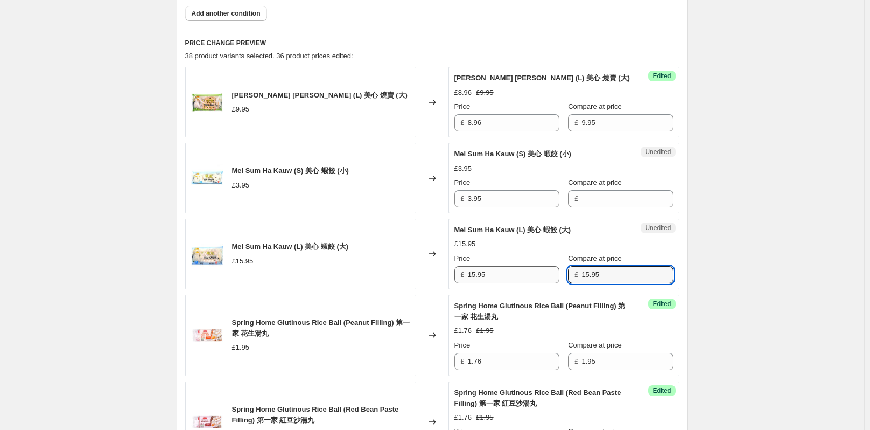
type input "15.95"
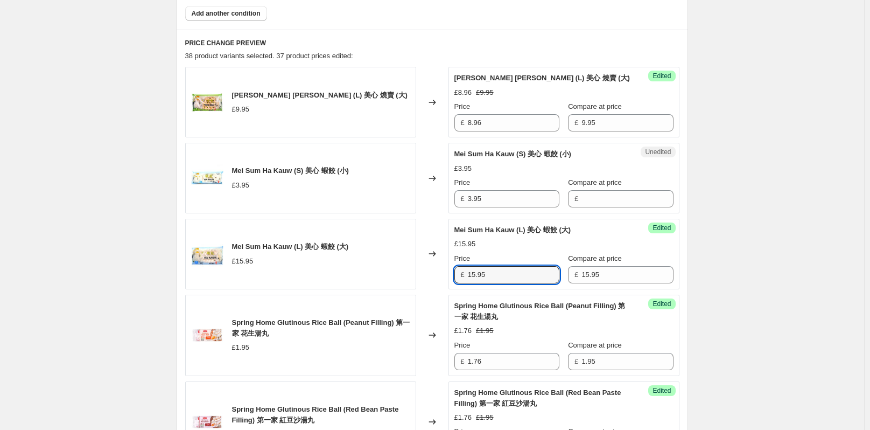
drag, startPoint x: 485, startPoint y: 275, endPoint x: 441, endPoint y: 272, distance: 43.7
click at [453, 273] on div "Success Edited [PERSON_NAME] (L) 美心 蝦餃 (大) £15.95 Price £ 15.95 Compare at pric…" at bounding box center [563, 254] width 231 height 71
type input "14.36"
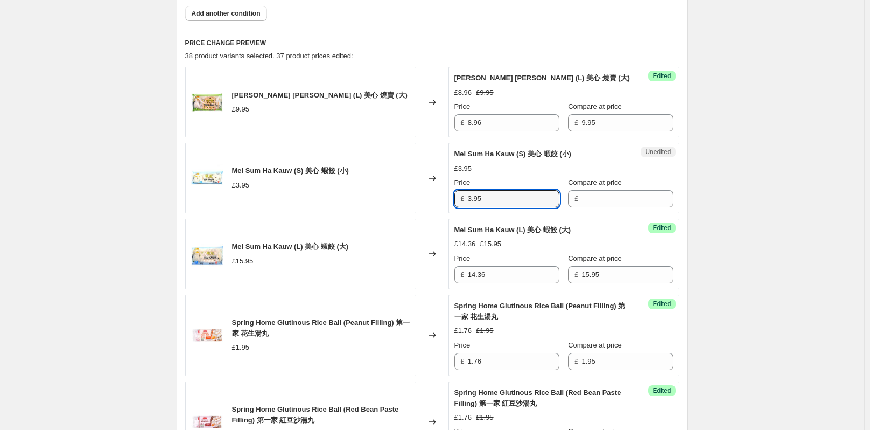
drag, startPoint x: 503, startPoint y: 199, endPoint x: 453, endPoint y: 206, distance: 50.6
click at [453, 206] on div "Unedited Mei Sum Ha Kauw (S) 美心 蝦餃 (小) £3.95 Price £ 3.95 Compare at price £" at bounding box center [563, 178] width 231 height 71
type input "3.95"
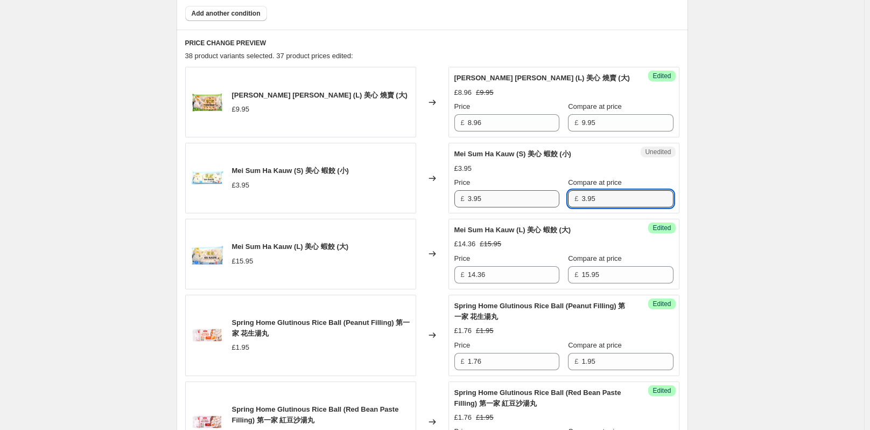
type input "3.95"
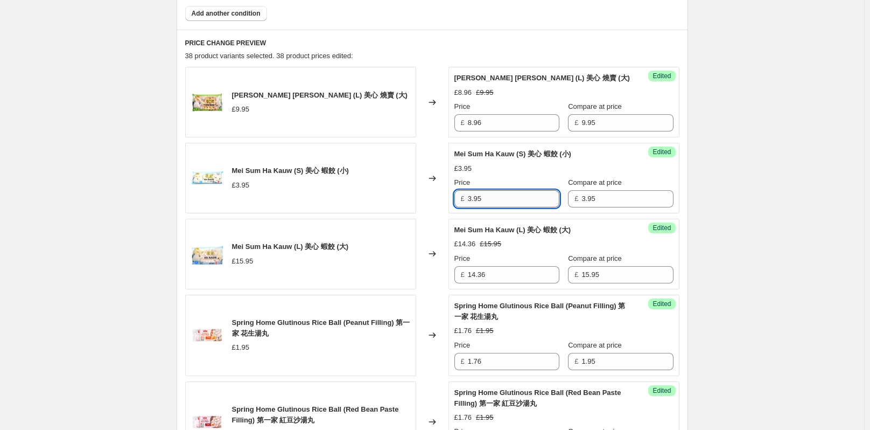
click at [509, 201] on input "3.95" at bounding box center [514, 198] width 92 height 17
type input "3.56"
drag, startPoint x: 720, startPoint y: 219, endPoint x: 727, endPoint y: 219, distance: 7.0
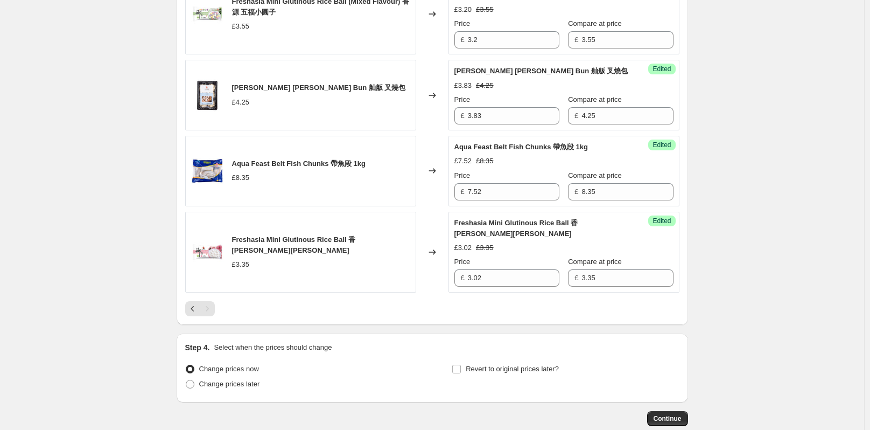
scroll to position [1655, 0]
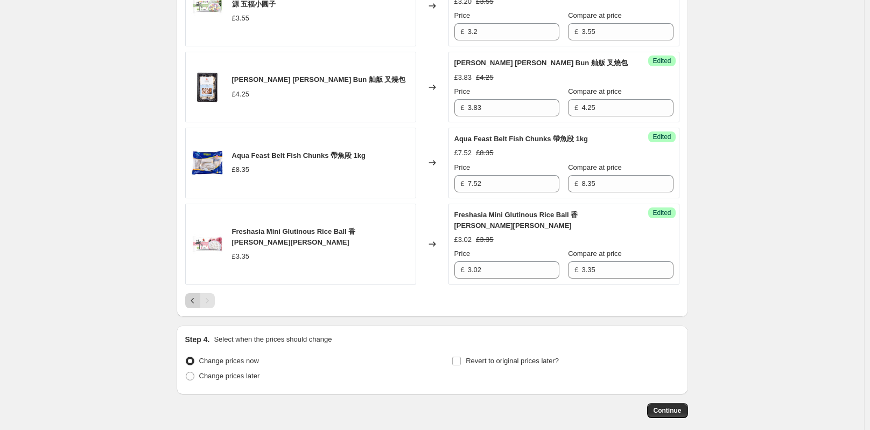
click at [194, 300] on icon "Previous" at bounding box center [192, 300] width 3 height 5
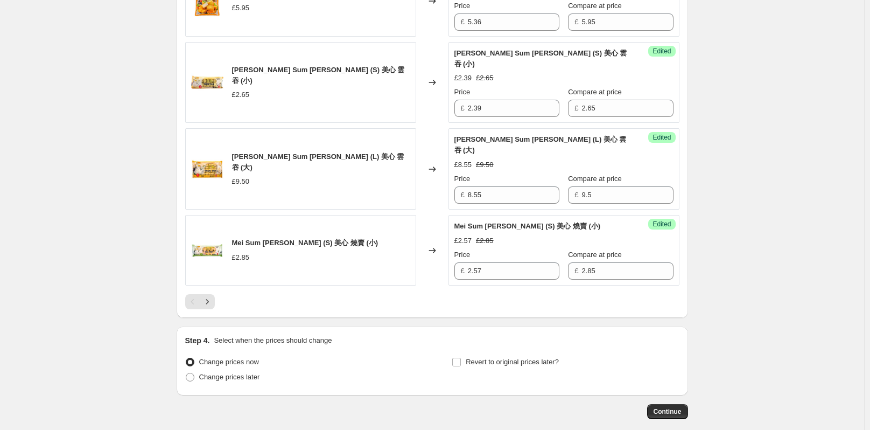
scroll to position [1785, 0]
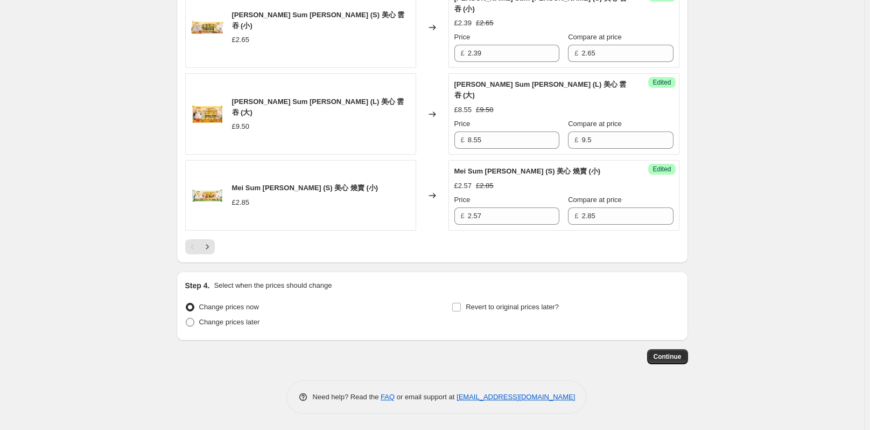
click at [193, 320] on span at bounding box center [190, 322] width 9 height 9
click at [186, 318] on input "Change prices later" at bounding box center [186, 318] width 1 height 1
radio input "true"
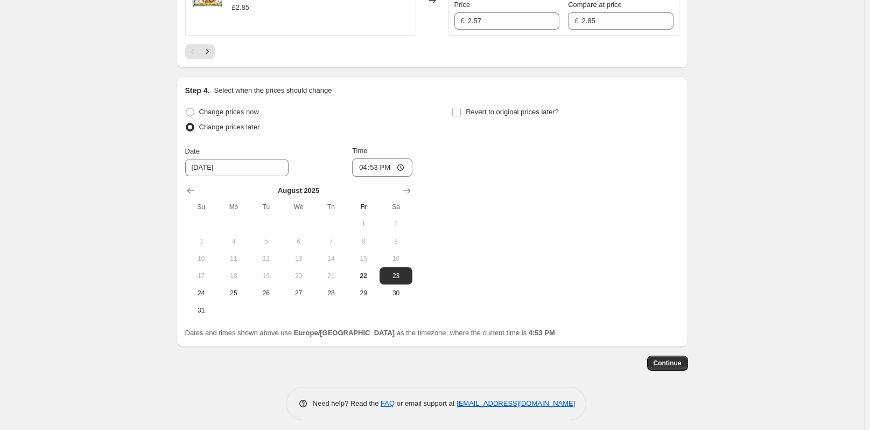
scroll to position [1987, 0]
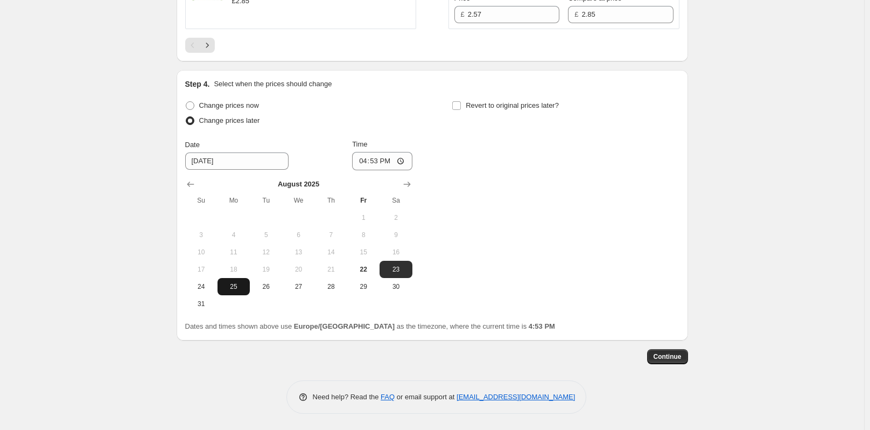
click at [230, 283] on span "25" at bounding box center [234, 286] width 24 height 9
type input "[DATE]"
click at [381, 160] on input "16:53" at bounding box center [382, 161] width 60 height 18
click at [392, 159] on input "00:53" at bounding box center [382, 161] width 60 height 18
type input "00:01"
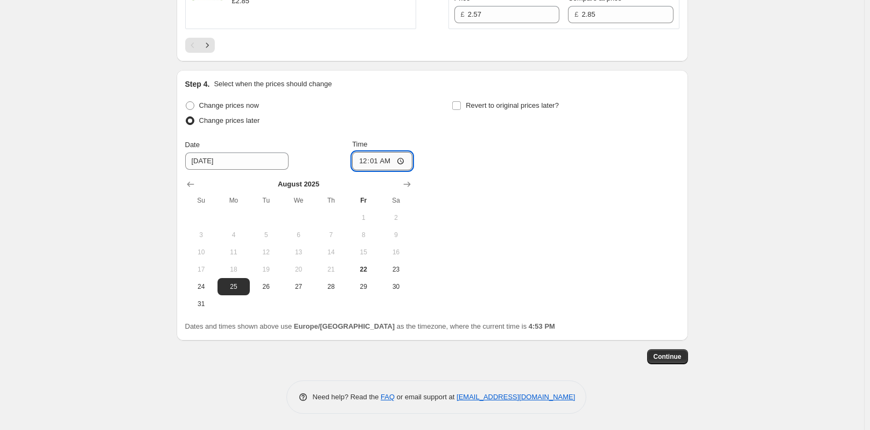
click at [377, 162] on input "00:01" at bounding box center [382, 161] width 60 height 18
click at [498, 212] on div "Change prices now Change prices later Date [DATE] Time 00:[DATE] Mo Tu We Th Fr…" at bounding box center [432, 205] width 494 height 214
click at [459, 109] on input "Revert to original prices later?" at bounding box center [456, 105] width 9 height 9
checkbox input "true"
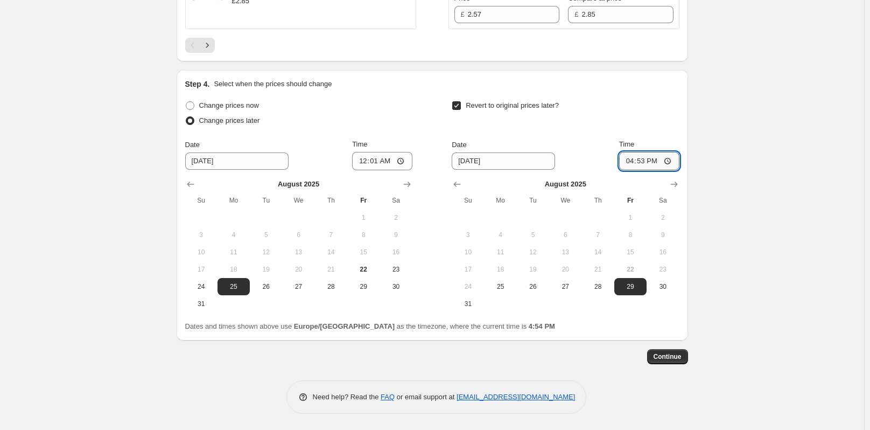
click at [645, 162] on input "16:53" at bounding box center [649, 161] width 60 height 18
type input "23:59"
click at [682, 358] on span "Continue" at bounding box center [668, 356] width 28 height 9
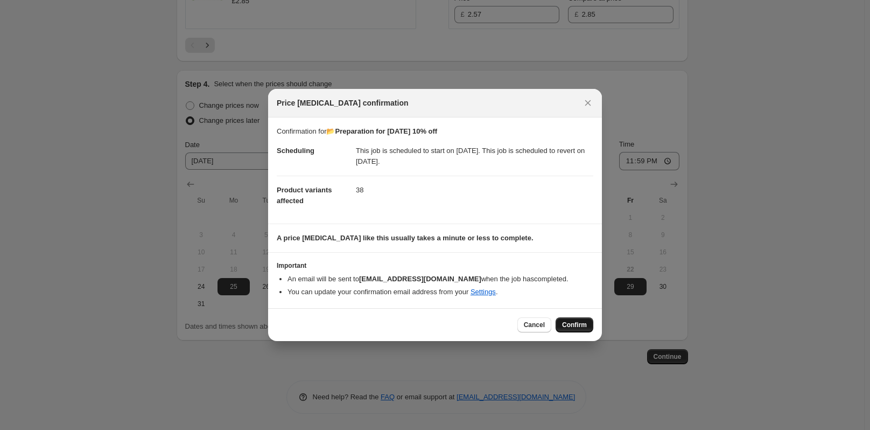
click at [574, 327] on span "Confirm" at bounding box center [574, 324] width 25 height 9
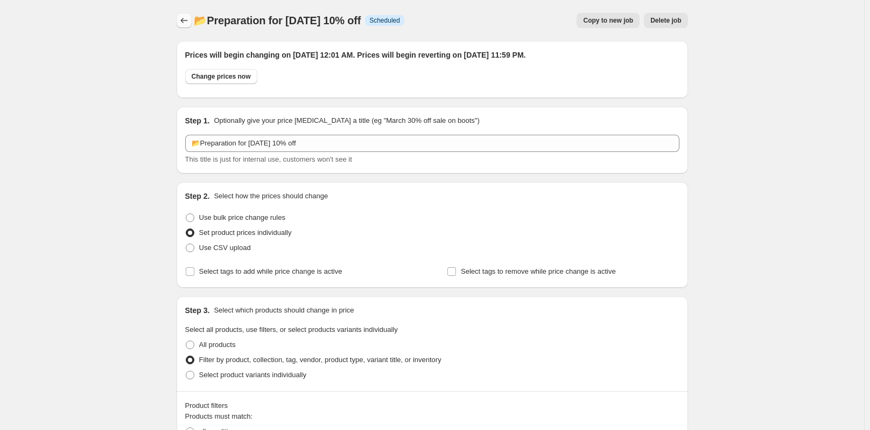
click at [187, 15] on button "Price change jobs" at bounding box center [184, 20] width 15 height 15
